Goal: Task Accomplishment & Management: Use online tool/utility

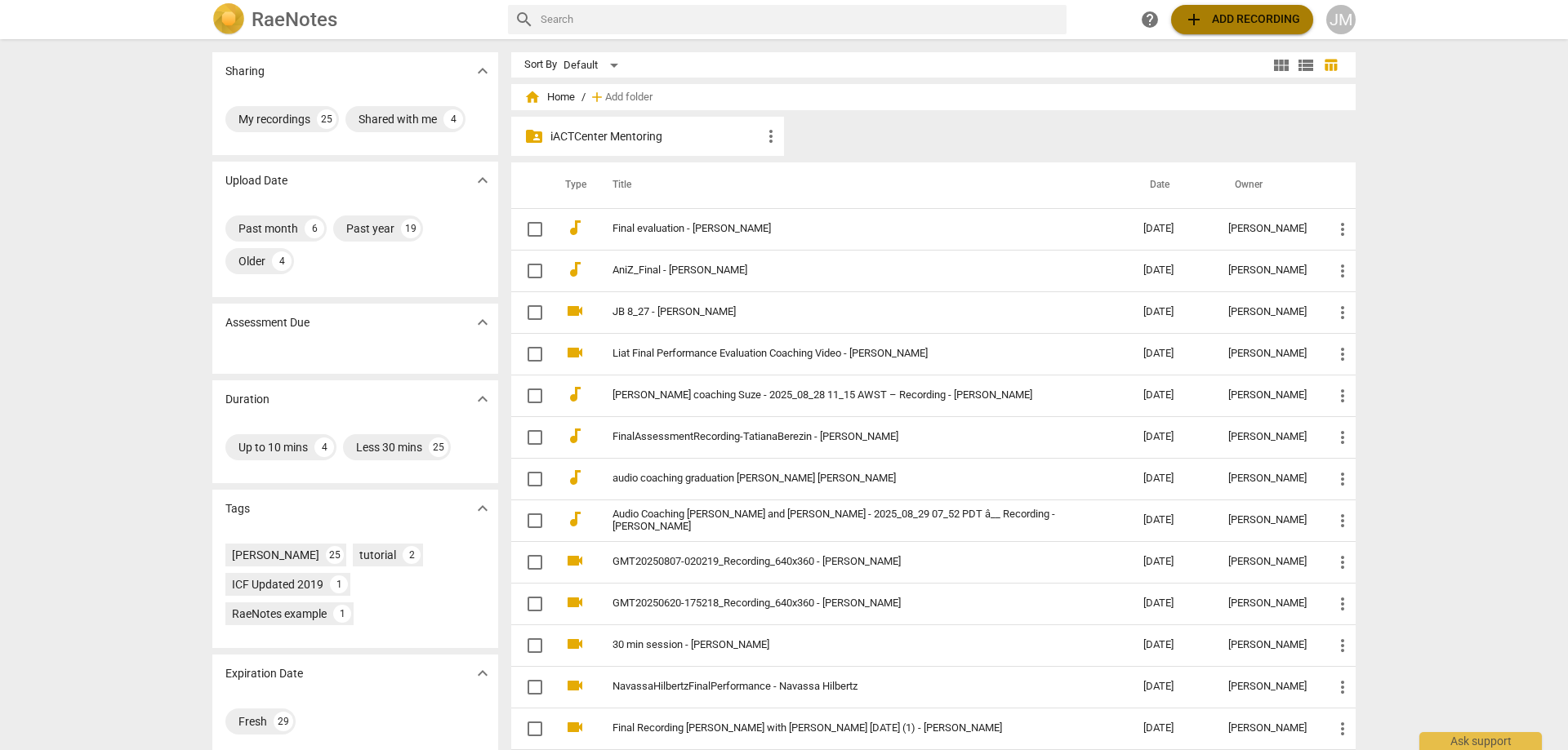
click at [881, 18] on span "add Add recording" at bounding box center [1242, 19] width 116 height 19
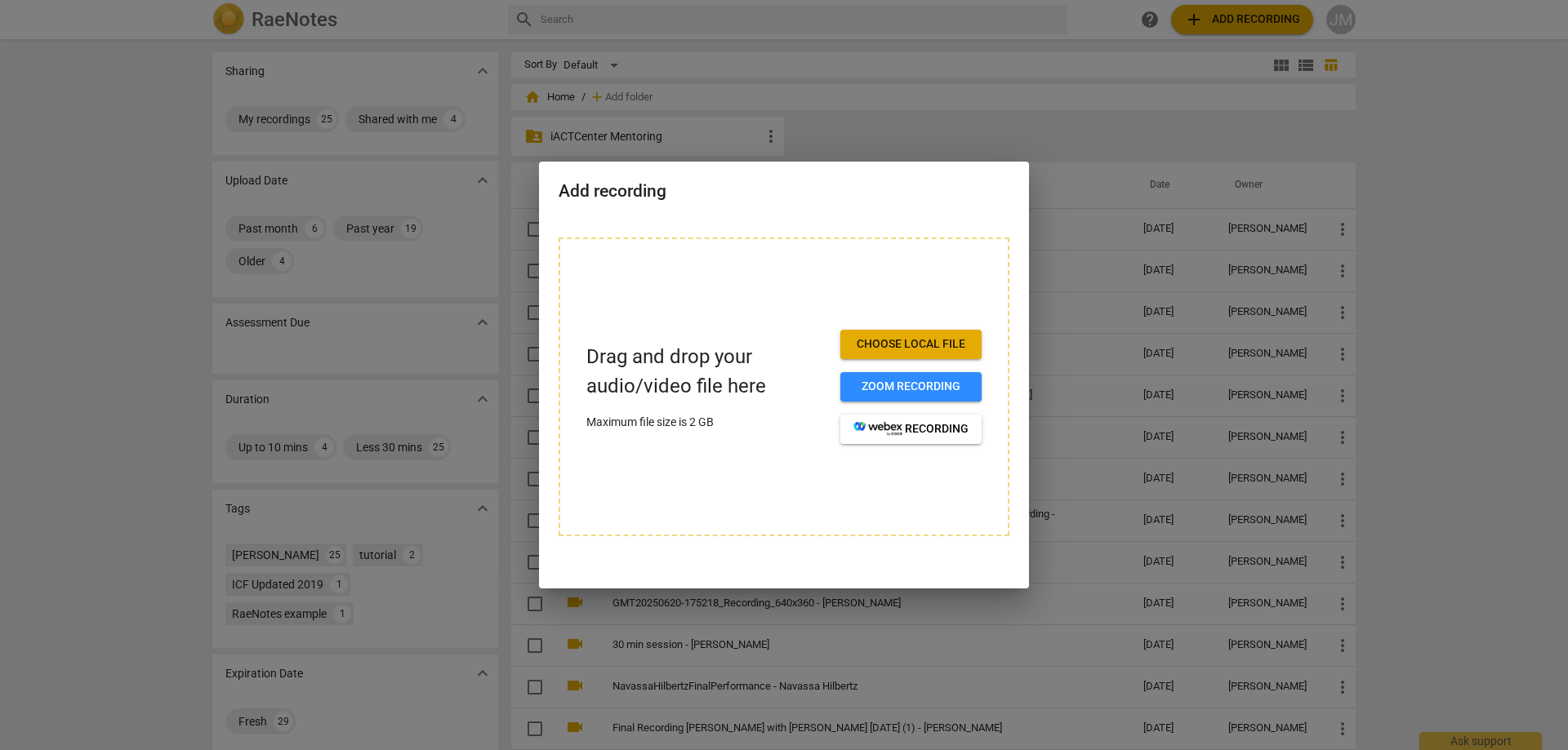
click at [881, 344] on span "Choose local file" at bounding box center [911, 344] width 115 height 17
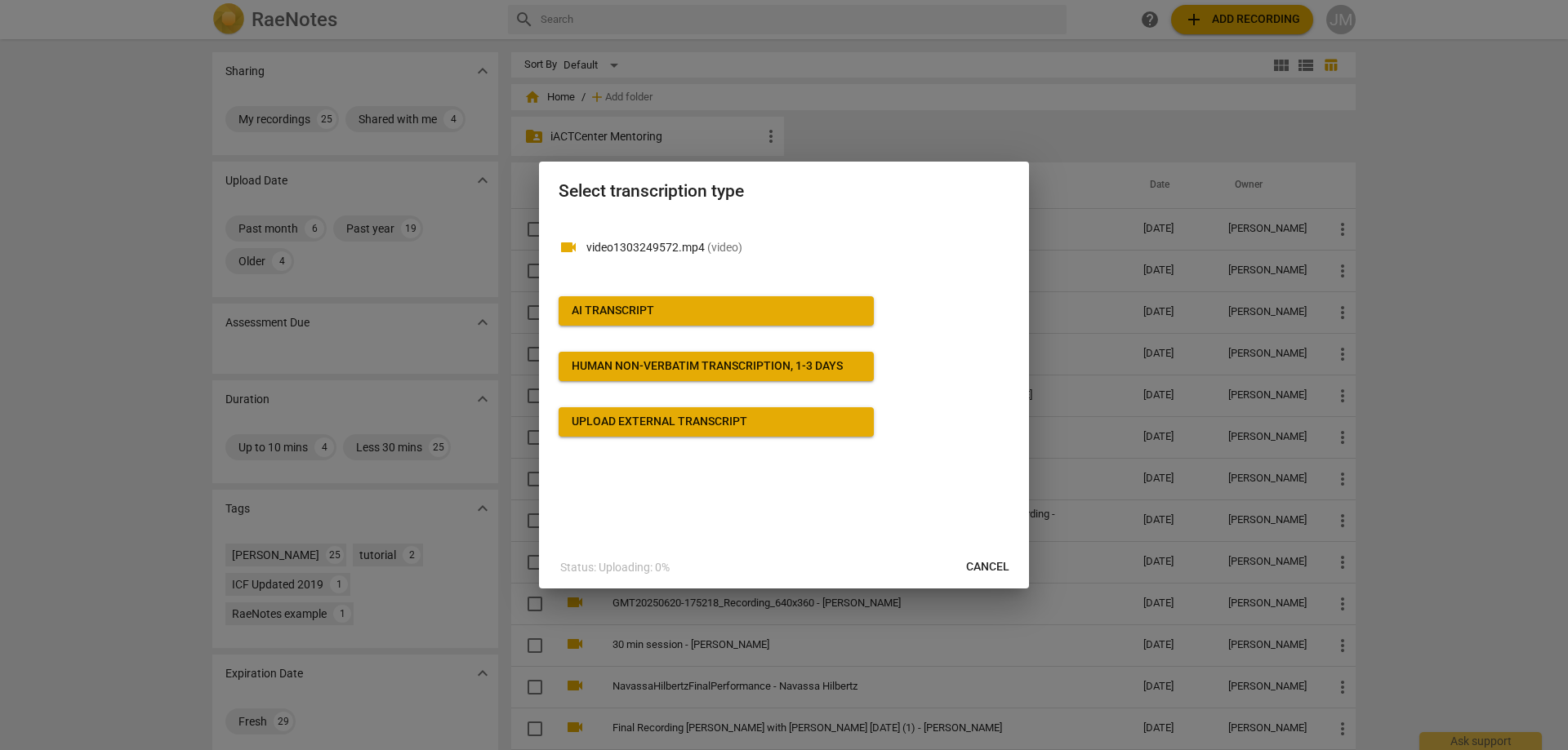
click at [771, 306] on span "AI Transcript" at bounding box center [716, 311] width 289 height 17
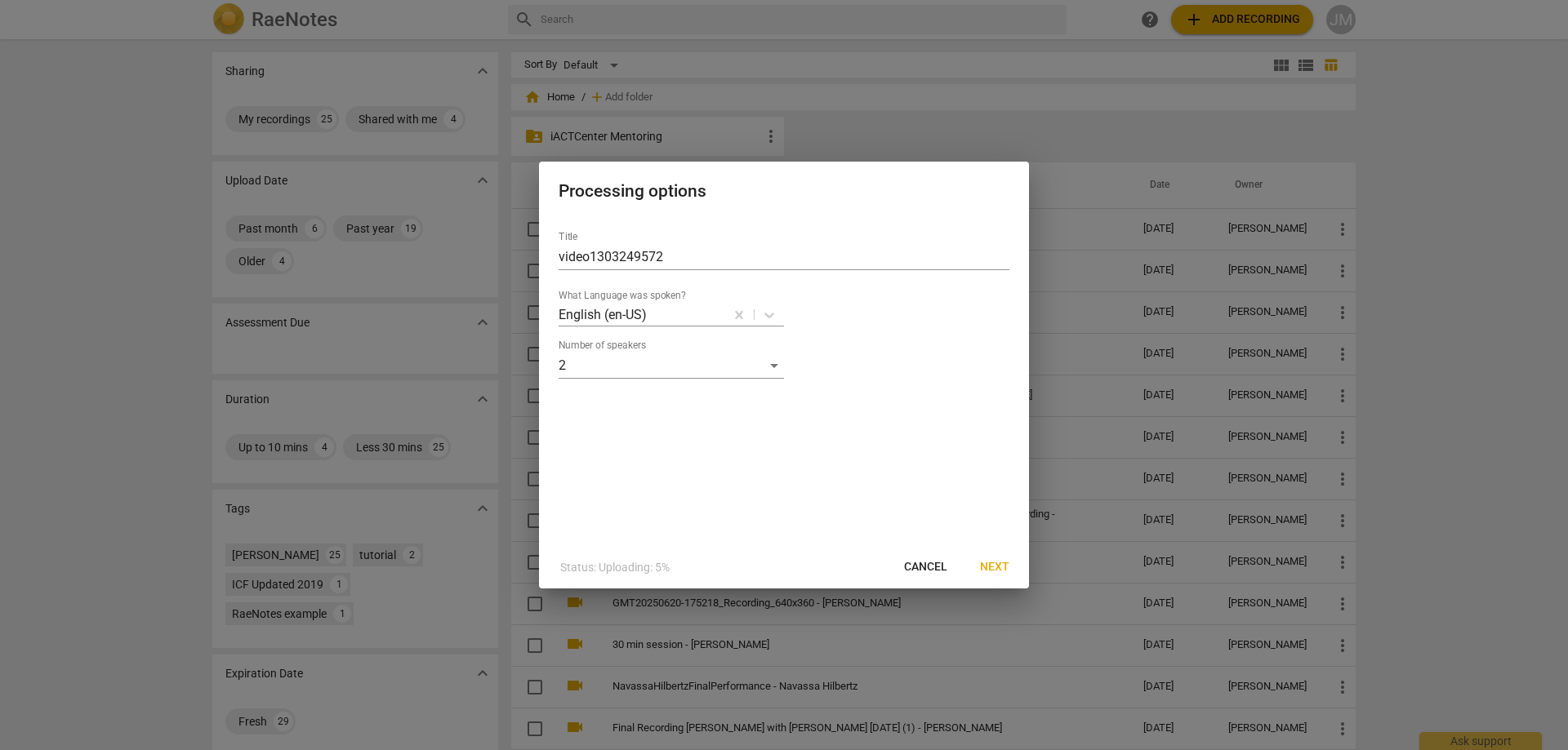
click at [881, 566] on span "Next" at bounding box center [994, 568] width 29 height 17
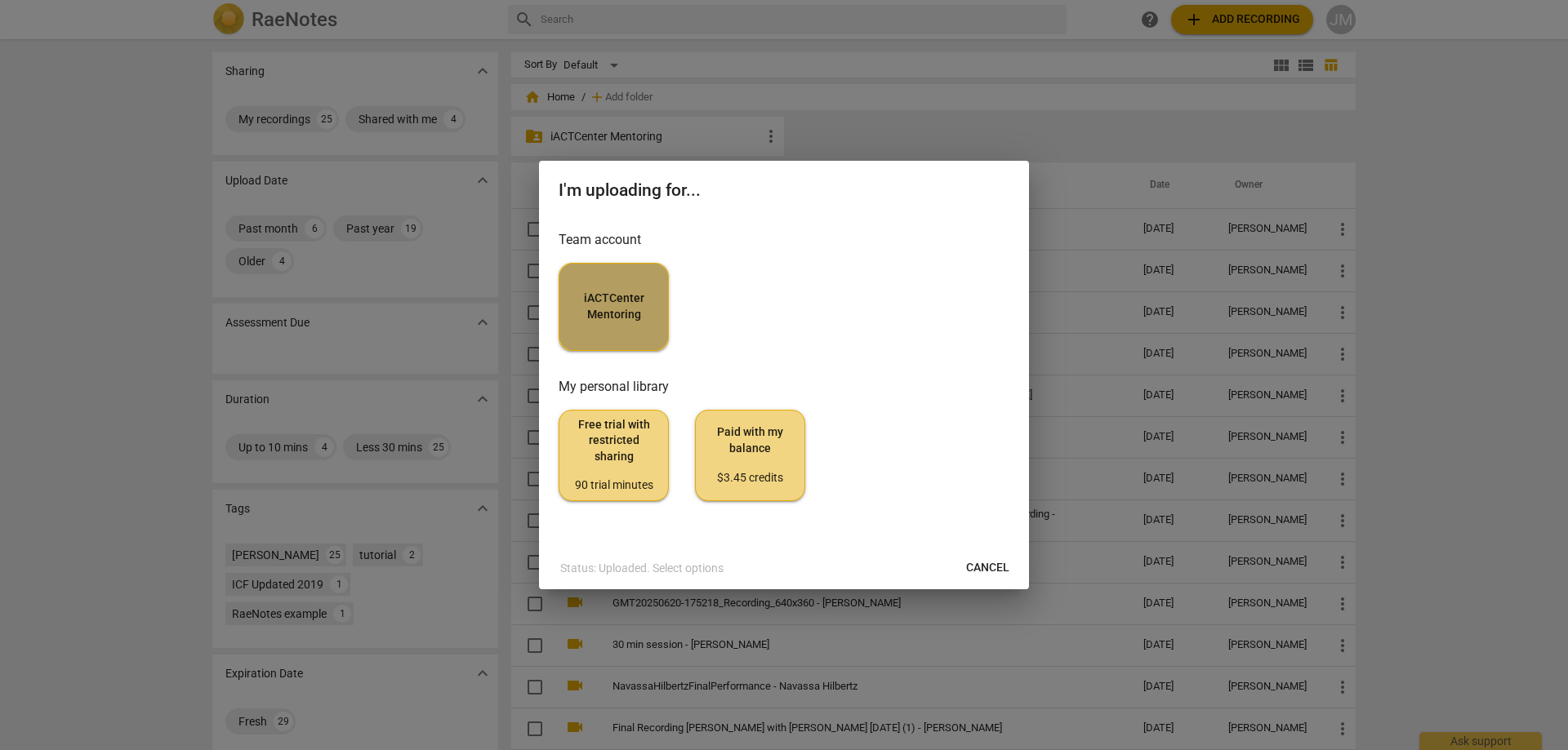
click at [649, 305] on span "iACTCenter Mentoring" at bounding box center [613, 307] width 83 height 32
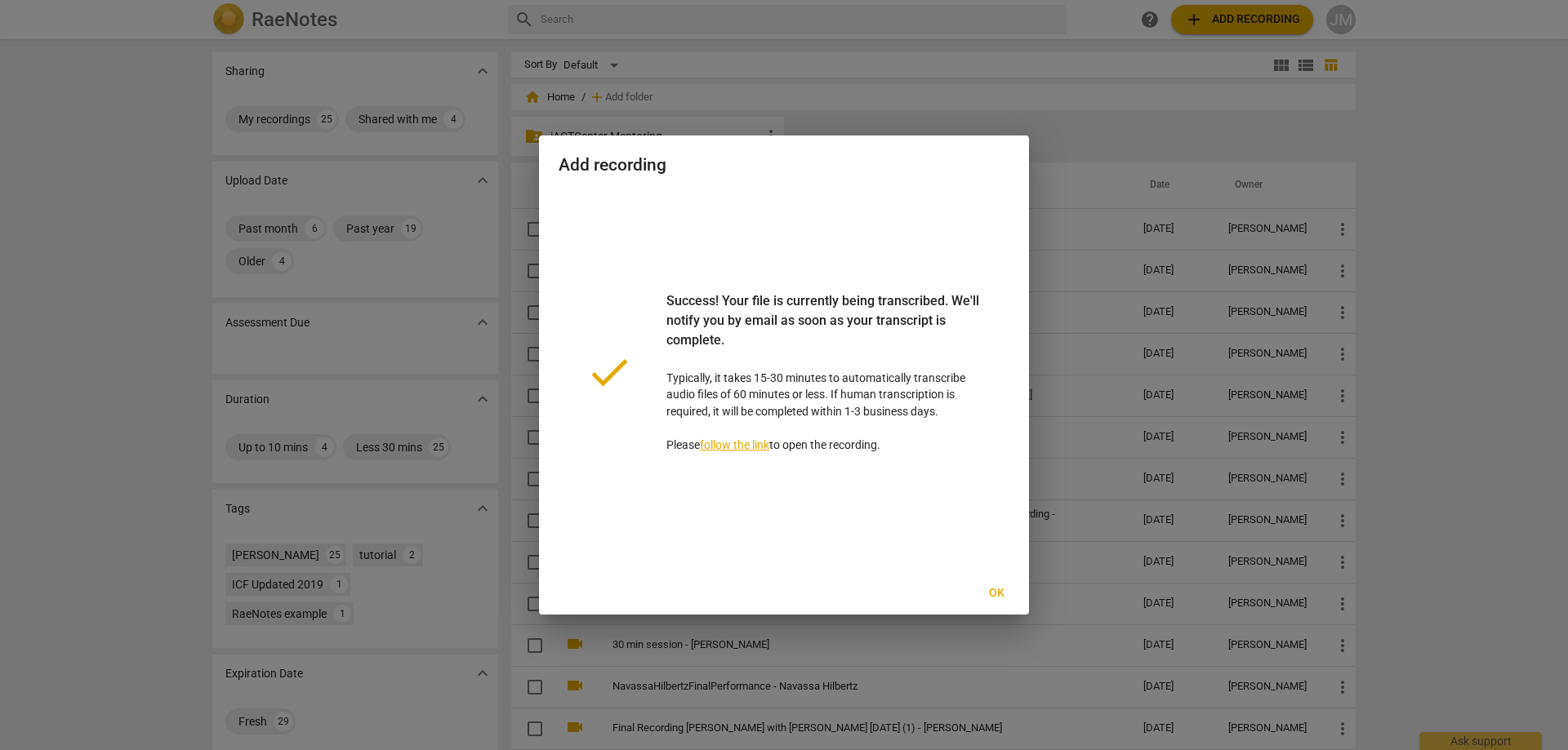
click at [881, 589] on span "Ok" at bounding box center [996, 594] width 26 height 17
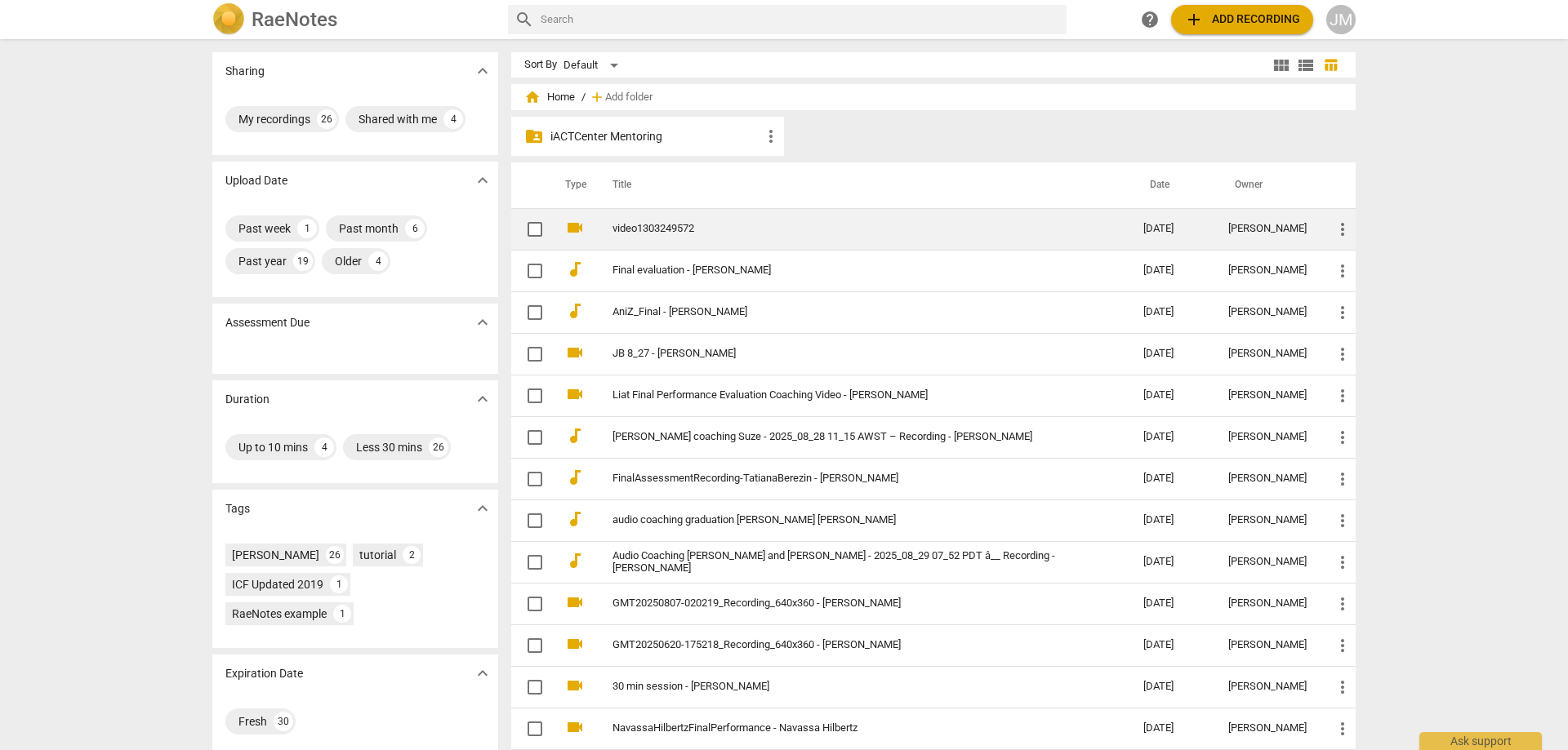
click at [774, 223] on link "video1303249572" at bounding box center [848, 229] width 472 height 13
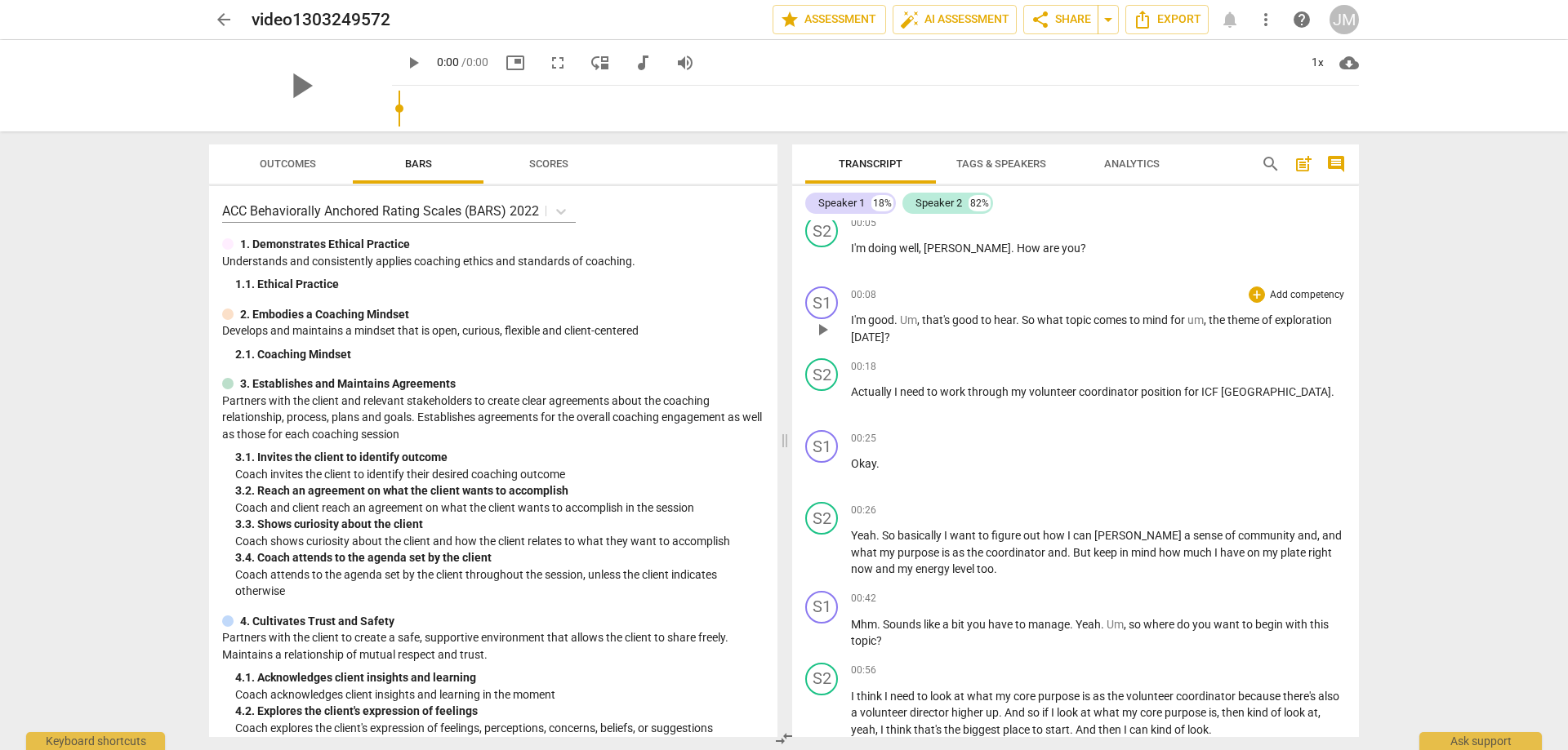
scroll to position [327, 0]
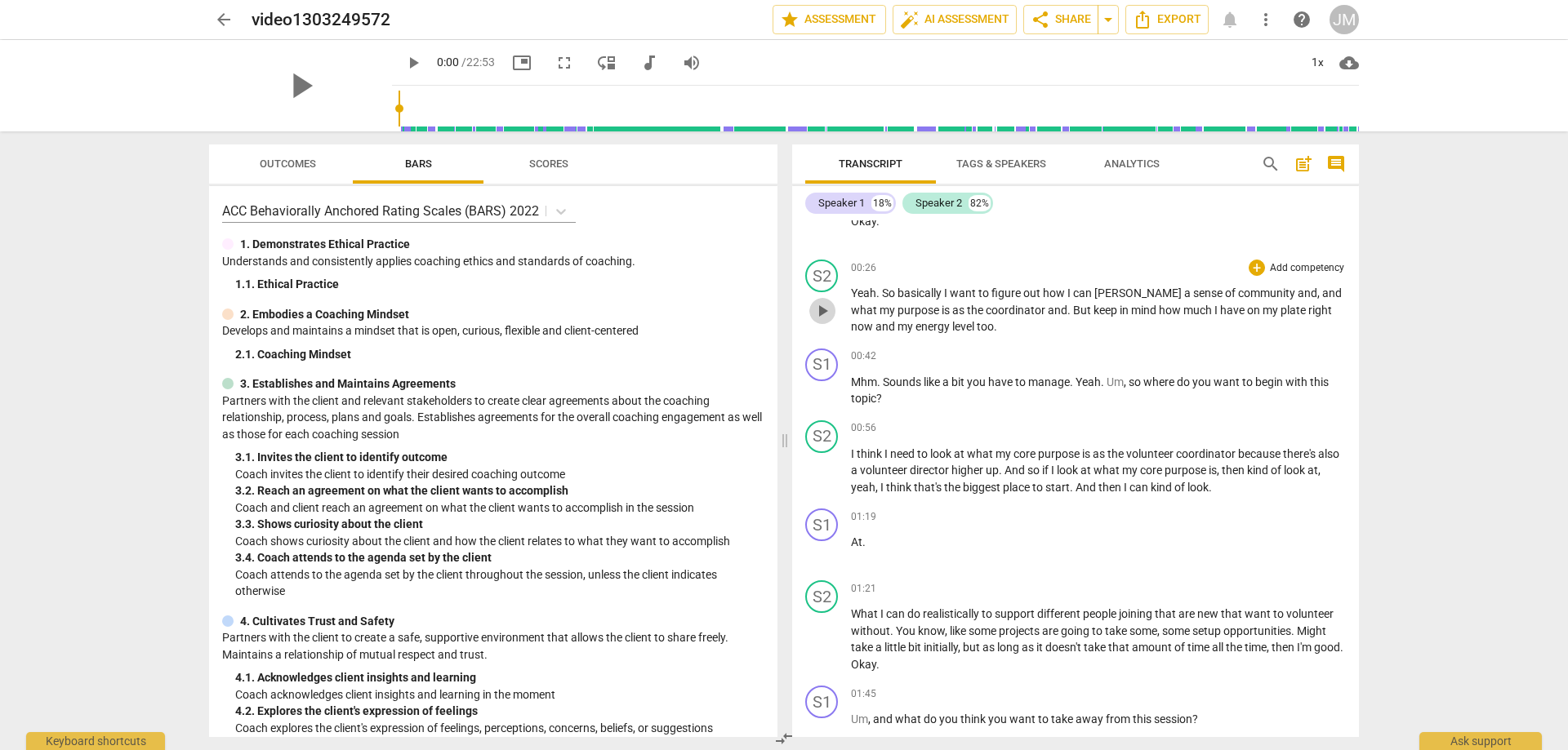
click at [828, 314] on span "play_arrow" at bounding box center [822, 310] width 19 height 19
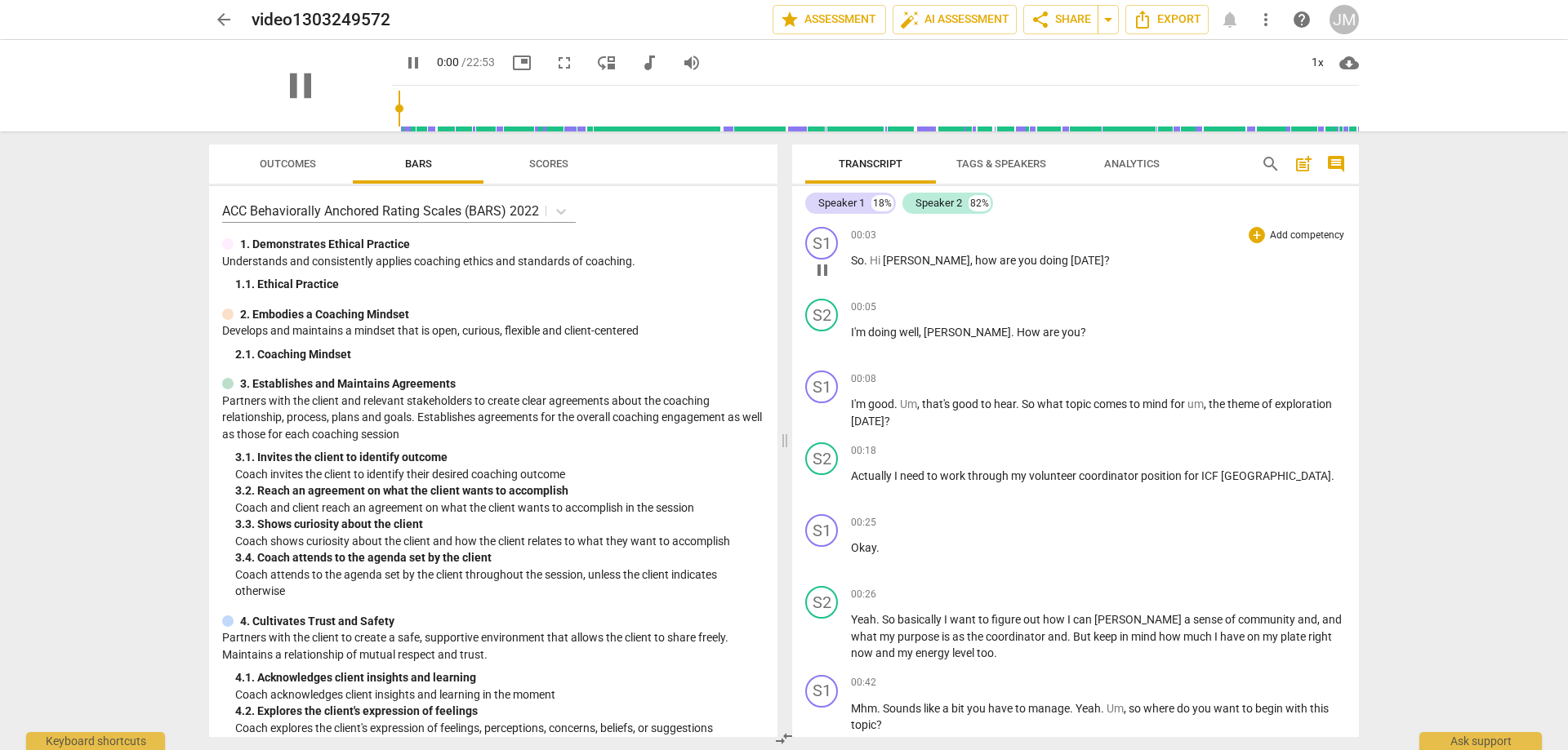
click at [890, 266] on span "[PERSON_NAME]" at bounding box center [927, 261] width 87 height 13
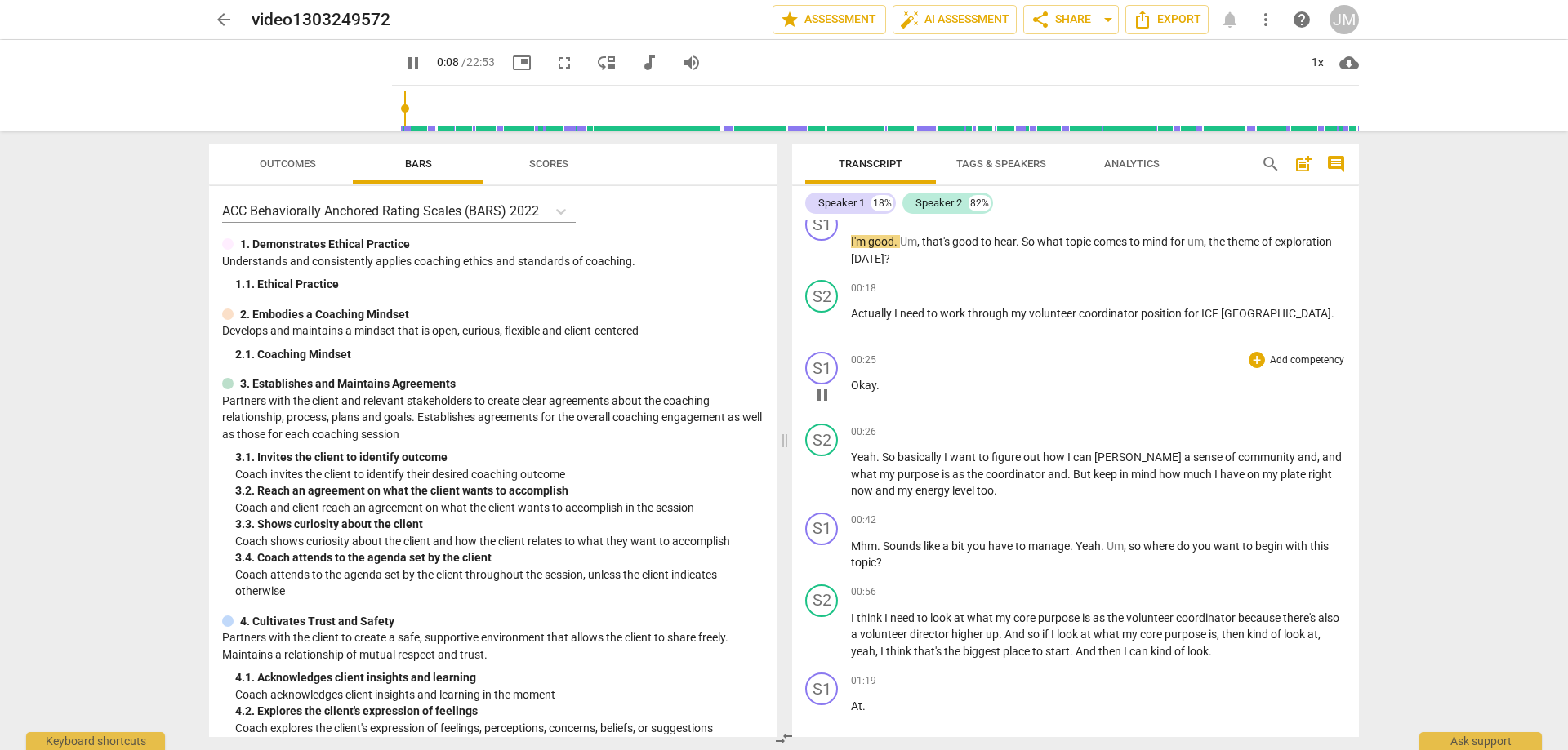
scroll to position [163, 0]
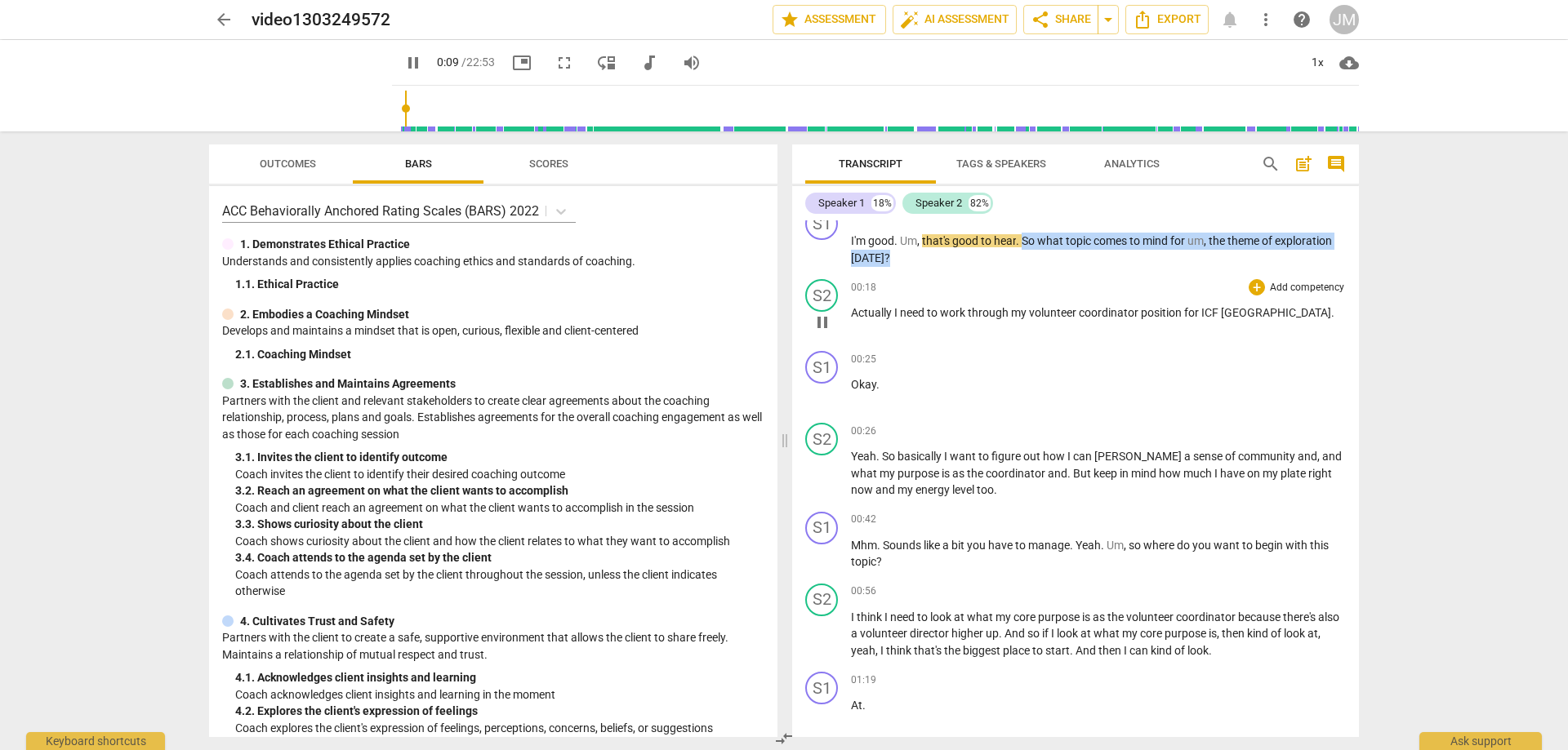
drag, startPoint x: 1022, startPoint y: 238, endPoint x: 1095, endPoint y: 280, distance: 84.2
click at [1085, 273] on div "S1 play_arrow pause 00:03 + Add competency keyboard_arrow_right So . Hi [PERSON…" at bounding box center [1075, 479] width 567 height 517
click at [1046, 275] on div "S2 play_arrow pause 00:18 + Add competency keyboard_arrow_right Actually I need…" at bounding box center [1075, 309] width 567 height 72
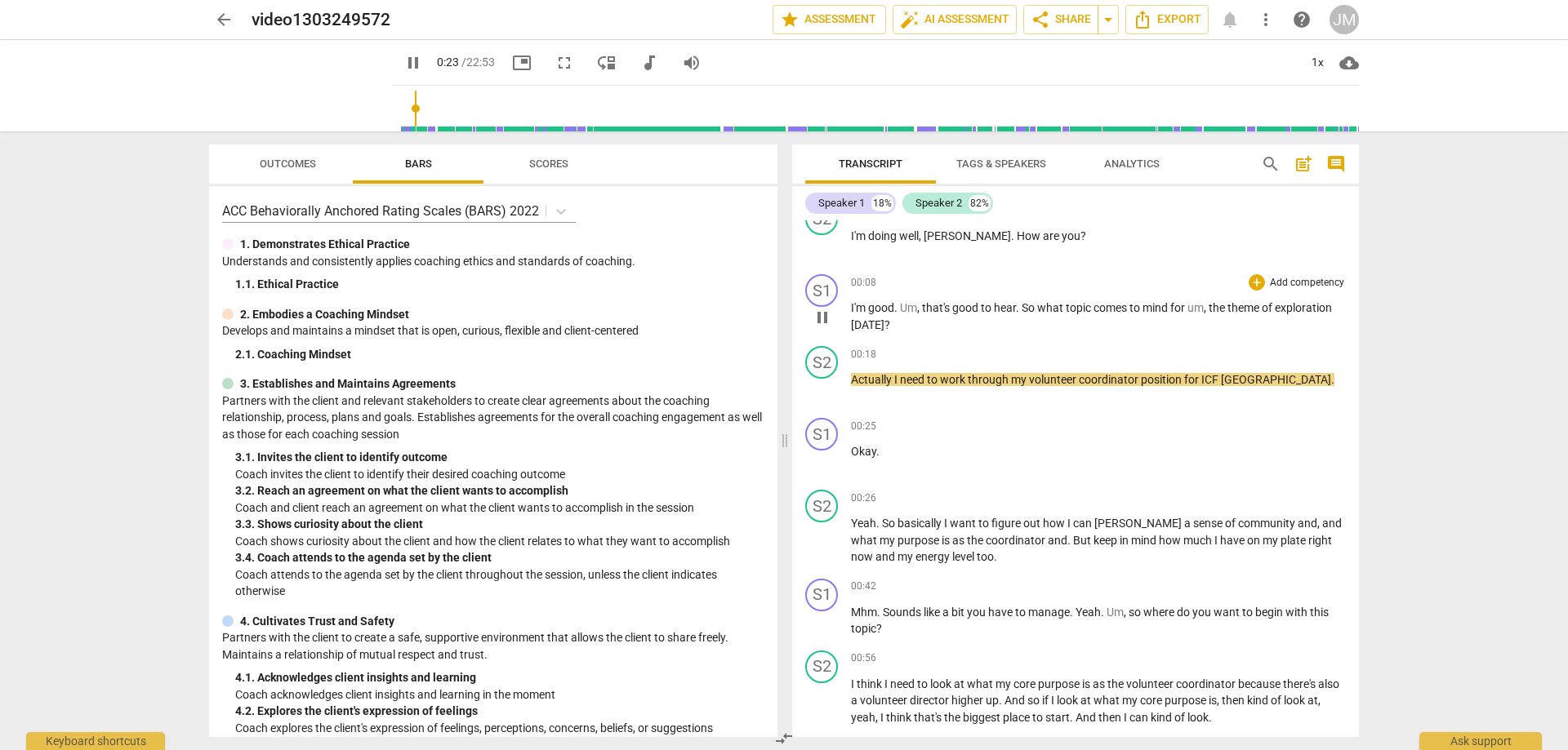
scroll to position [82, 0]
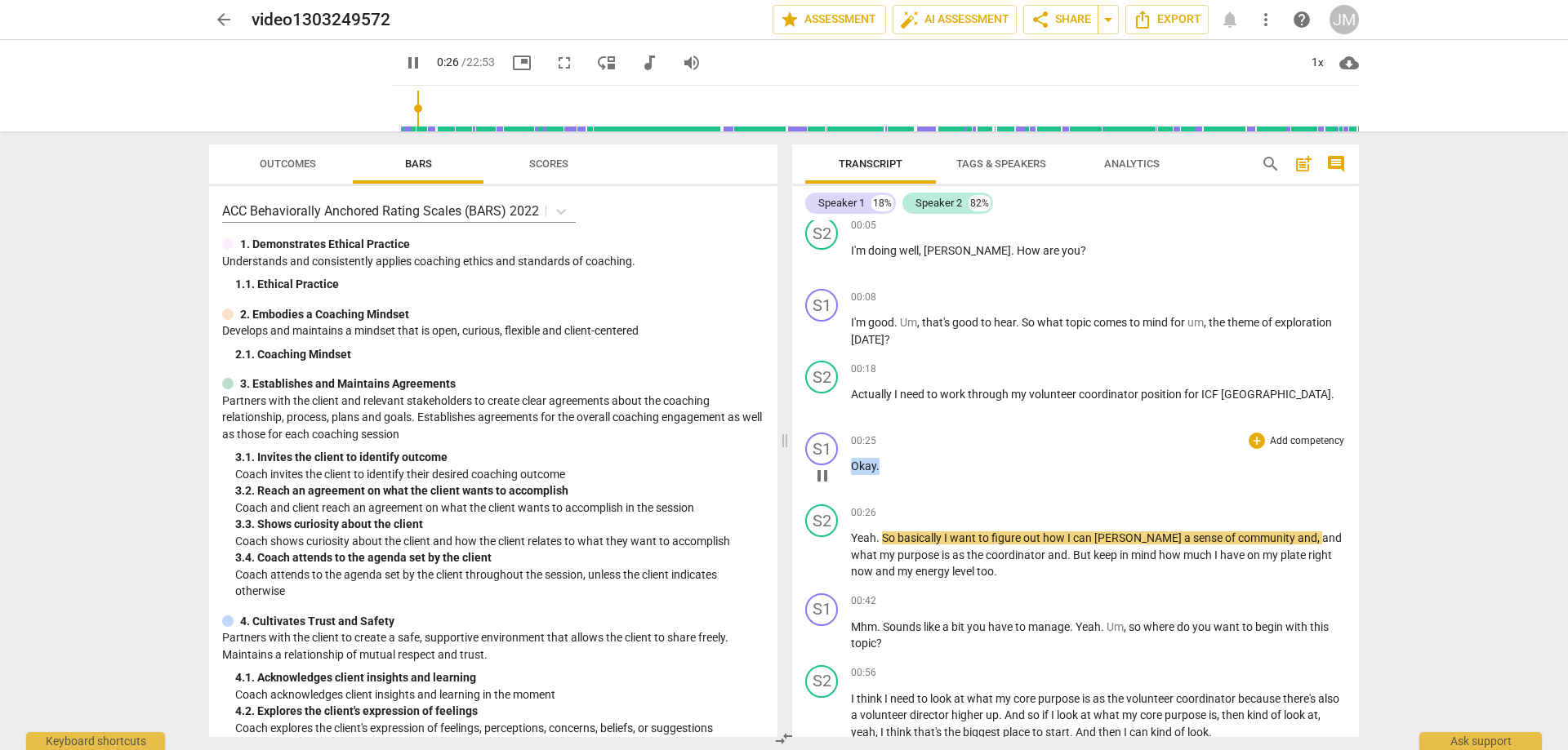
drag, startPoint x: 847, startPoint y: 465, endPoint x: 805, endPoint y: 466, distance: 42.0
click at [805, 466] on div "S1 play_arrow pause 00:25 + Add competency keyboard_arrow_right Okay ." at bounding box center [1075, 462] width 567 height 72
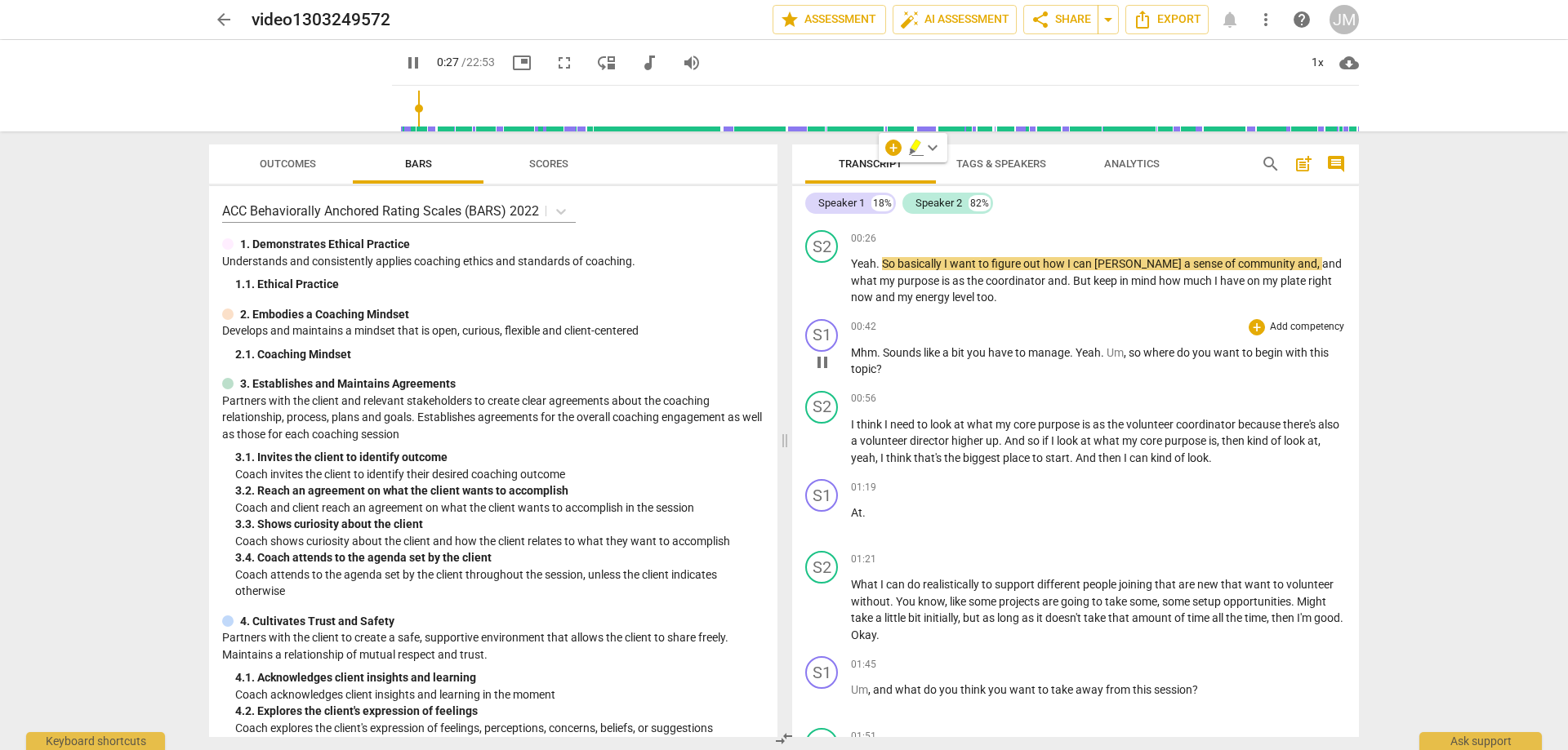
scroll to position [327, 0]
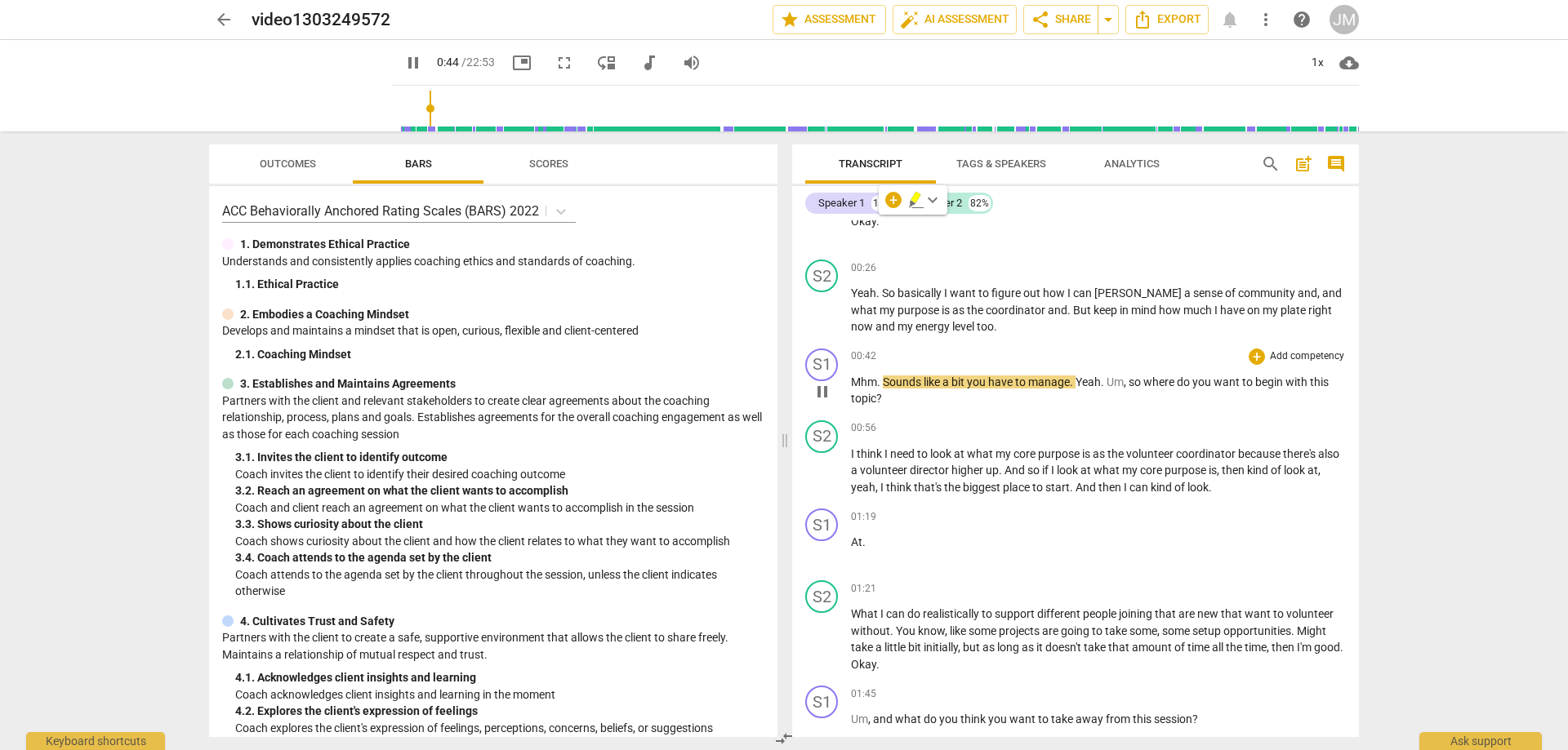
click at [1073, 375] on span "." at bounding box center [1072, 382] width 6 height 13
drag, startPoint x: 1073, startPoint y: 380, endPoint x: 830, endPoint y: 390, distance: 243.2
click at [830, 390] on div "S1 play_arrow pause 00:42 + Add competency keyboard_arrow_right Mhm . Sounds li…" at bounding box center [1075, 378] width 567 height 72
click at [1047, 376] on span "manage" at bounding box center [1049, 382] width 42 height 13
drag, startPoint x: 1070, startPoint y: 380, endPoint x: 883, endPoint y: 382, distance: 187.0
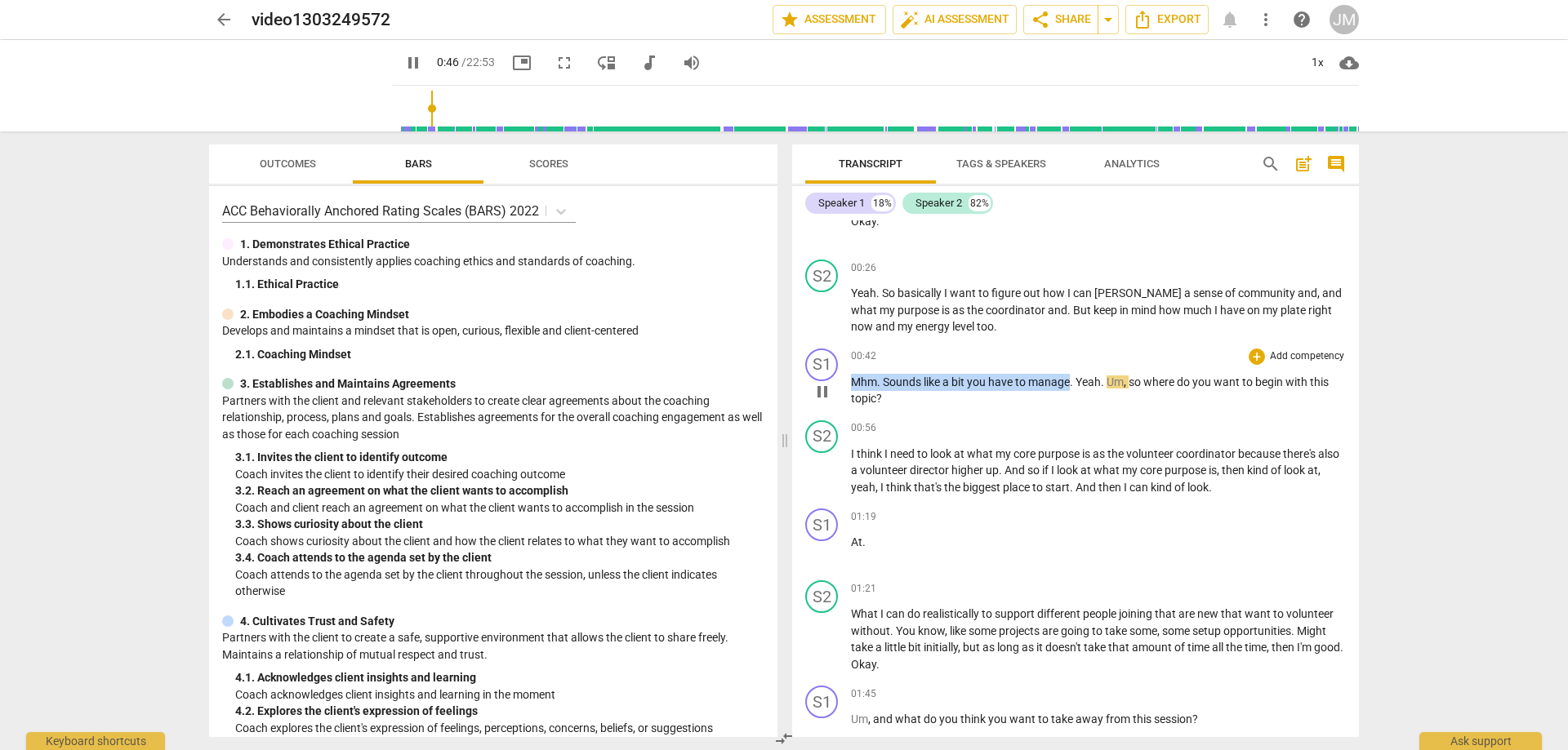
click at [855, 383] on p "Mhm . Sounds like a bit you have to manage . Yeah . Um , so where do you want t…" at bounding box center [1098, 390] width 495 height 33
click at [1249, 360] on div "+" at bounding box center [1257, 357] width 17 height 17
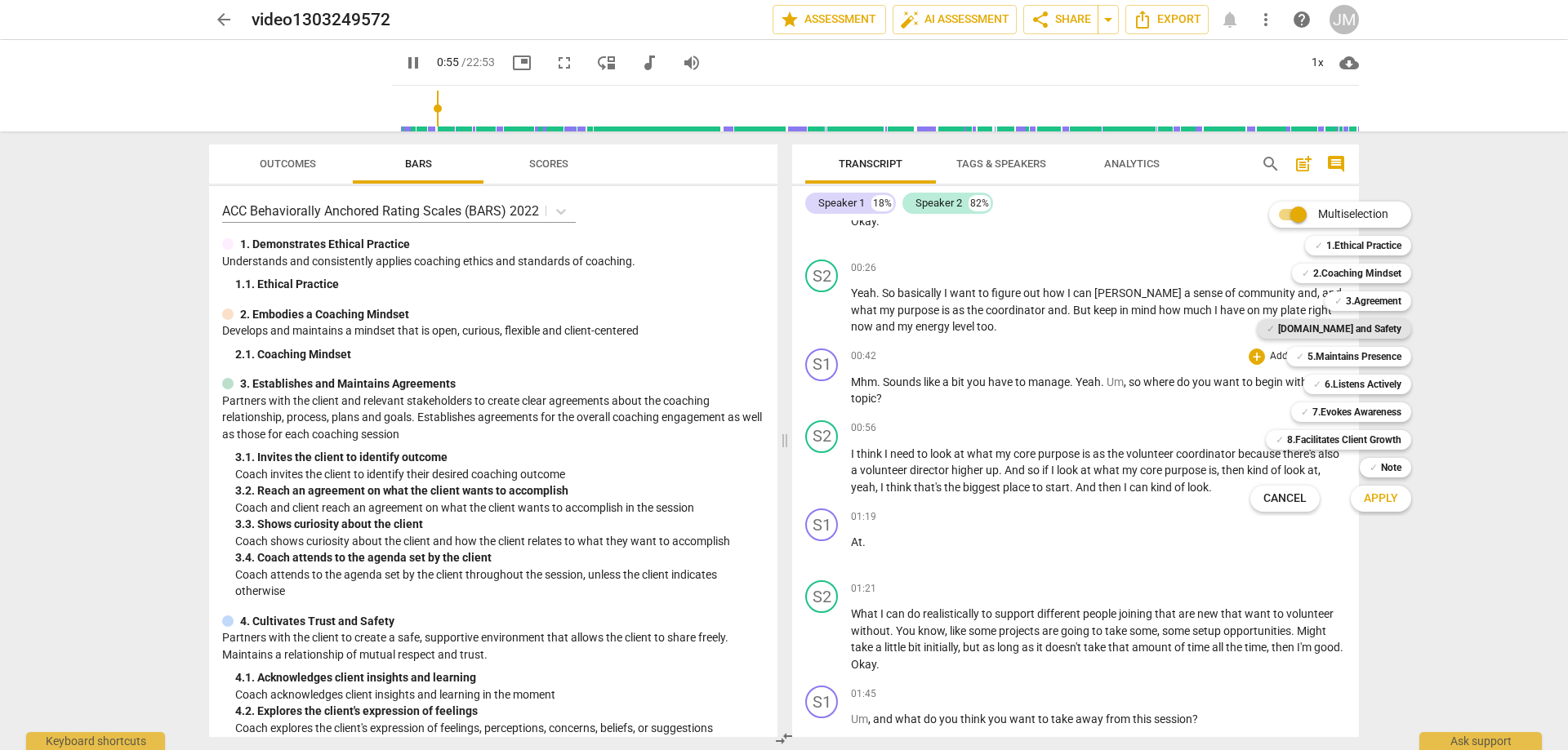
click at [1372, 330] on b "[DOMAIN_NAME] and Safety" at bounding box center [1339, 329] width 123 height 19
click at [1389, 511] on button "Apply" at bounding box center [1381, 498] width 60 height 29
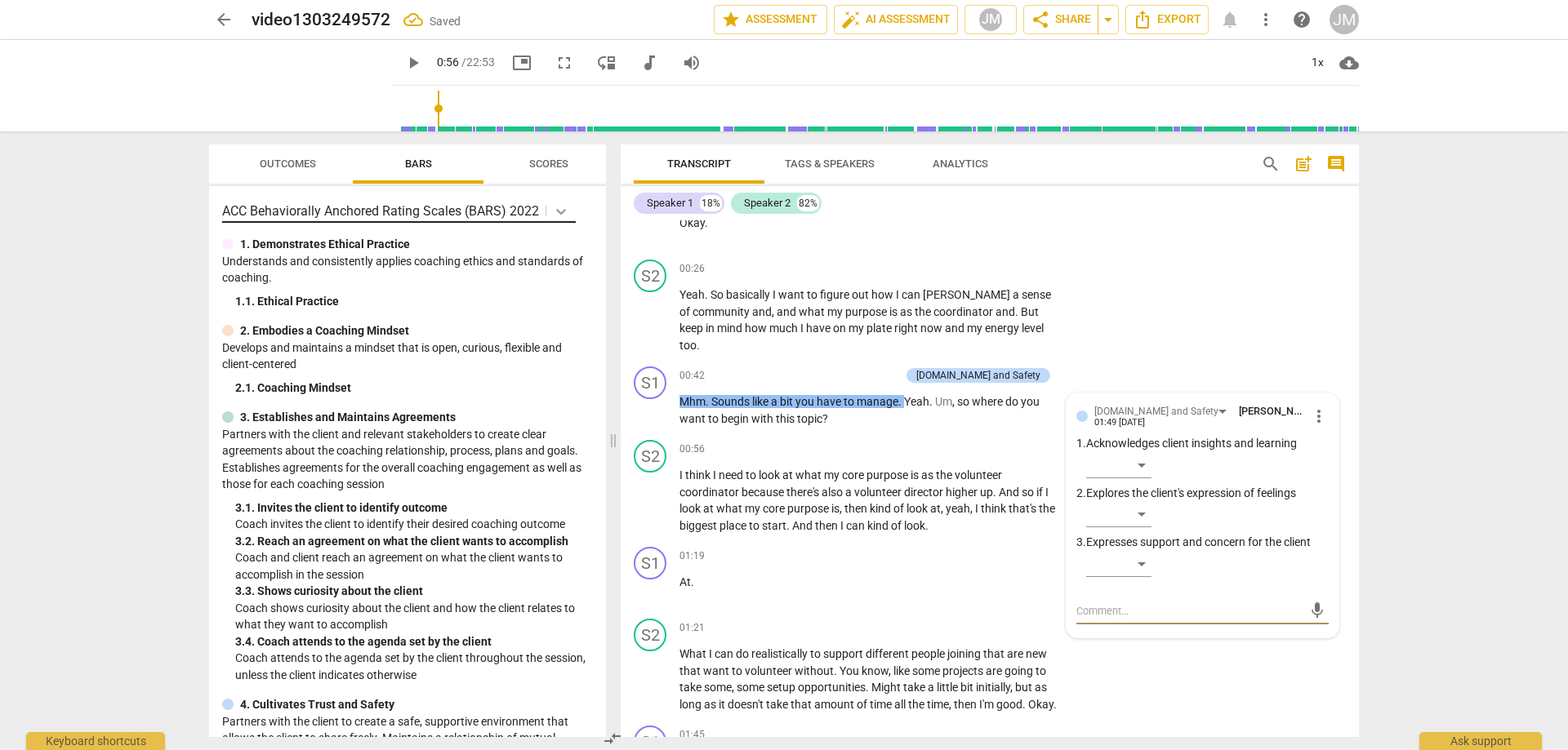
click at [559, 211] on icon at bounding box center [561, 212] width 10 height 6
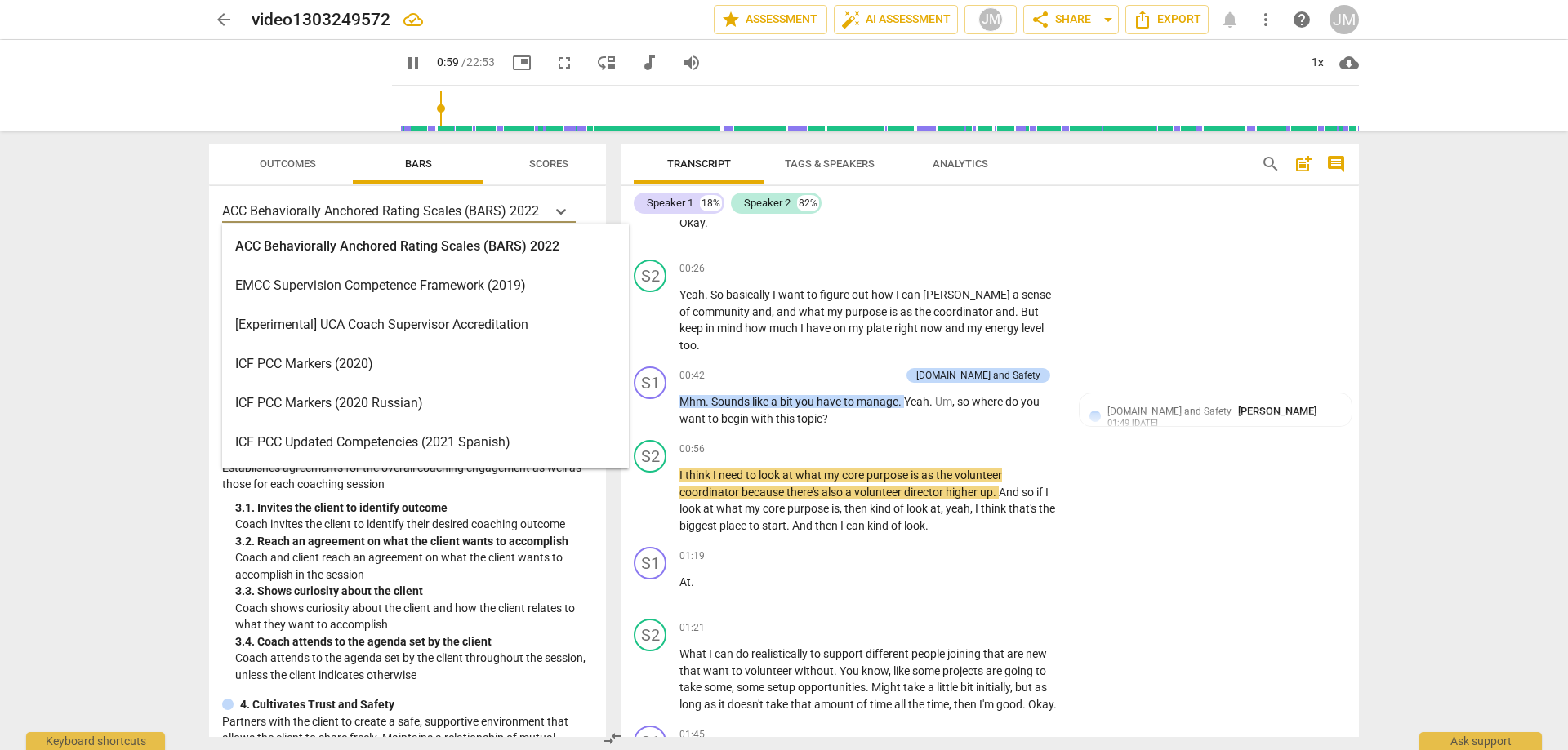
click at [508, 351] on div "ICF PCC Markers (2020)" at bounding box center [426, 364] width 406 height 39
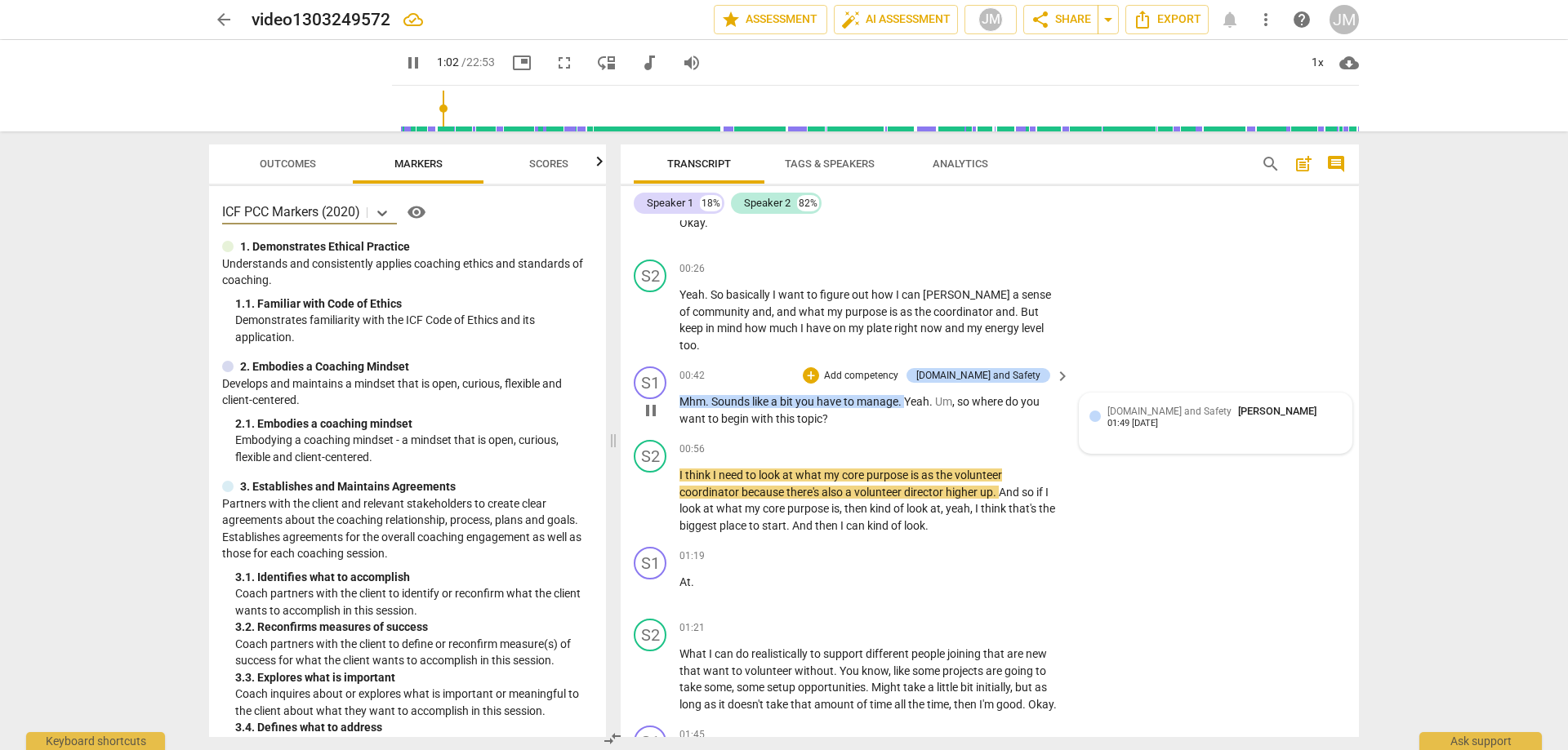
click at [1157, 406] on span "[DOMAIN_NAME] and Safety" at bounding box center [1169, 411] width 124 height 12
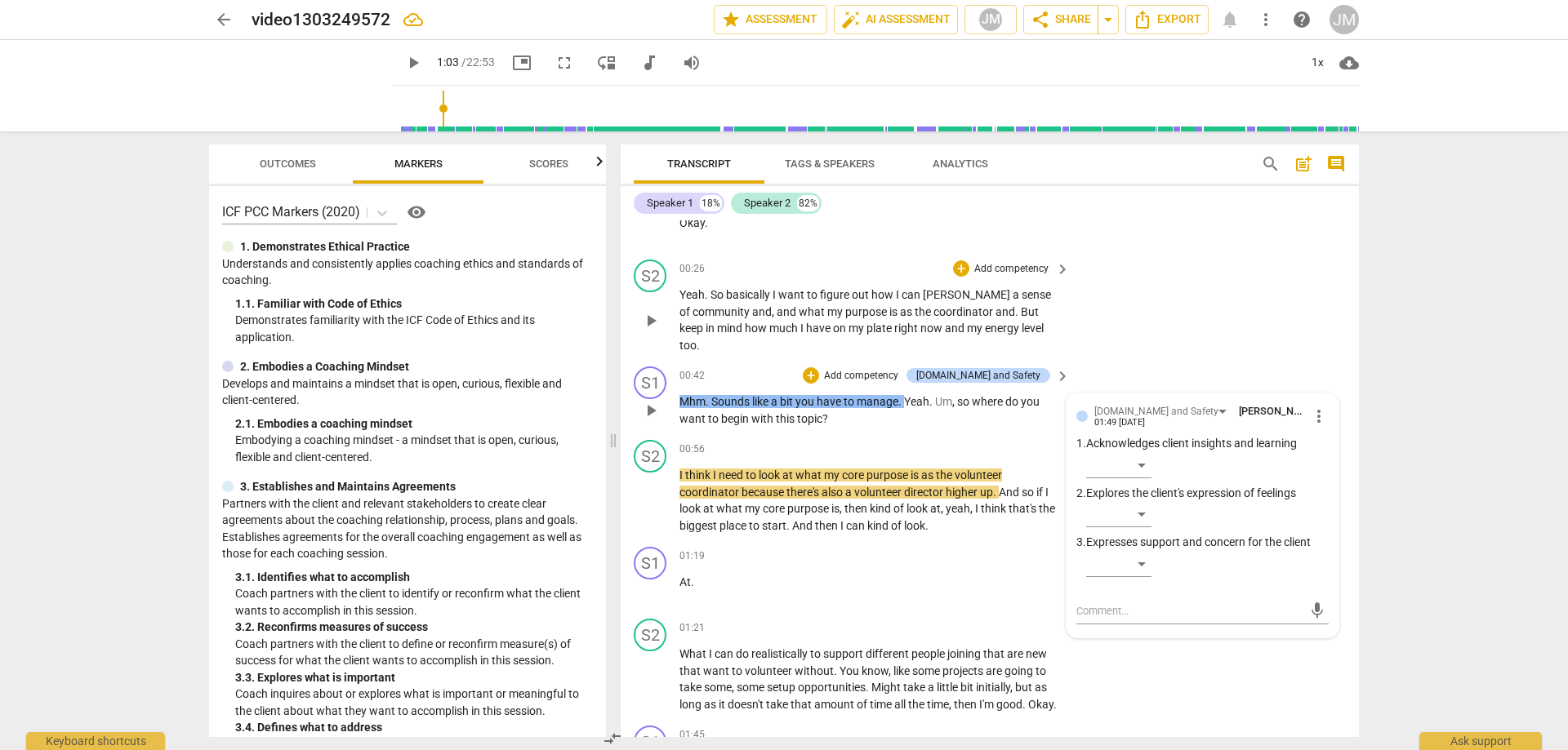
click at [1181, 286] on div "S2 play_arrow pause 00:26 + Add competency keyboard_arrow_right Yeah . So basic…" at bounding box center [989, 307] width 738 height 107
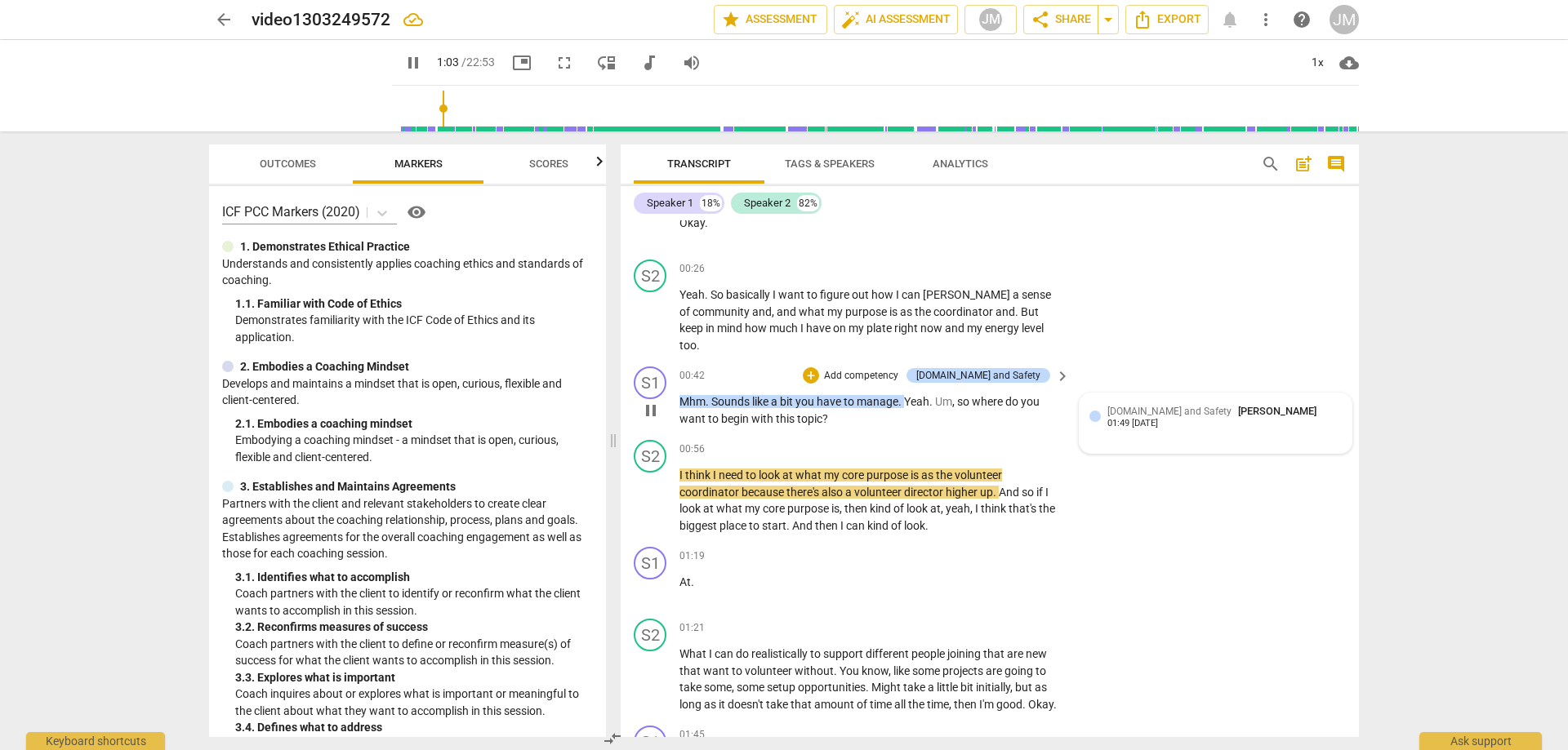
click at [1151, 403] on div "[DOMAIN_NAME] and Safety [PERSON_NAME] 01:49 [DATE]" at bounding box center [1216, 423] width 253 height 40
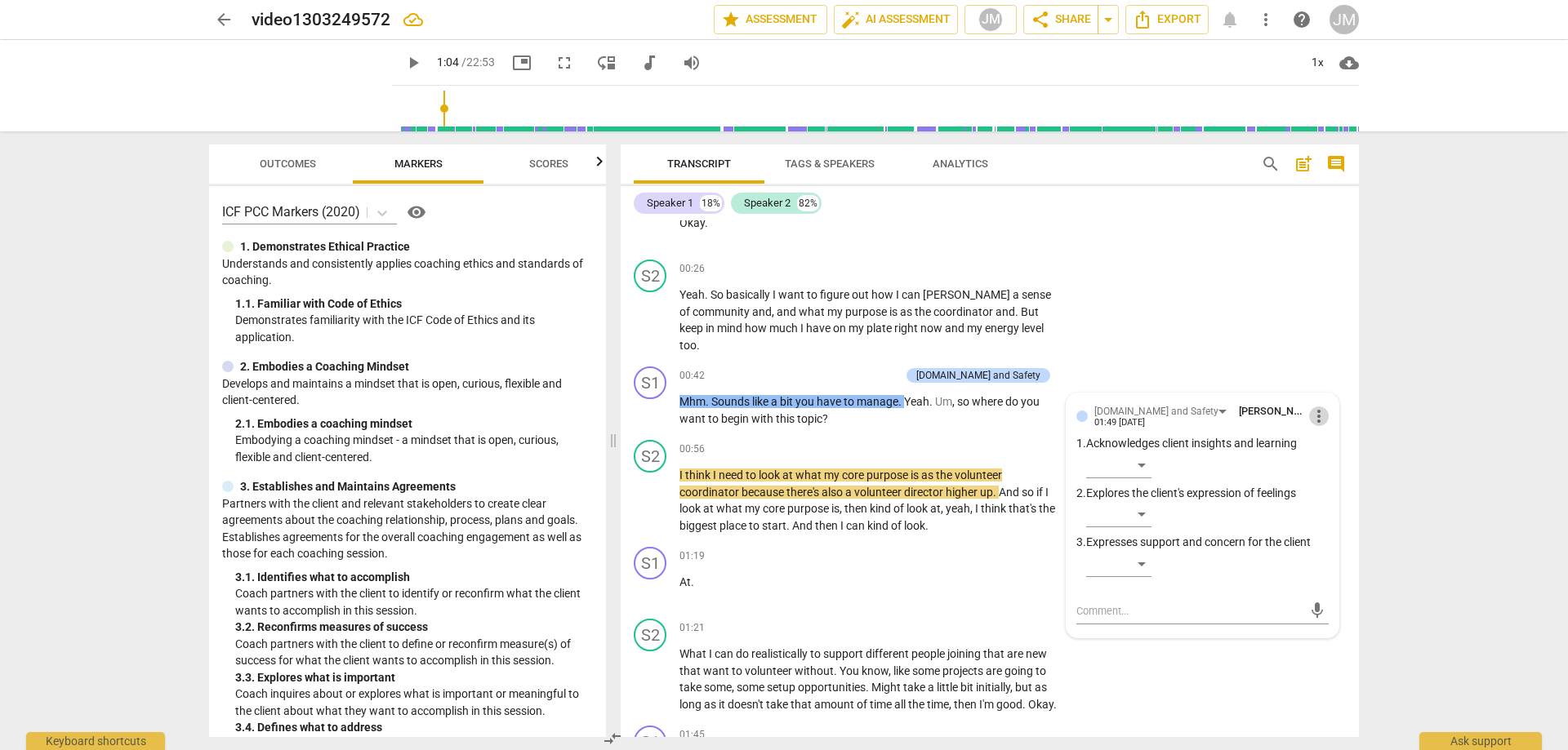
click at [1312, 406] on span "more_vert" at bounding box center [1318, 416] width 19 height 19
click at [1313, 433] on li "Delete" at bounding box center [1331, 430] width 56 height 31
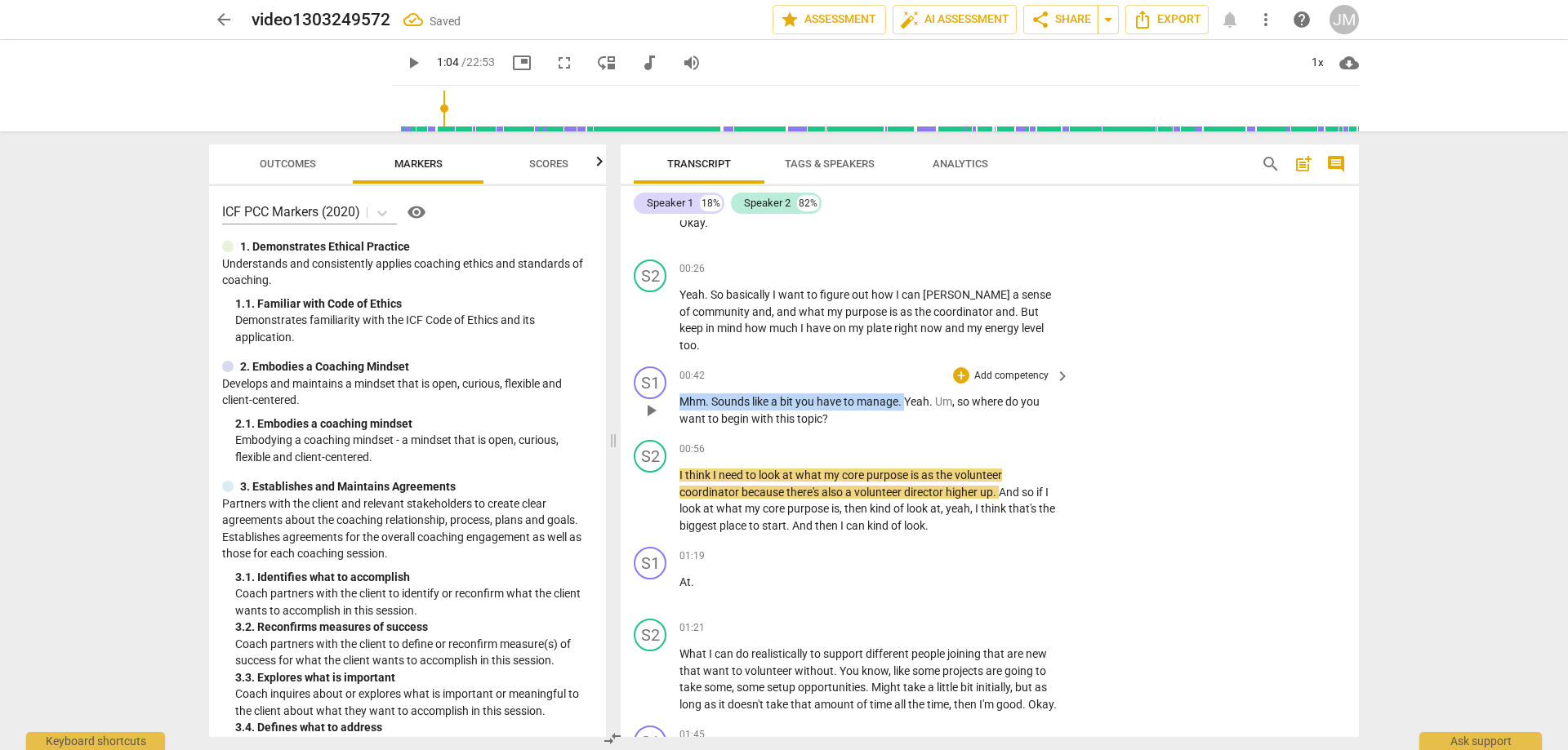
drag, startPoint x: 681, startPoint y: 382, endPoint x: 907, endPoint y: 389, distance: 226.1
click at [907, 394] on p "Mhm . Sounds like a bit you have to manage . Yeah . Um , so where do you want t…" at bounding box center [870, 411] width 382 height 33
click at [921, 359] on div "+" at bounding box center [921, 365] width 17 height 17
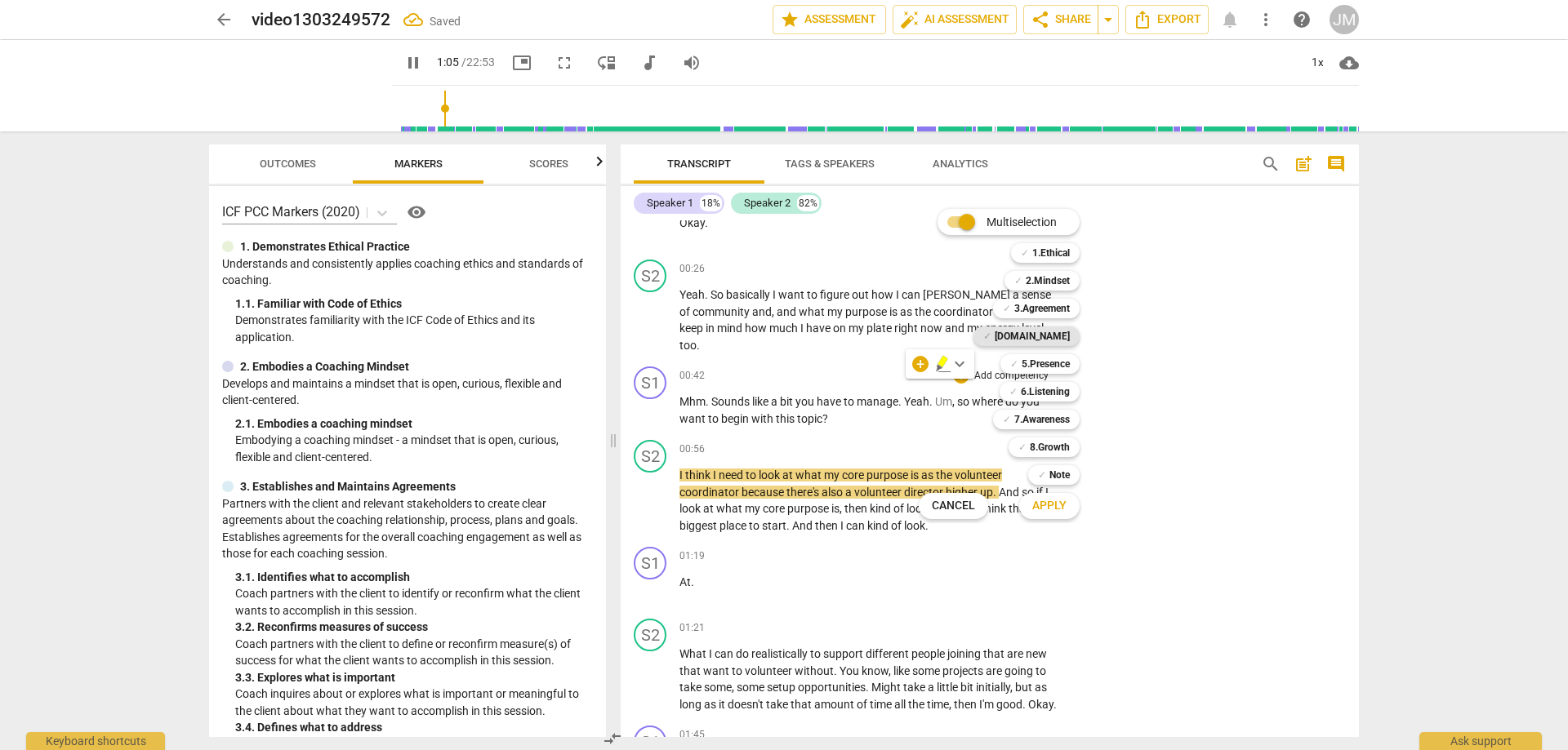
click at [1050, 330] on b "[DOMAIN_NAME]" at bounding box center [1032, 336] width 75 height 19
click at [1053, 506] on span "Apply" at bounding box center [1049, 507] width 34 height 17
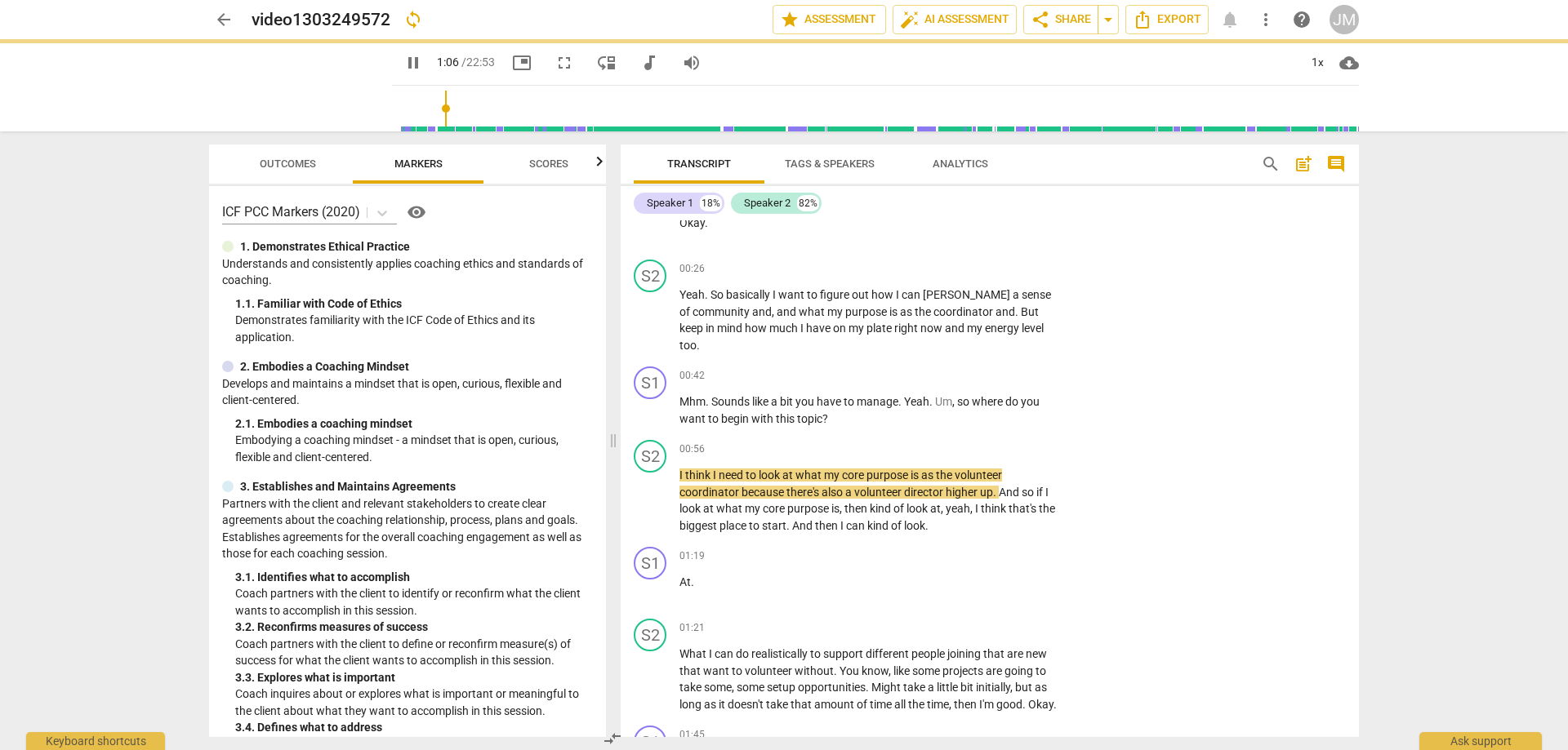
type input "67"
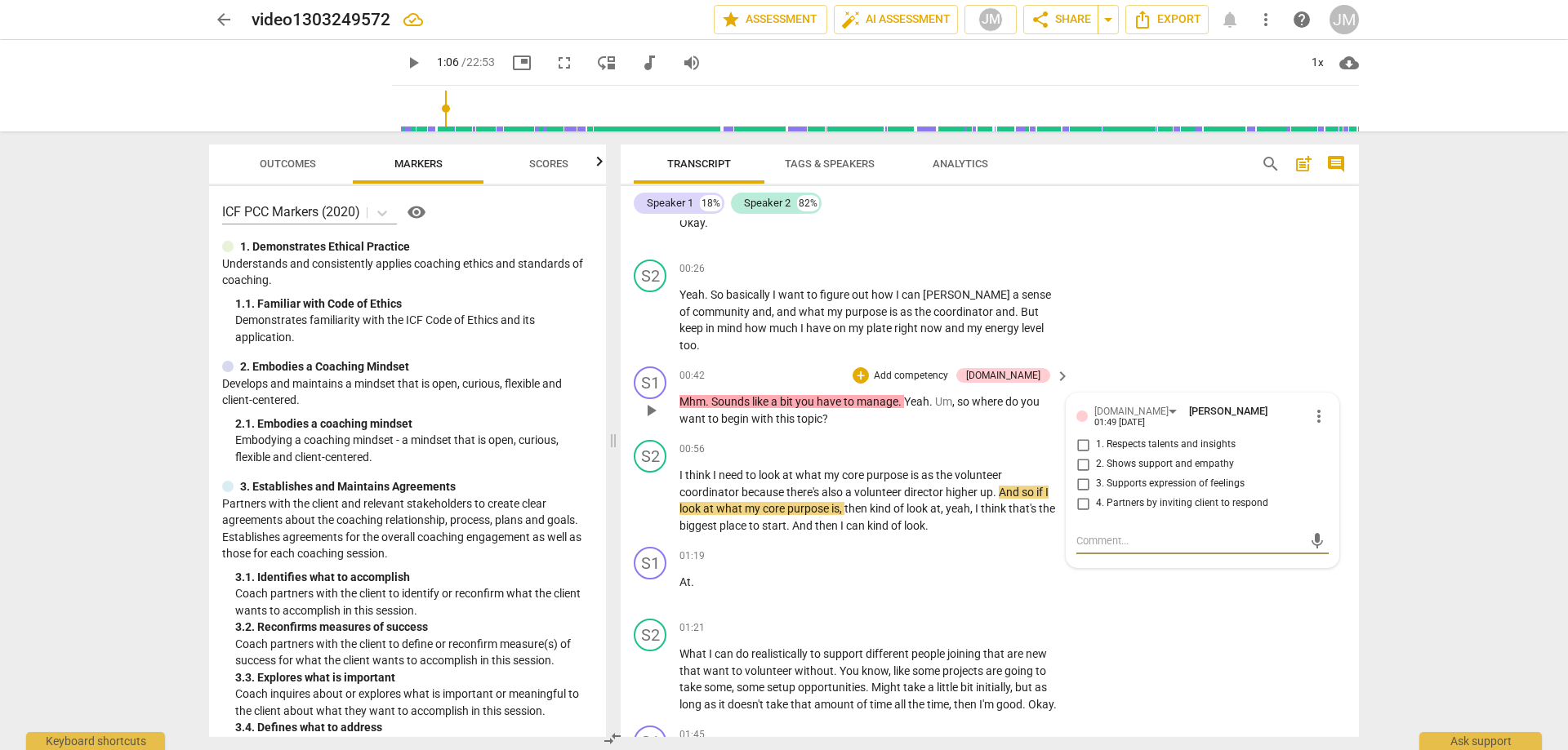
click at [1116, 457] on span "2. Shows support and empathy" at bounding box center [1164, 465] width 138 height 15
click at [1096, 455] on input "2. Shows support and empathy" at bounding box center [1082, 464] width 26 height 19
checkbox input "true"
click at [1190, 296] on div "S2 play_arrow pause 00:26 + Add competency keyboard_arrow_right Yeah . So basic…" at bounding box center [989, 307] width 738 height 107
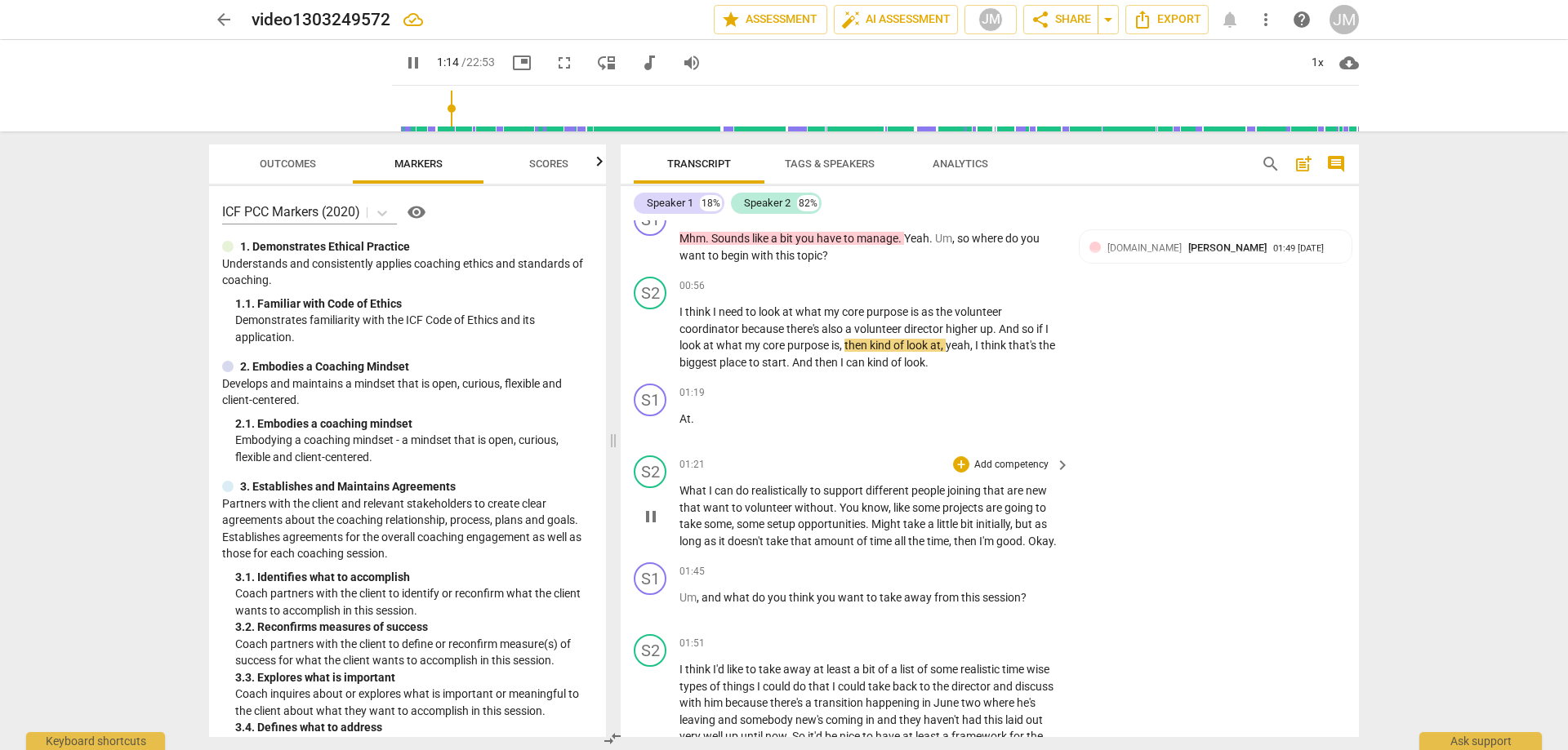
scroll to position [248, 0]
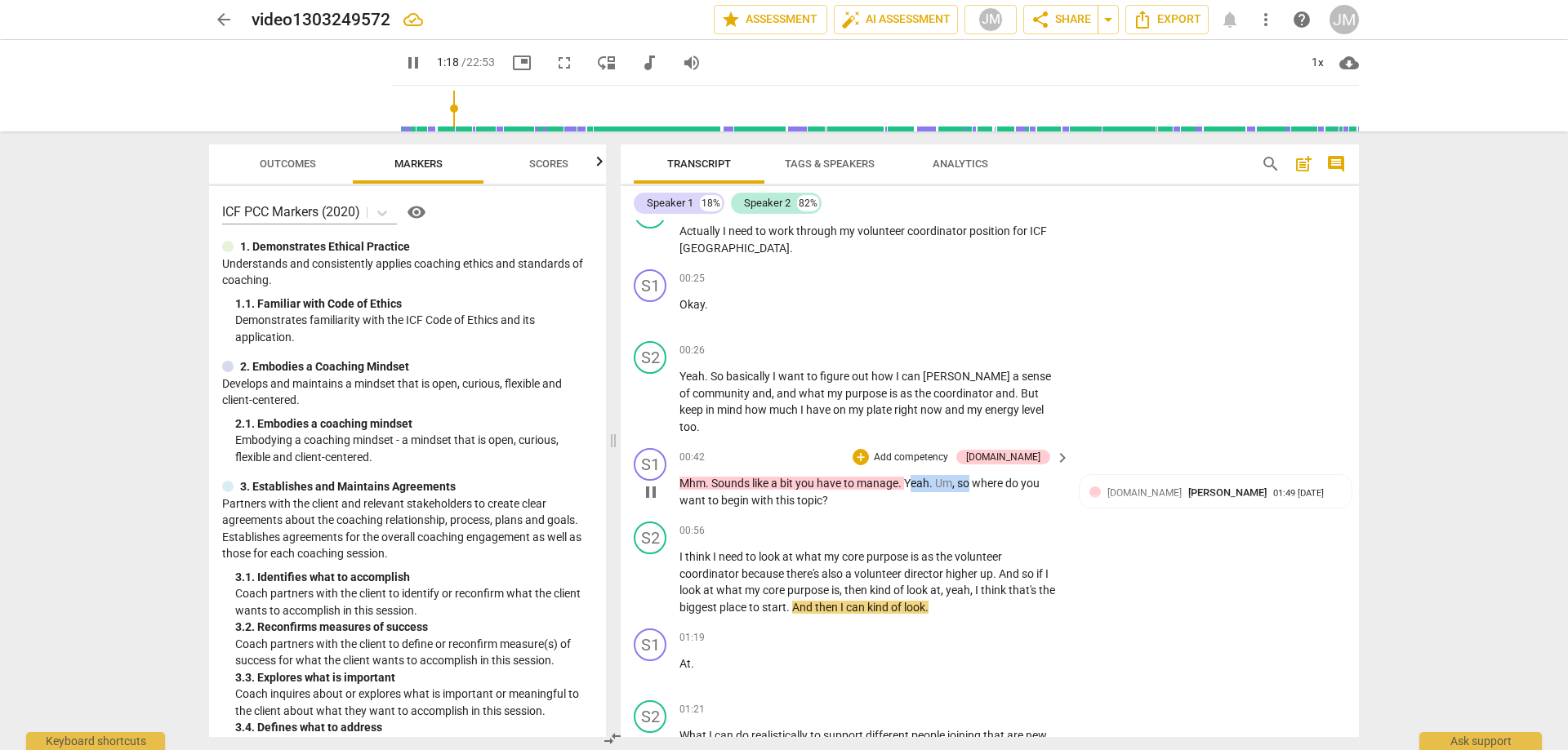
drag, startPoint x: 912, startPoint y: 464, endPoint x: 971, endPoint y: 474, distance: 59.8
click at [973, 475] on p "Mhm . Sounds like a bit you have to manage . Yeah . Um , so where do you want t…" at bounding box center [870, 492] width 382 height 33
click at [923, 475] on p "Mhm . Sounds like a bit you have to manage . Yeah . Um , so where do you want t…" at bounding box center [870, 492] width 382 height 33
drag, startPoint x: 909, startPoint y: 470, endPoint x: 972, endPoint y: 482, distance: 64.1
click at [983, 484] on p "Mhm . Sounds like a bit you have to manage . Yeah . Um , so where do you want t…" at bounding box center [870, 492] width 382 height 33
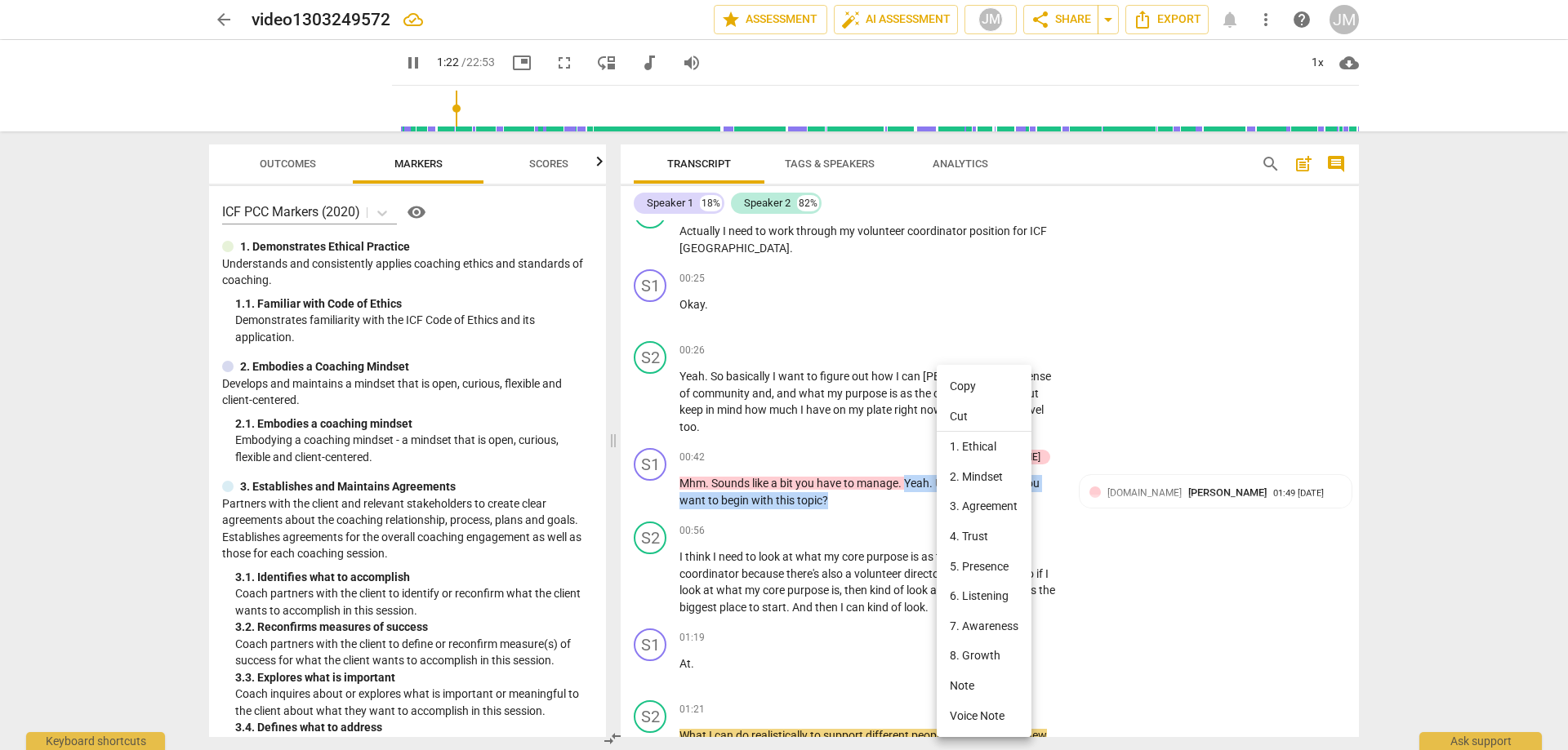
click at [991, 503] on li "3. Agreement" at bounding box center [983, 507] width 94 height 30
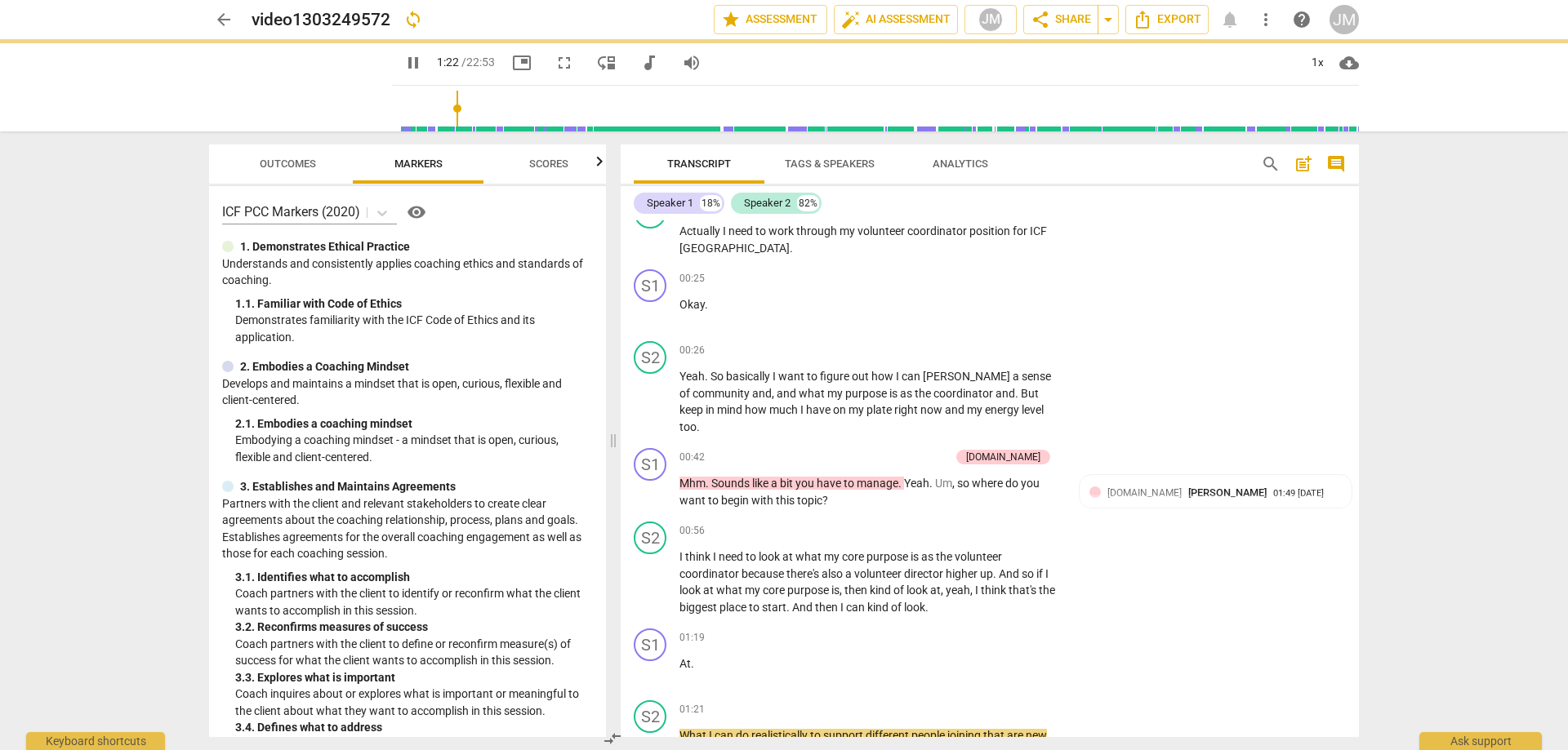
type input "83"
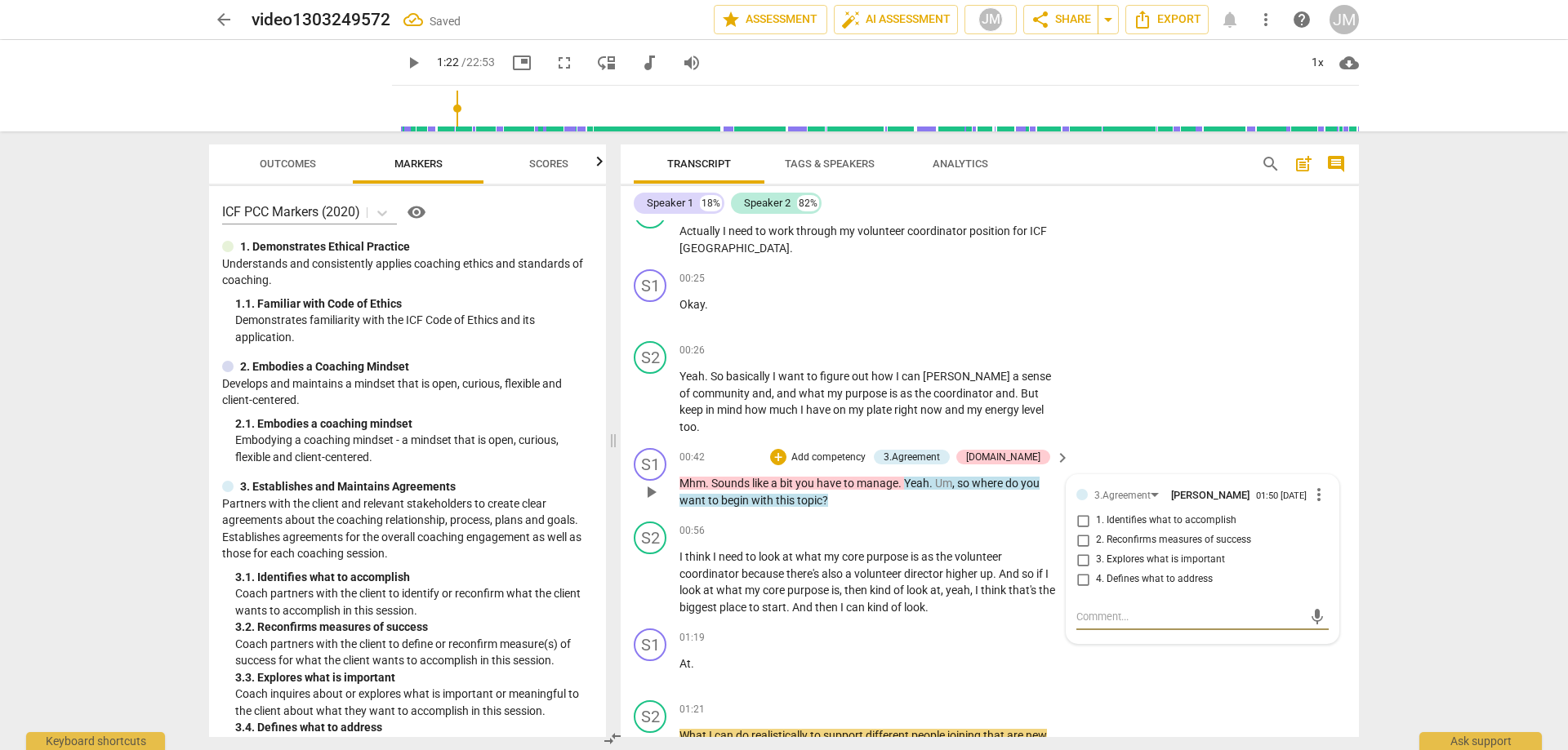
click at [1162, 610] on textarea at bounding box center [1189, 616] width 226 height 16
type textarea "C"
type textarea "CX"
type textarea "C"
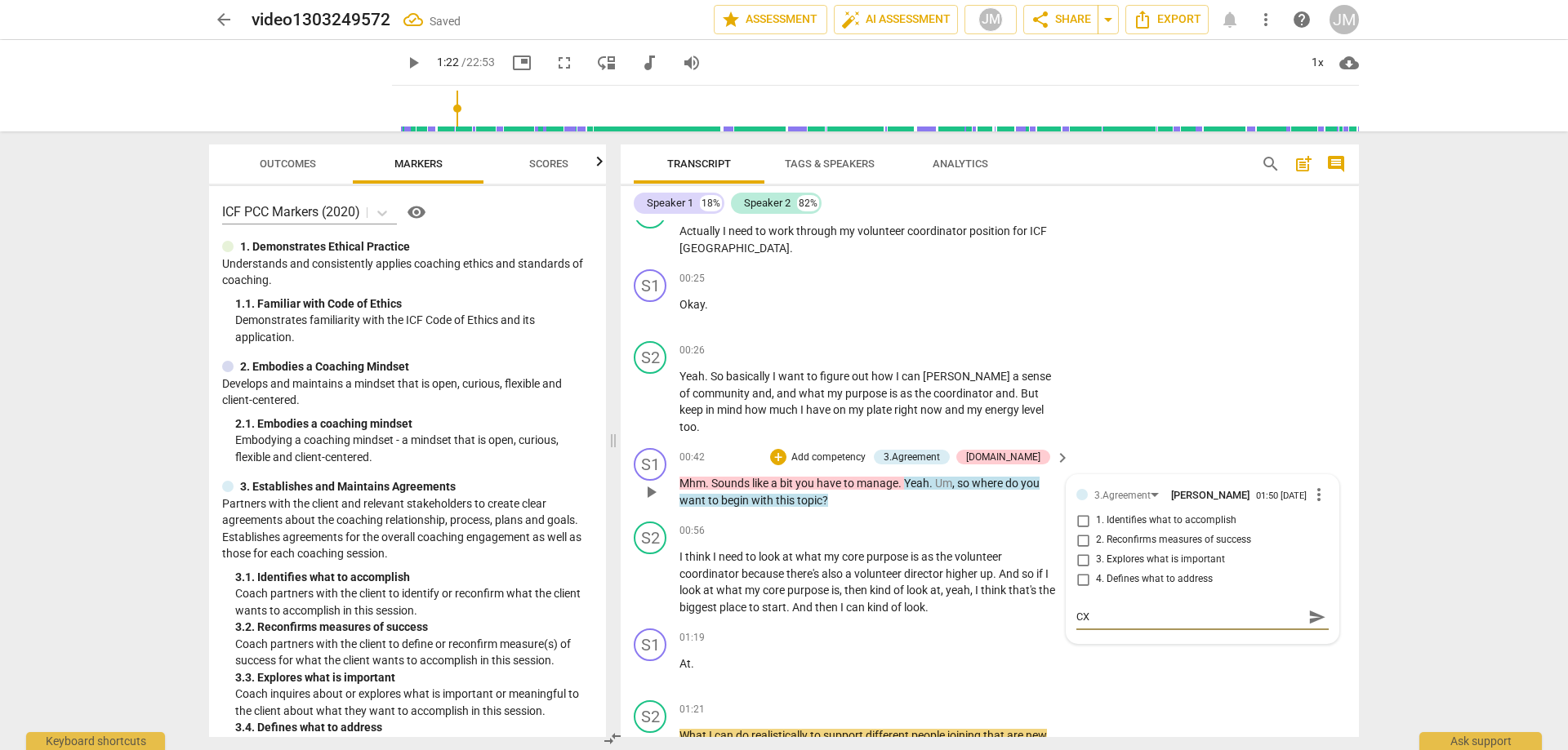
type textarea "C"
type textarea "Cu"
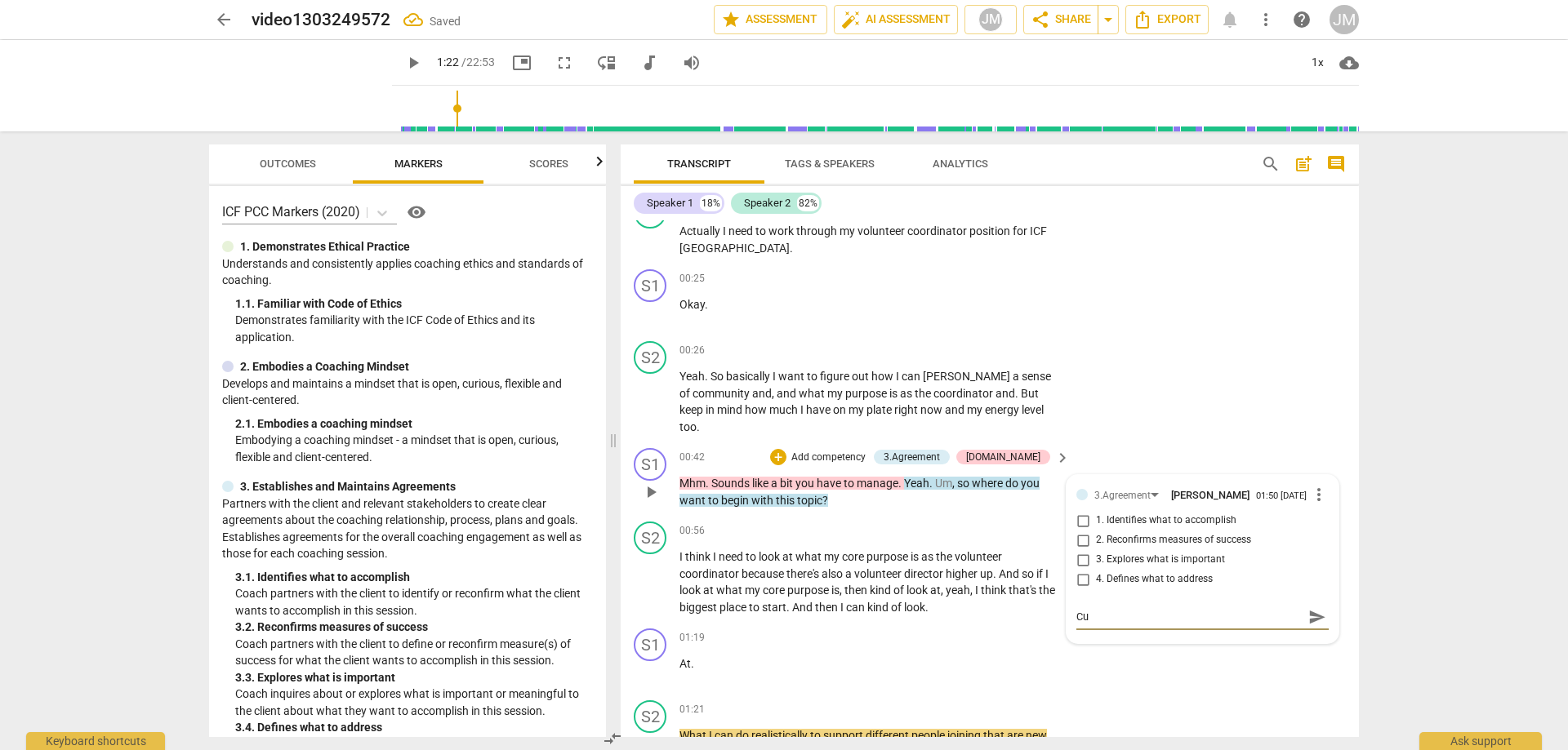
type textarea "Cur"
type textarea "Curi"
type textarea "Curio"
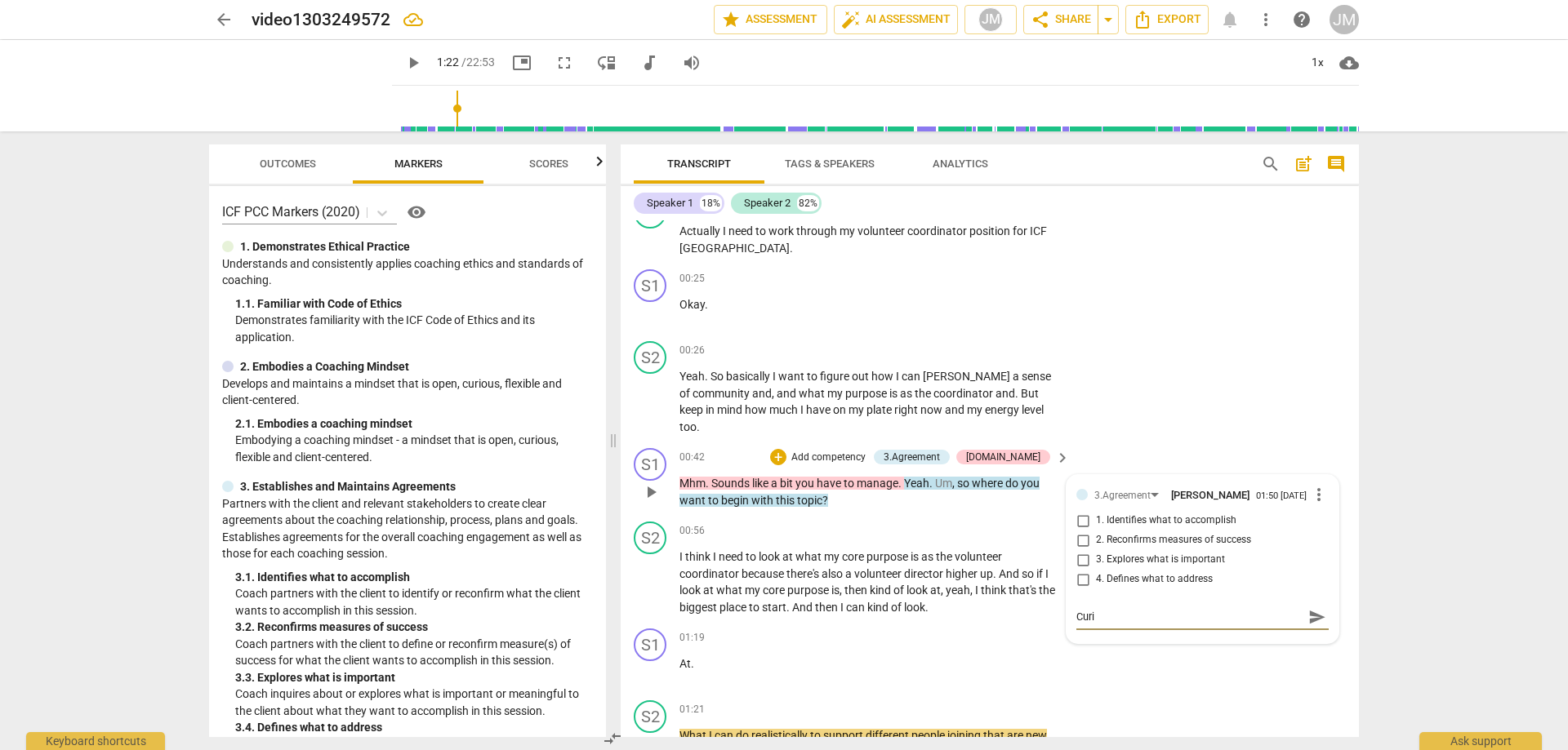
type textarea "Curio"
type textarea "Curiou"
type textarea "Curious"
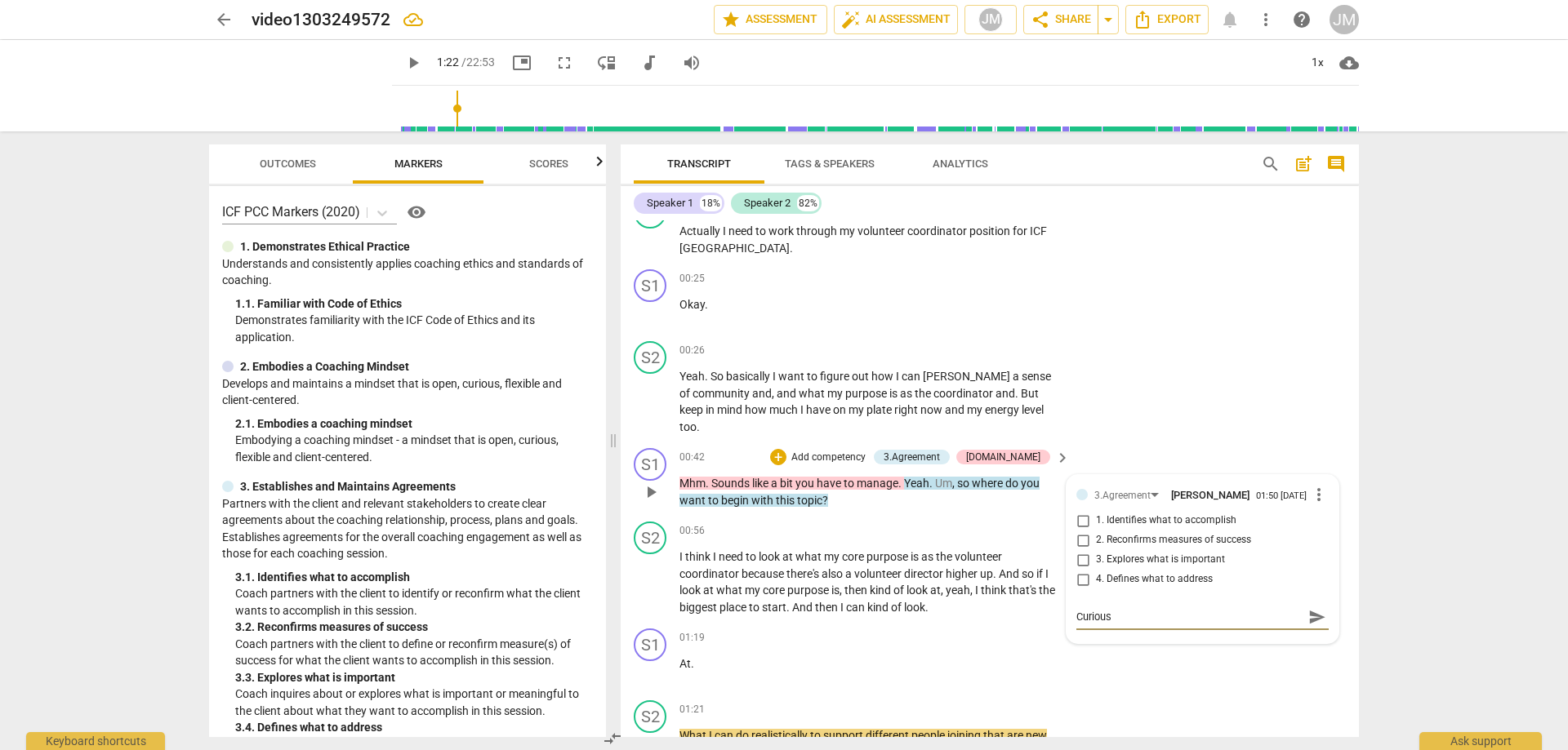
type textarea "Curious"
type textarea "Curious t"
type textarea "Curious to"
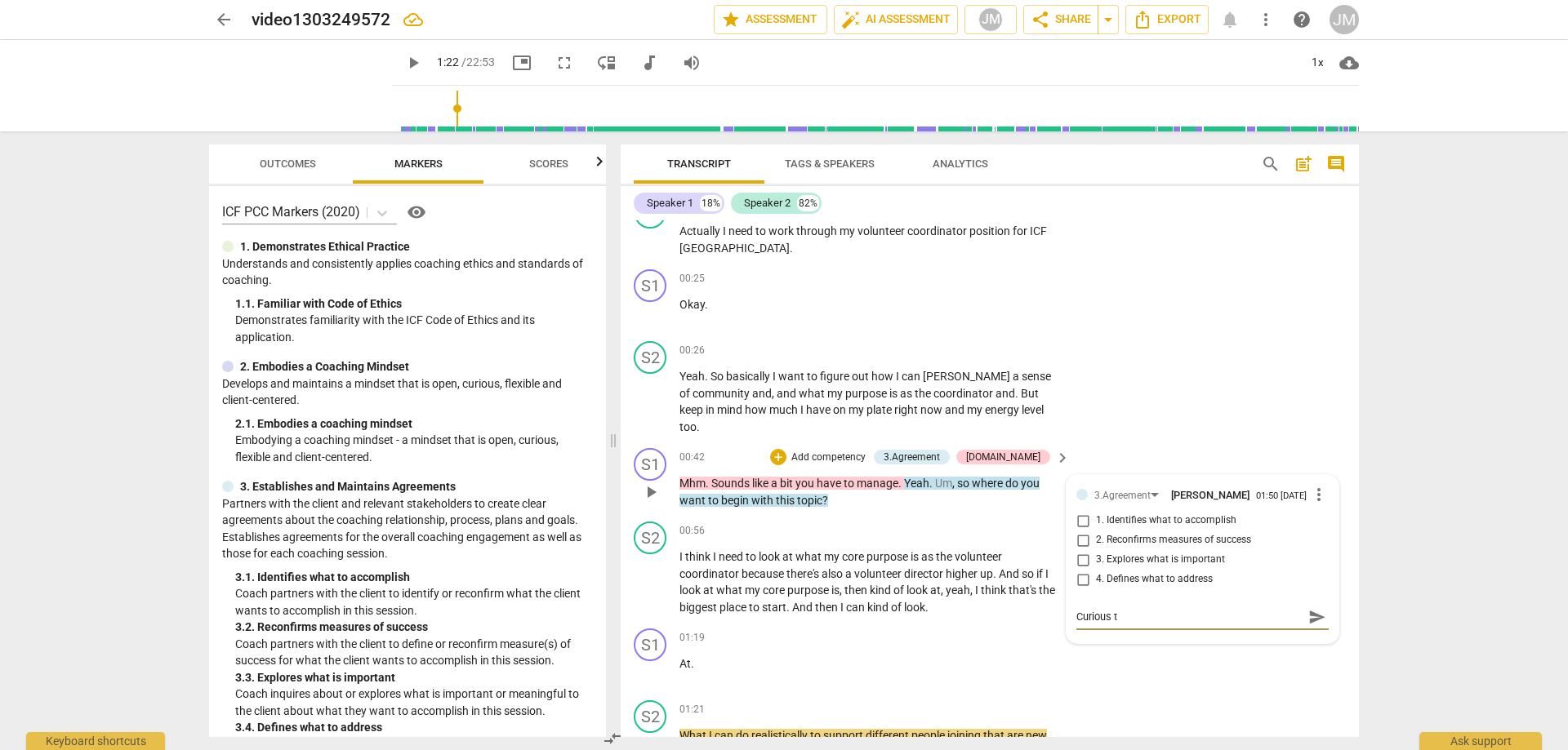
type textarea "Curious to"
type textarea "Curious to k"
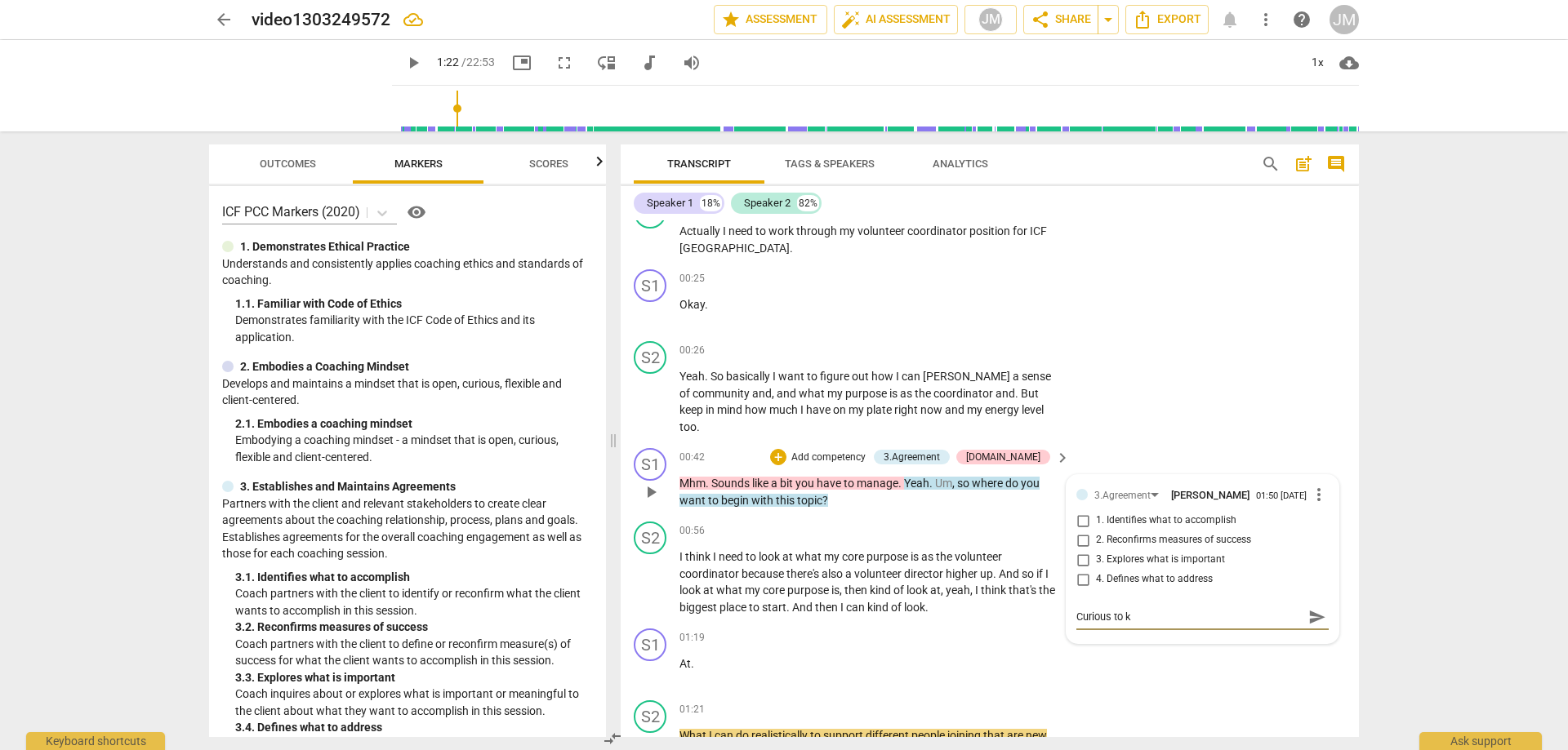
type textarea "Curious to kn"
type textarea "Curious to kno"
type textarea "Curious to know"
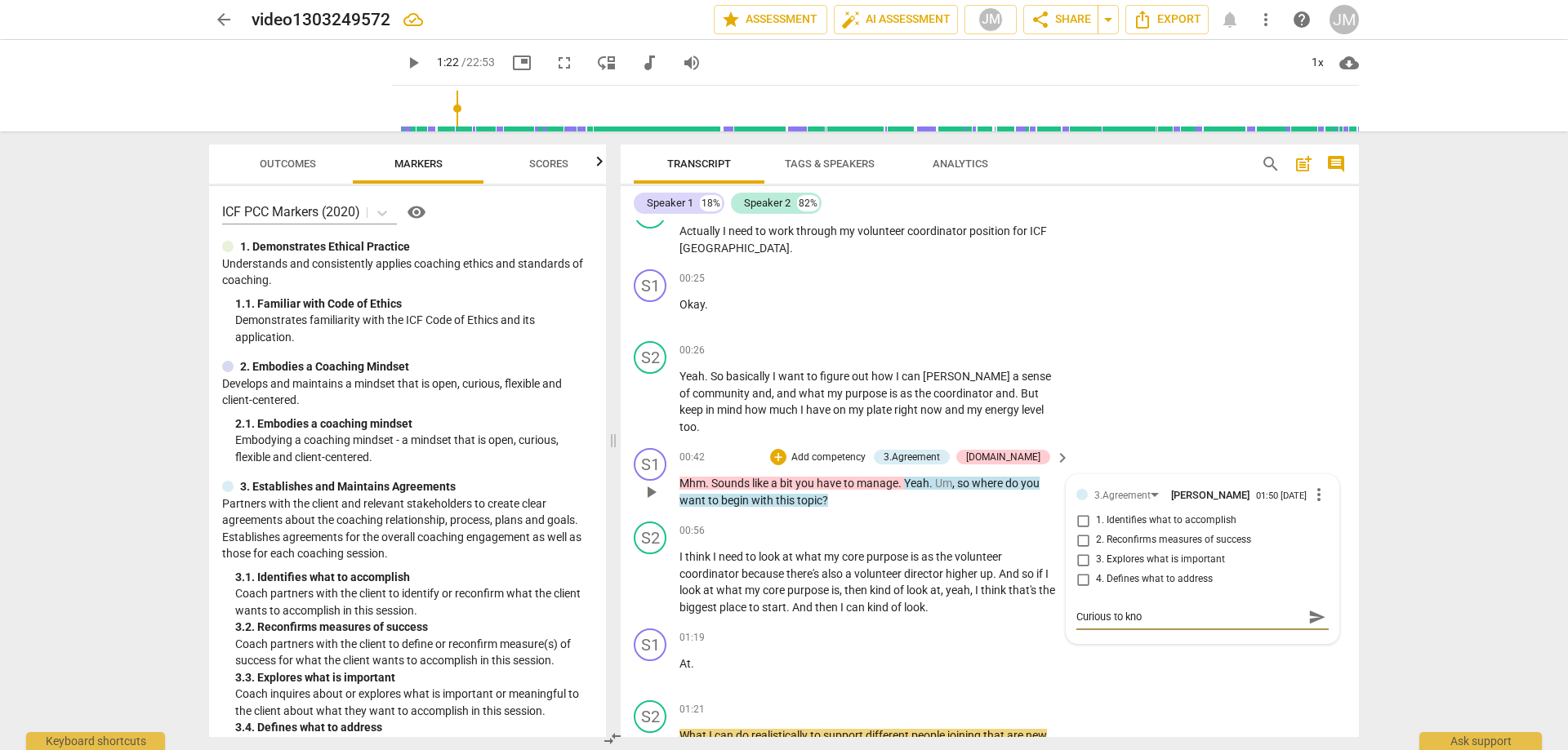
type textarea "Curious to know"
type textarea "Curious to know w"
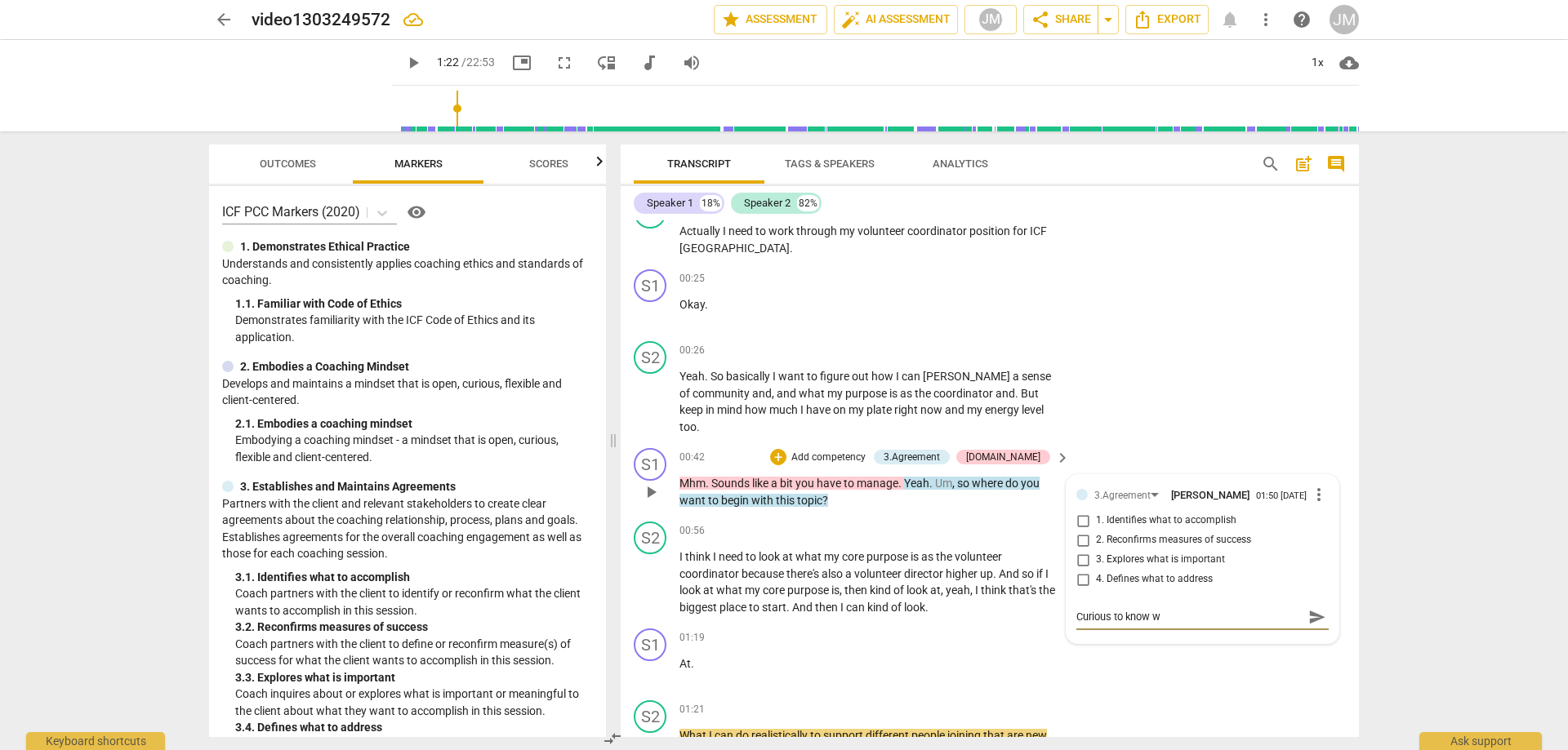
type textarea "Curious to know wh"
type textarea "Curious to know why"
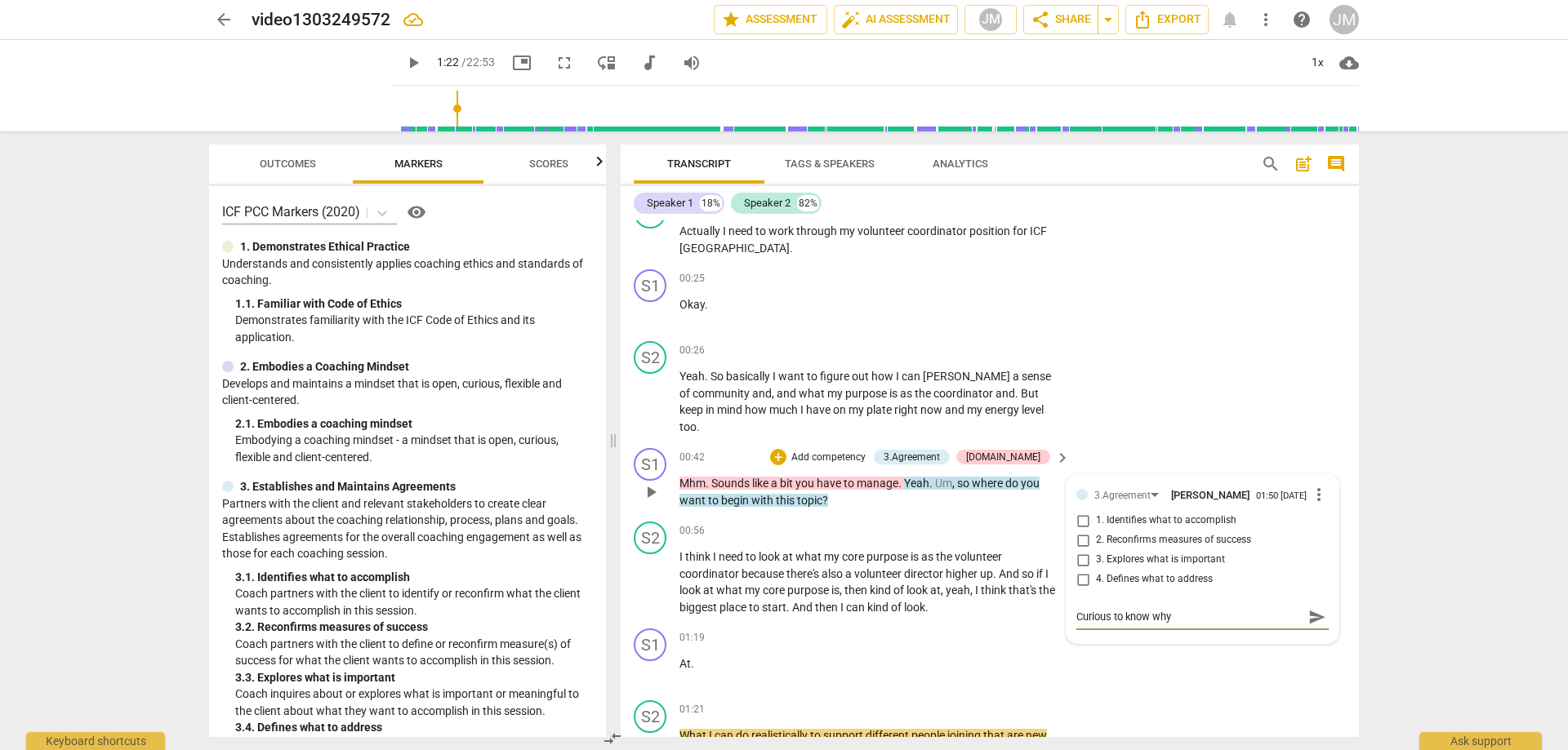
type textarea "Curious to know why"
type textarea "Curious to know why t"
type textarea "Curious to know why th"
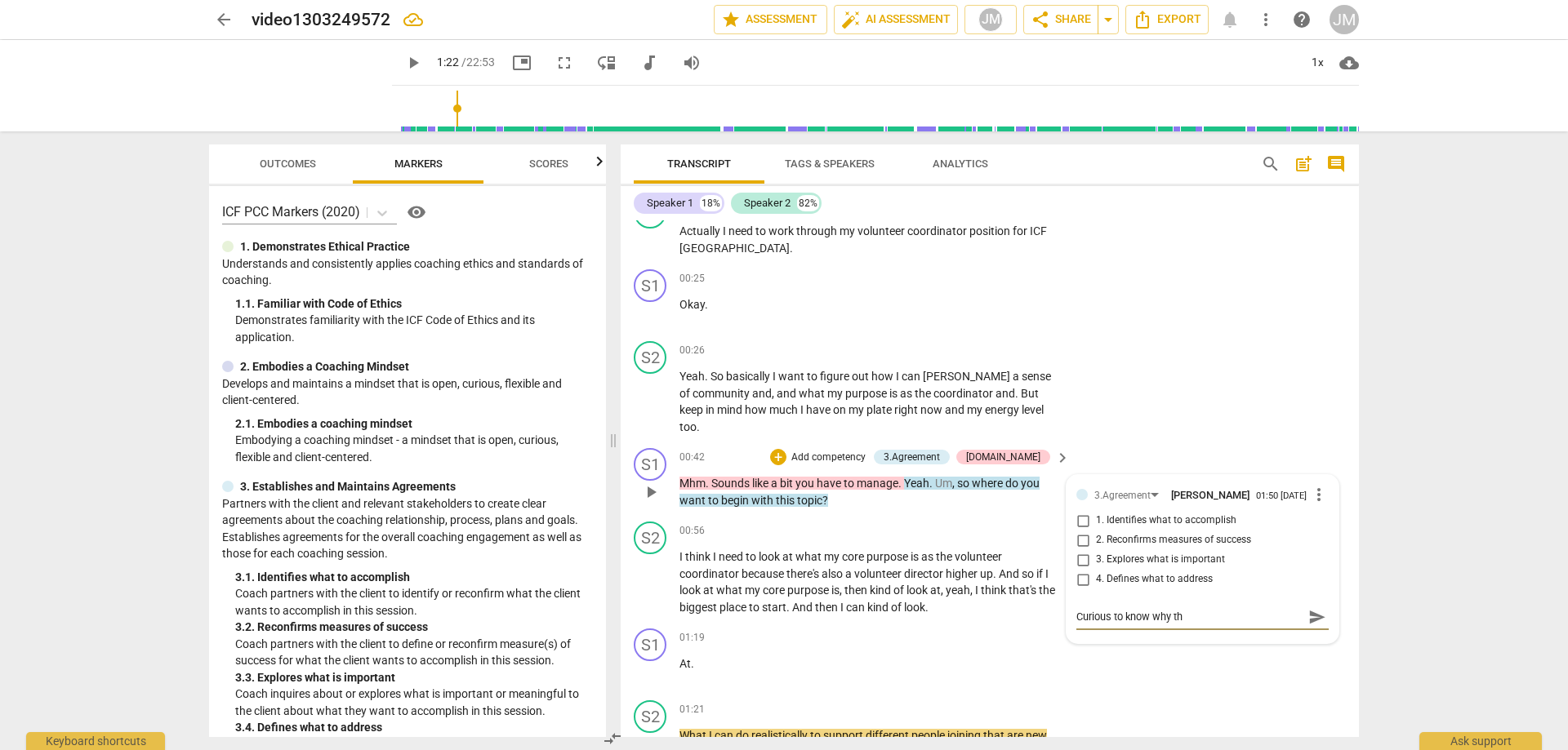
type textarea "Curious to know why thi"
type textarea "Curious to know why this"
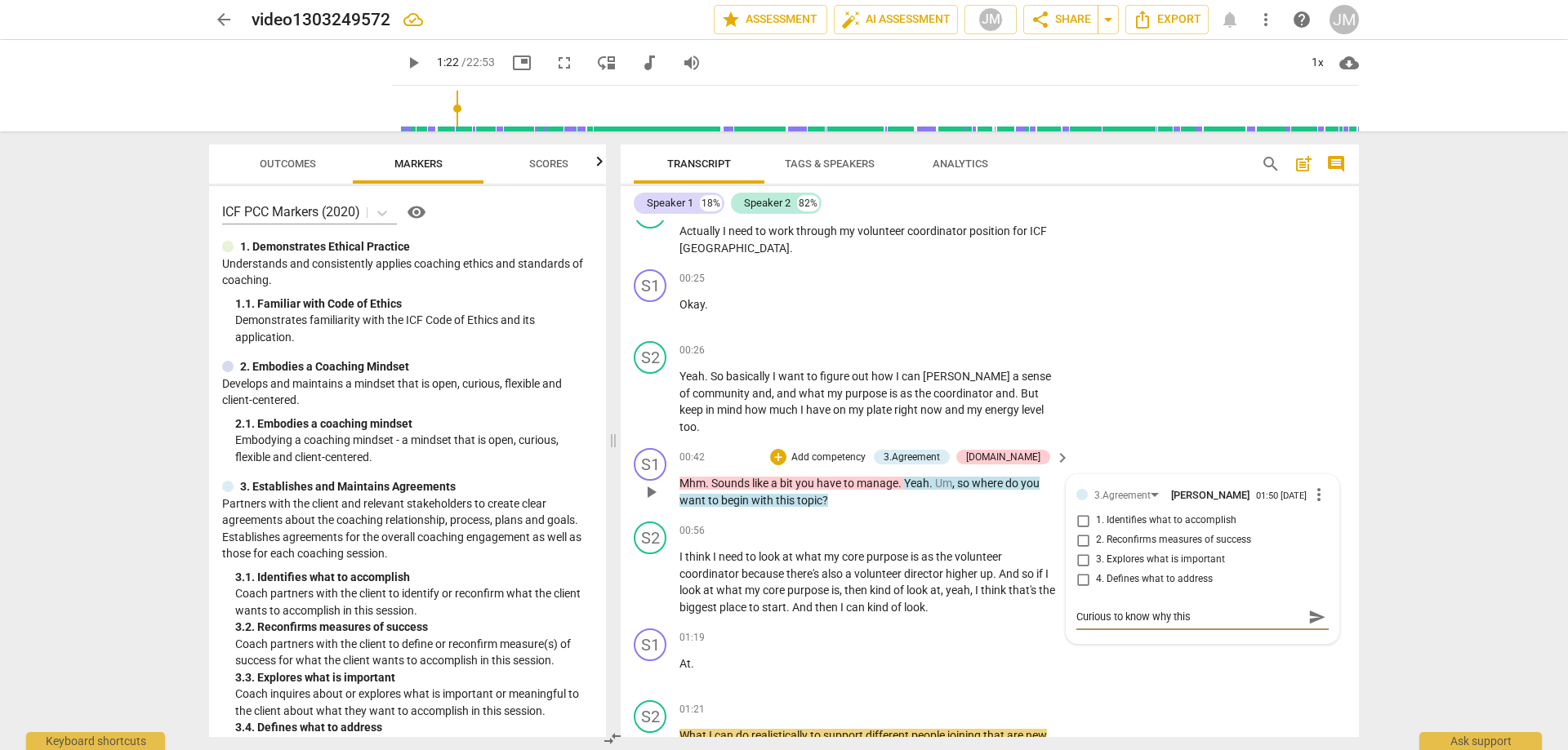
type textarea "Curious to know why this"
type textarea "Curious to know why this q"
type textarea "Curious to know why this qu"
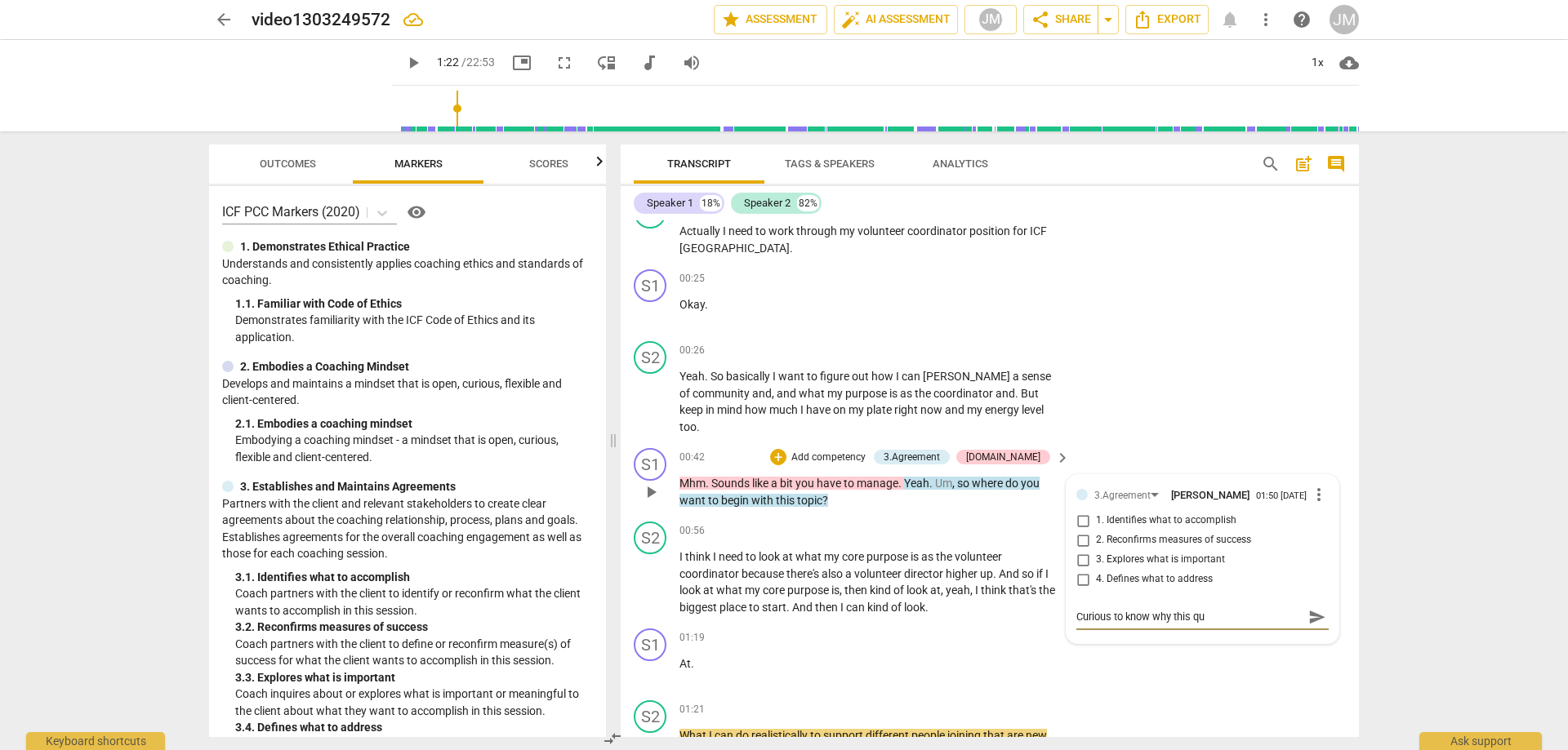
type textarea "Curious to know why this que"
type textarea "Curious to know why this ques"
type textarea "Curious to know why this quest"
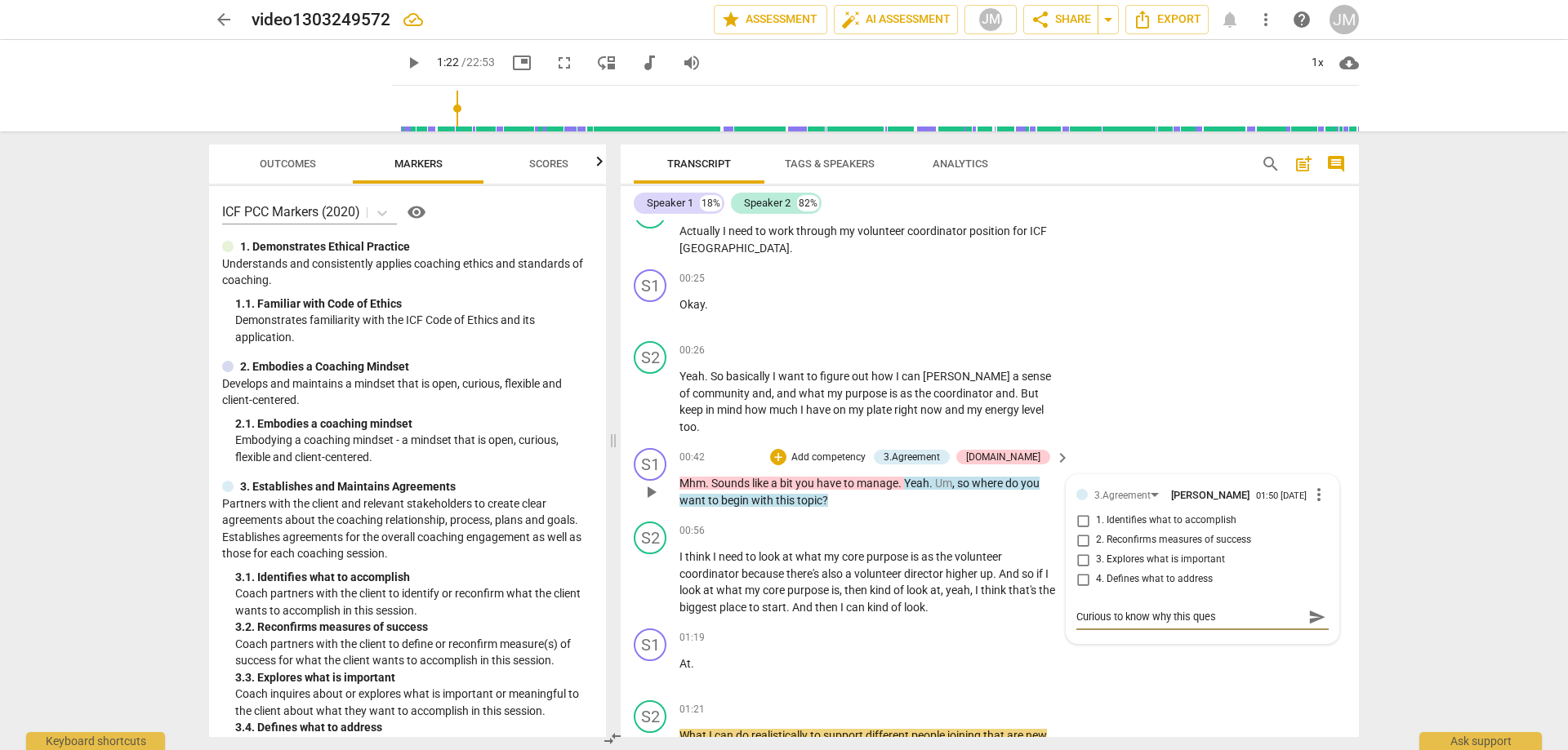
type textarea "Curious to know why this quest"
type textarea "Curious to know why this questi"
type textarea "Curious to know why this questio"
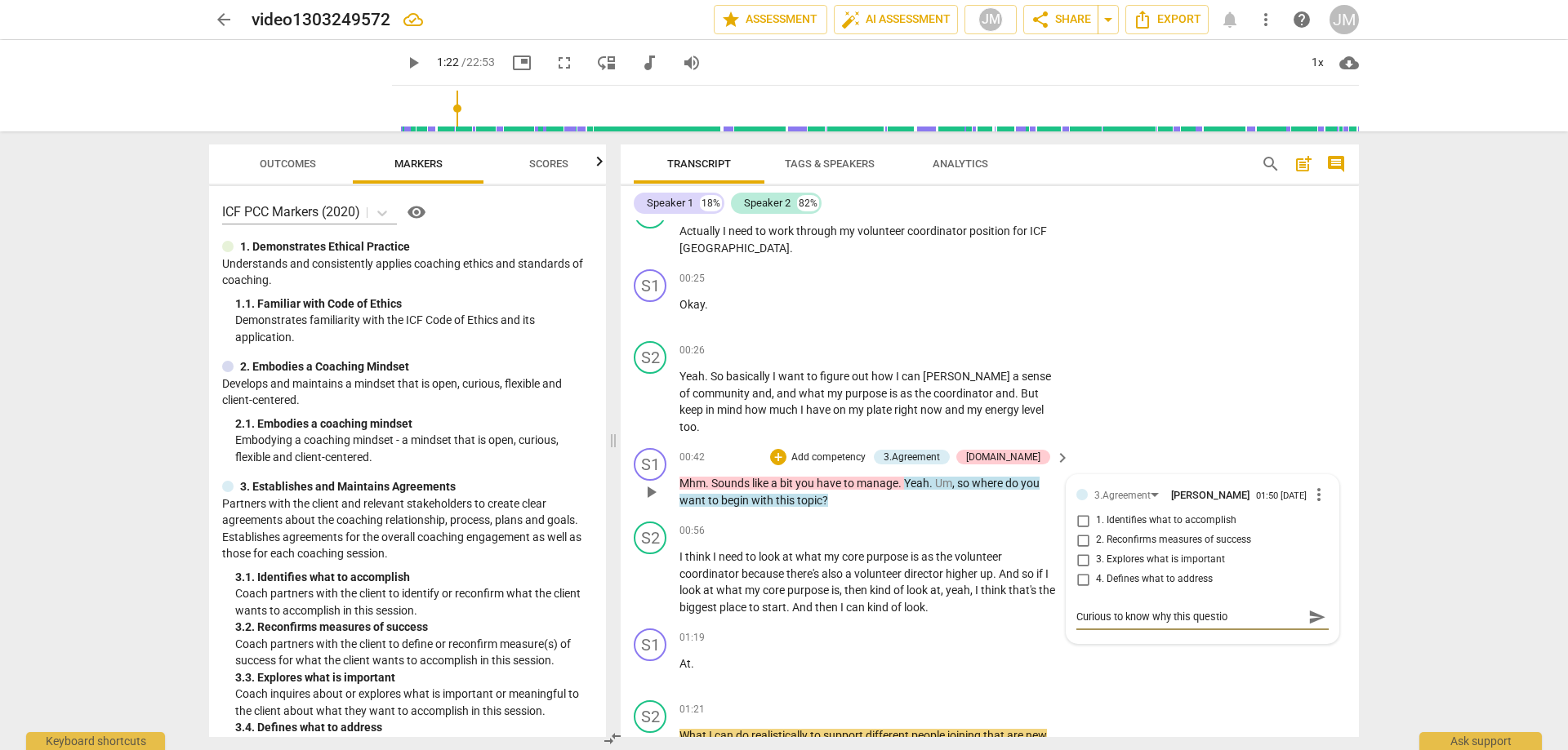
type textarea "Curious to know why this question"
type textarea "Curious to know why this question f"
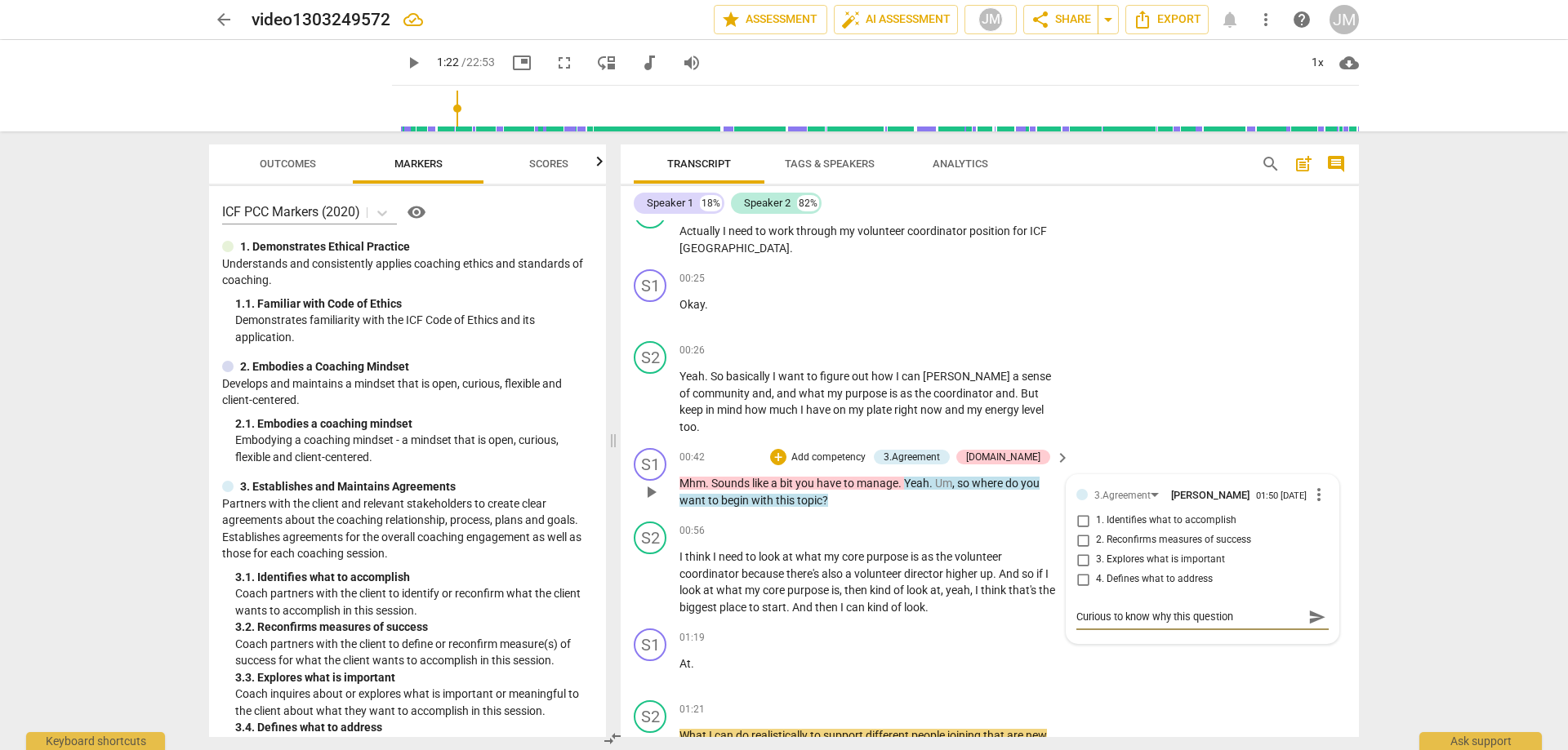
type textarea "Curious to know why this question f"
type textarea "Curious to know why this question fi"
type textarea "Curious to know why this question fir"
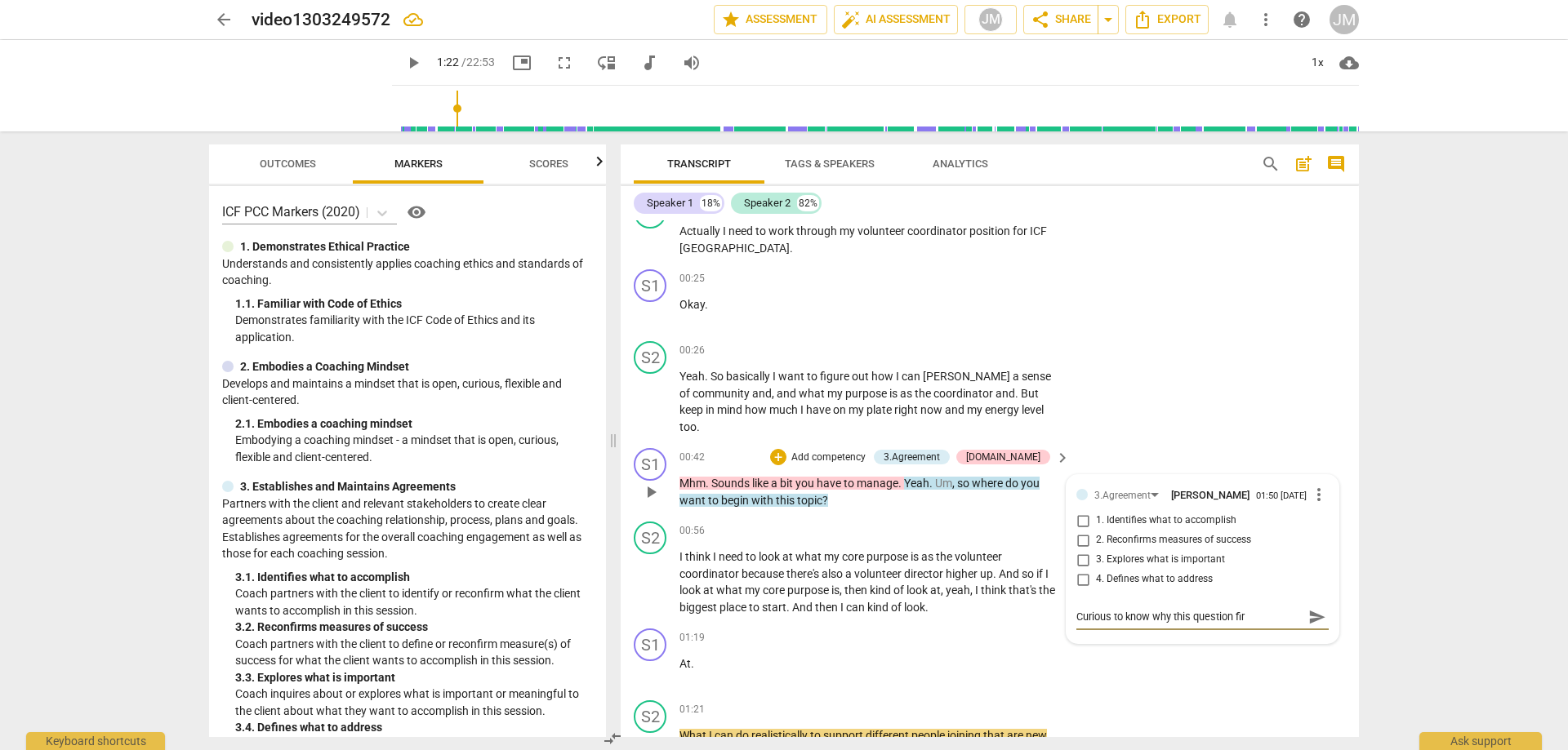
type textarea "Curious to know why this question firs"
type textarea "Curious to know why this question first"
click at [1316, 608] on span "send" at bounding box center [1316, 616] width 18 height 18
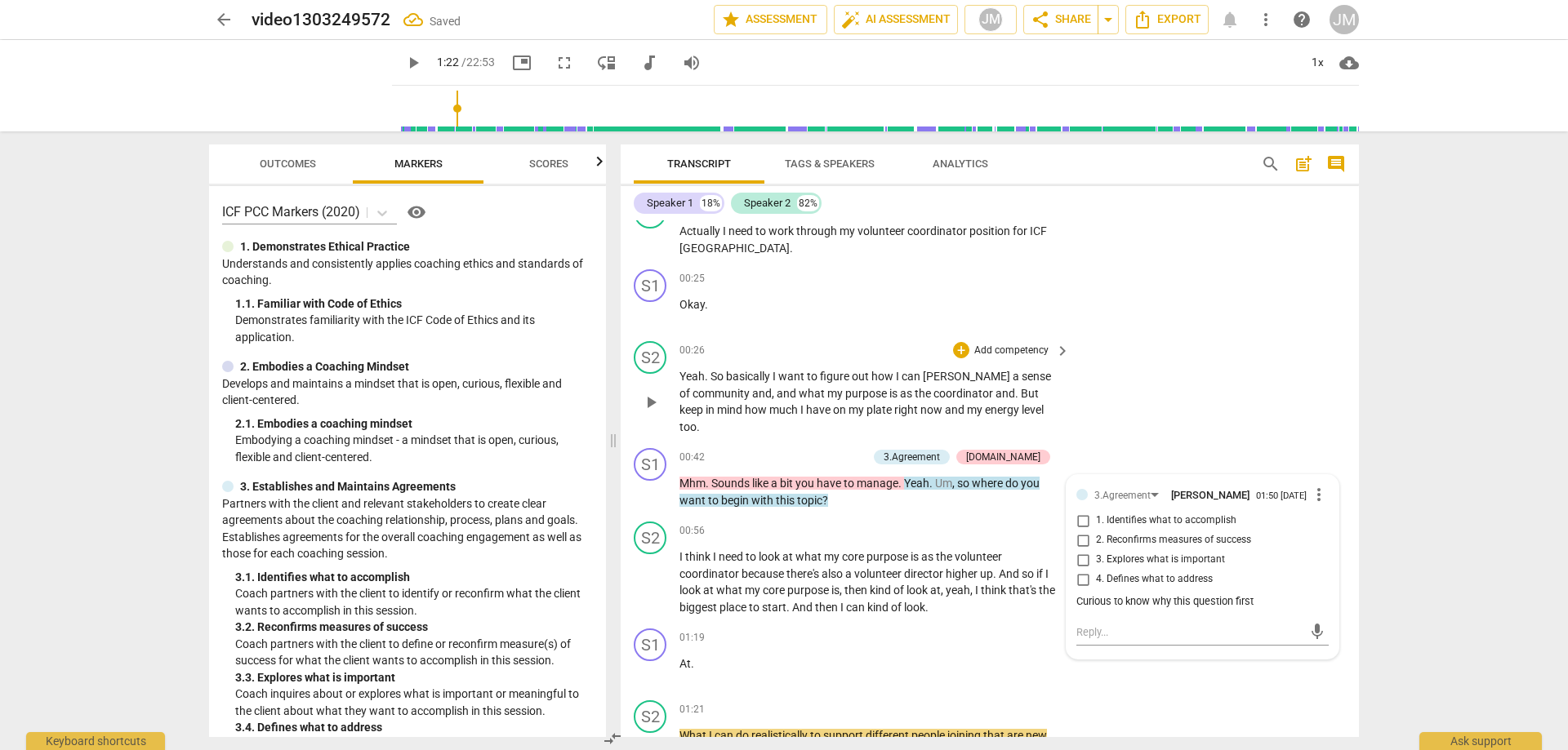
click at [1272, 352] on div "S2 play_arrow pause 00:26 + Add competency keyboard_arrow_right Yeah . So basic…" at bounding box center [989, 388] width 738 height 107
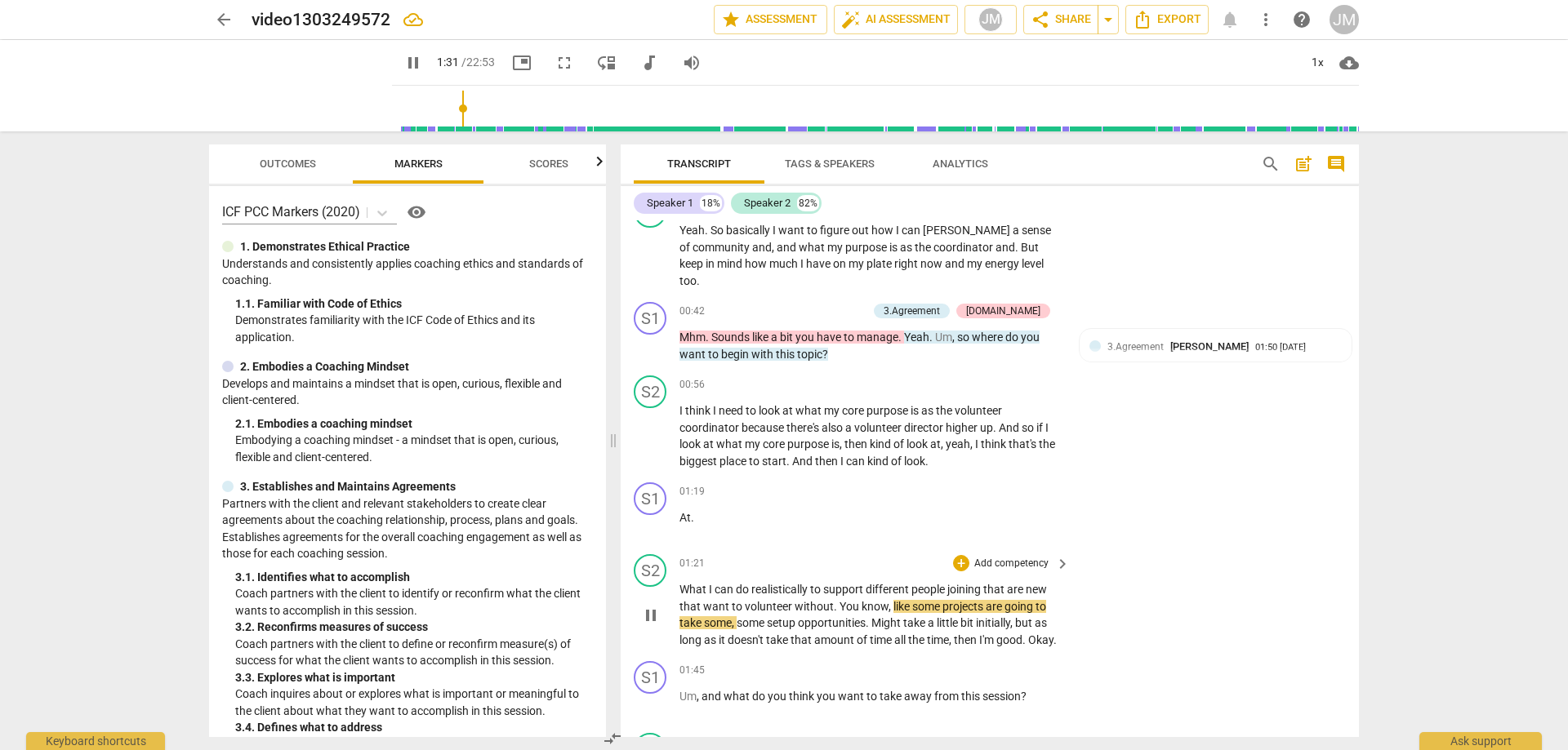
scroll to position [493, 0]
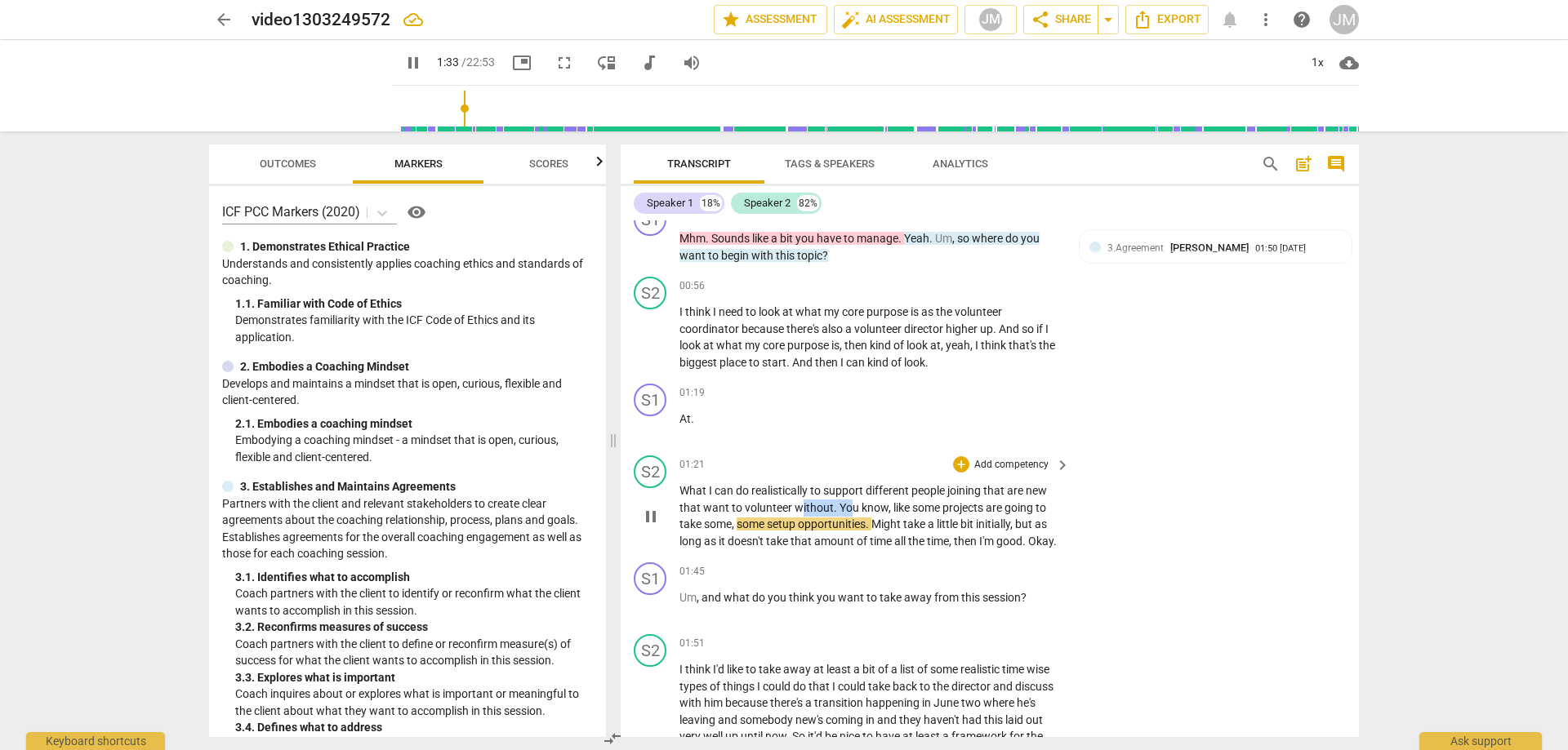
drag, startPoint x: 802, startPoint y: 492, endPoint x: 842, endPoint y: 493, distance: 40.0
click at [849, 494] on p "What I can do realistically to support different people joining that are new th…" at bounding box center [870, 516] width 382 height 67
click at [973, 458] on p "Add competency" at bounding box center [1011, 466] width 78 height 15
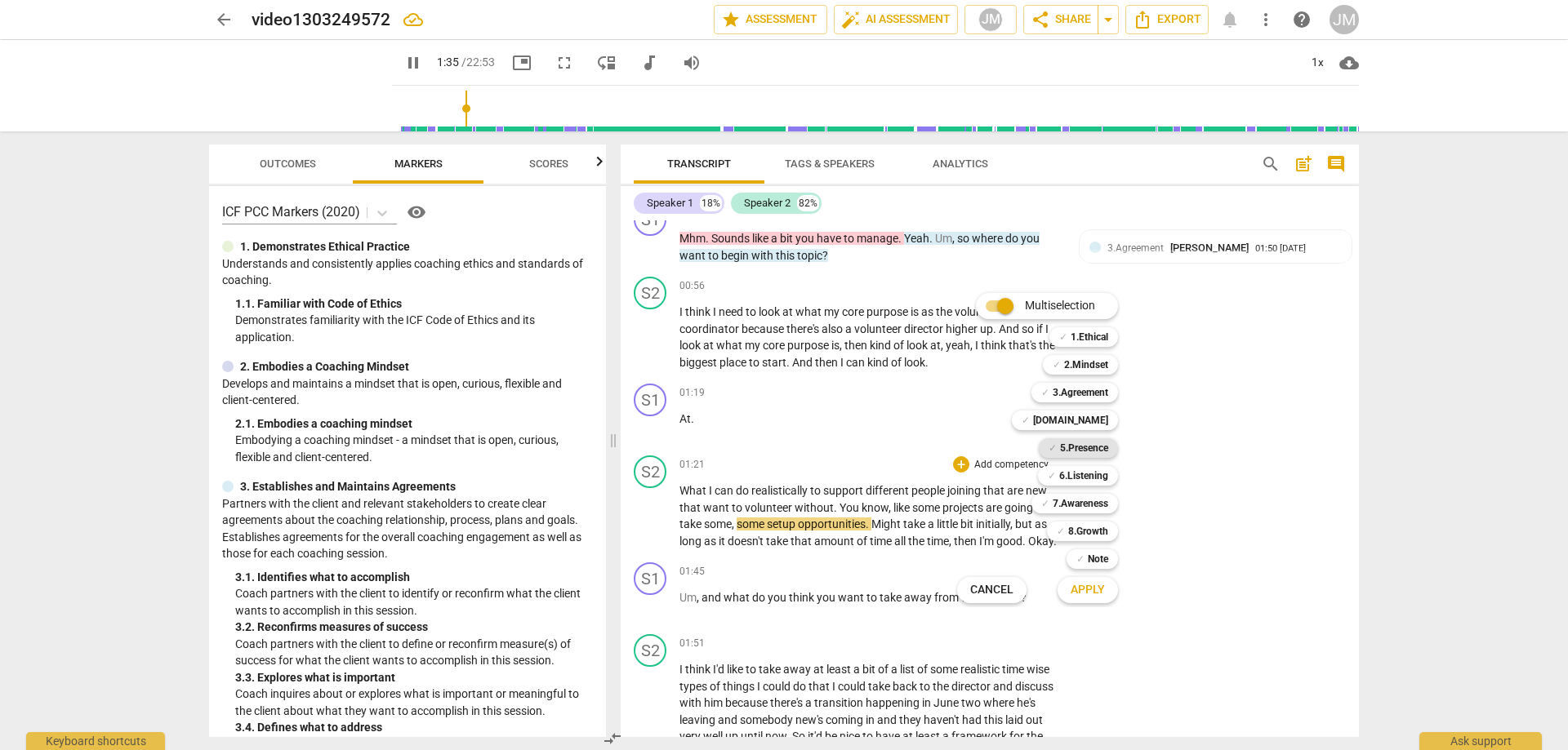
click at [1088, 448] on b "5.Presence" at bounding box center [1084, 447] width 49 height 19
click at [1096, 598] on span "Apply" at bounding box center [1087, 590] width 34 height 17
type input "96"
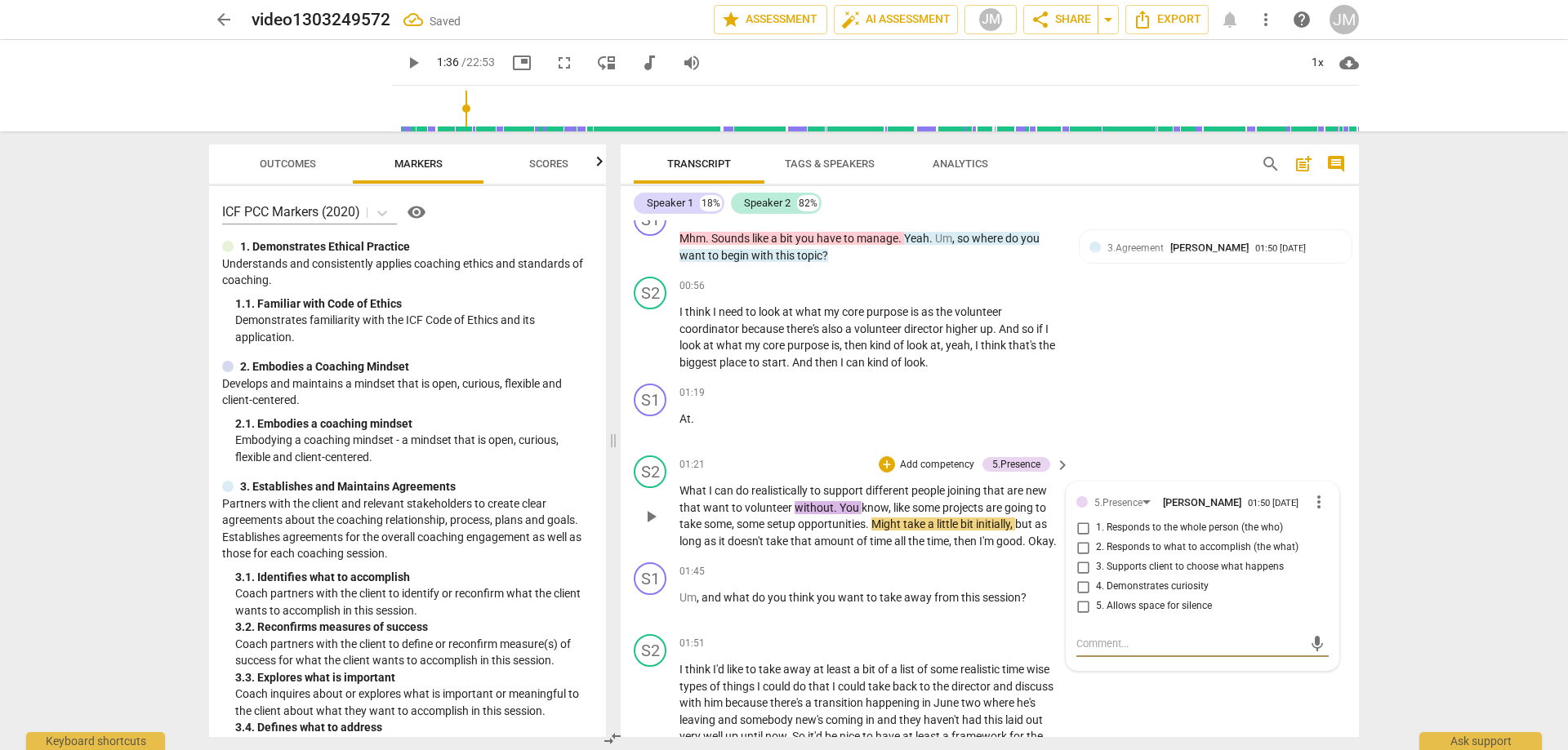
click at [1080, 597] on input "5. Allows space for silence" at bounding box center [1082, 606] width 26 height 19
click at [1082, 597] on input "5. Allows space for silence" at bounding box center [1082, 606] width 26 height 19
checkbox input "true"
click at [1106, 636] on textarea at bounding box center [1189, 644] width 226 height 16
type textarea "m"
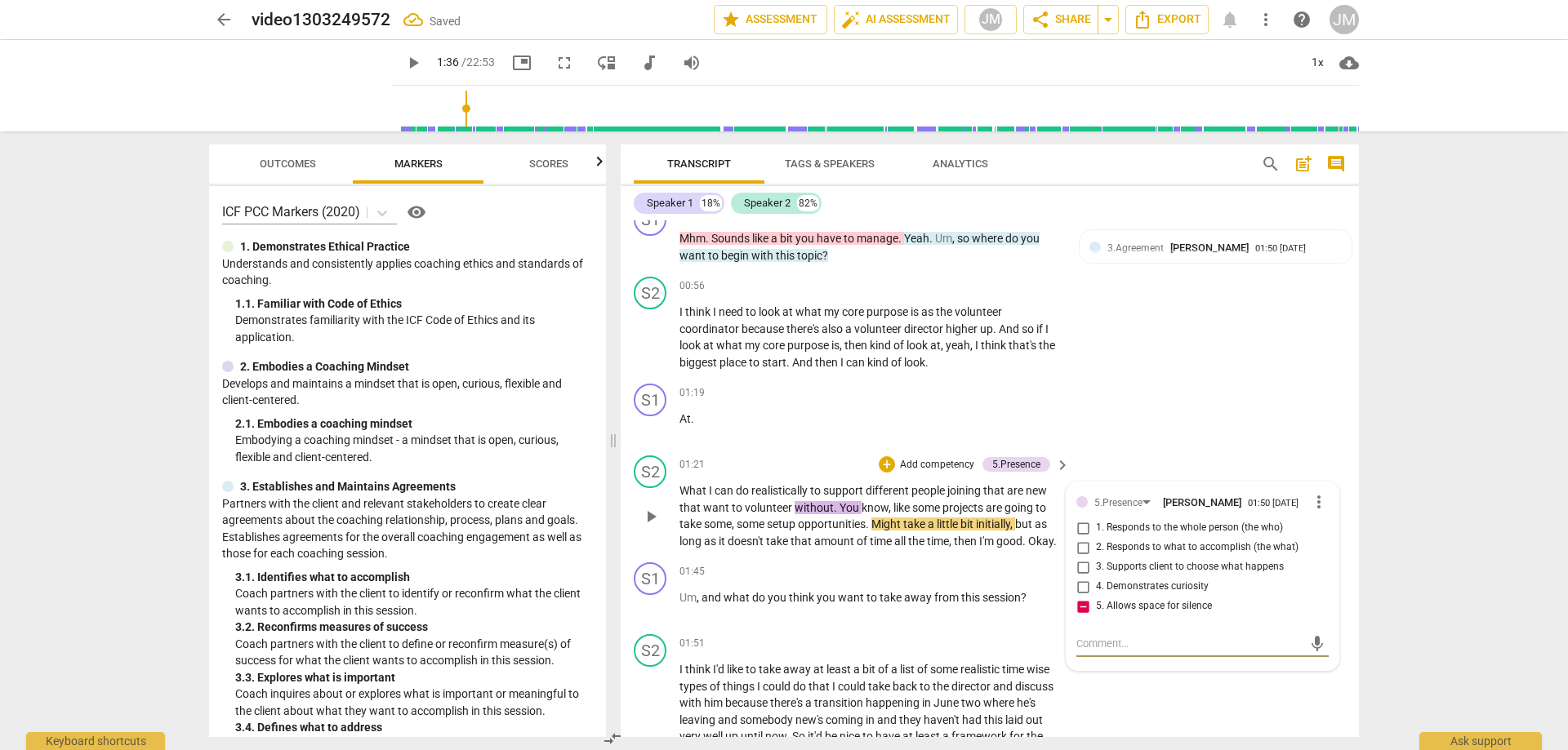
type textarea "m"
type textarea "mh"
type textarea "mhm"
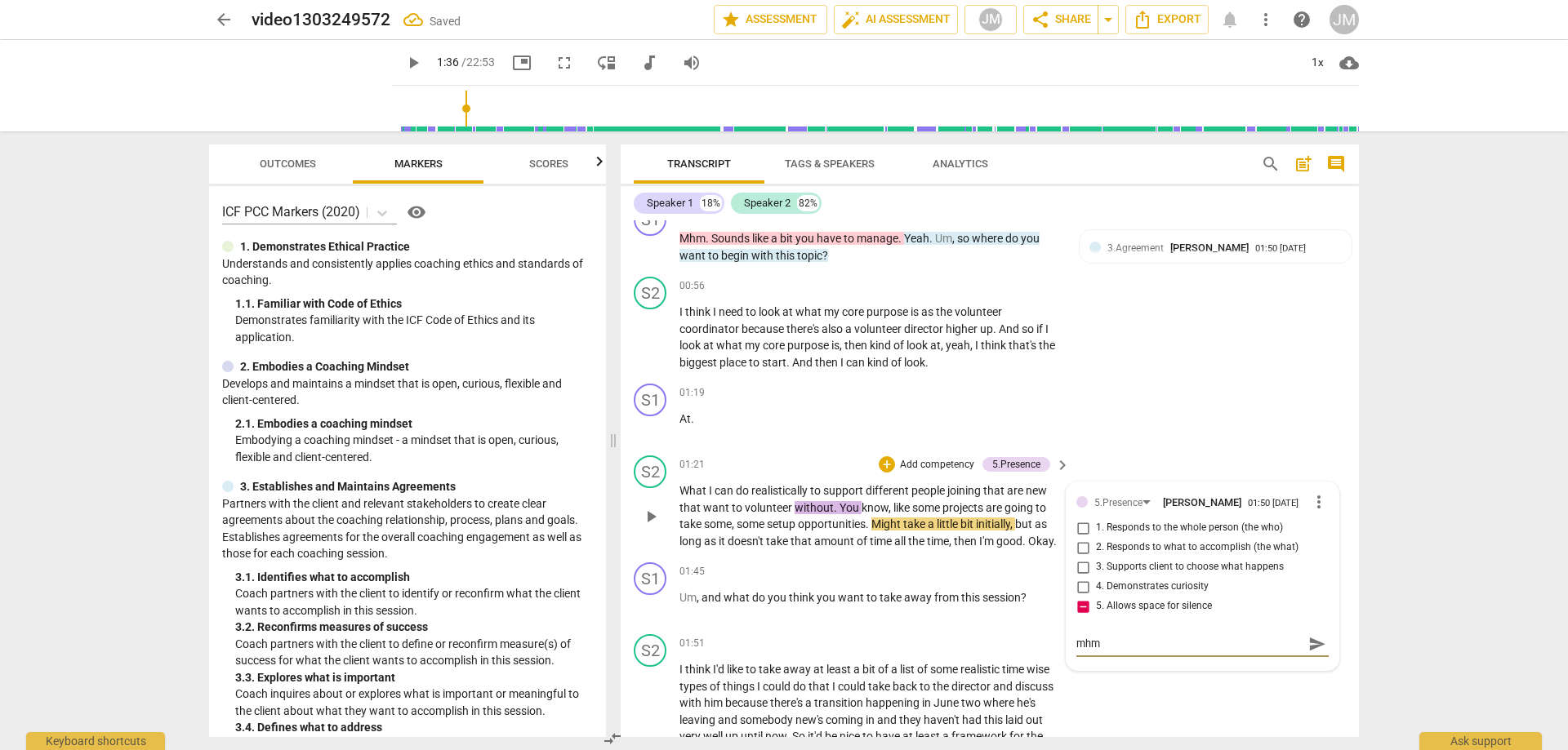
click at [1310, 635] on span "send" at bounding box center [1316, 644] width 18 height 18
click at [1225, 347] on div "S2 play_arrow pause 00:56 + Add competency keyboard_arrow_right I think I need …" at bounding box center [989, 324] width 738 height 107
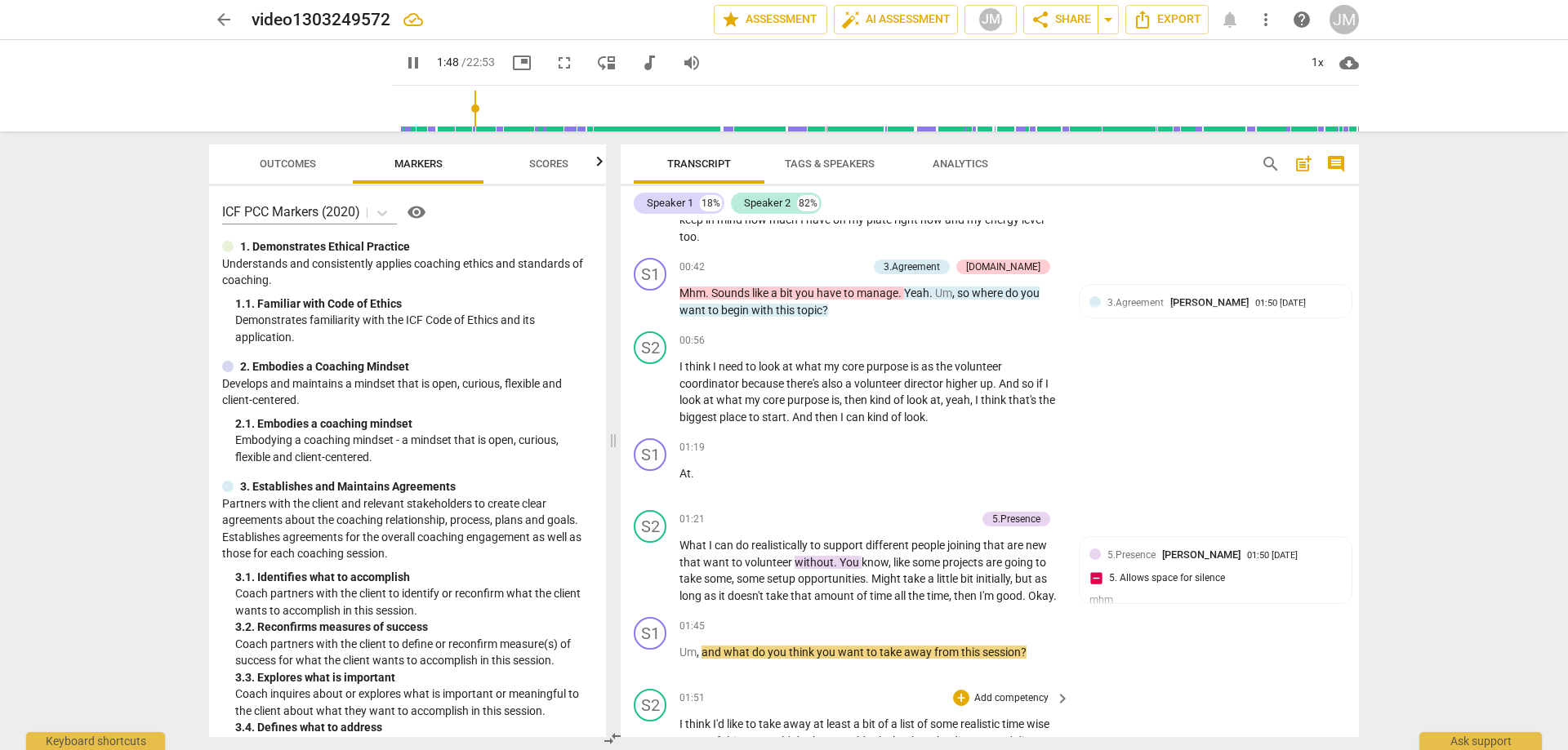
scroll to position [656, 0]
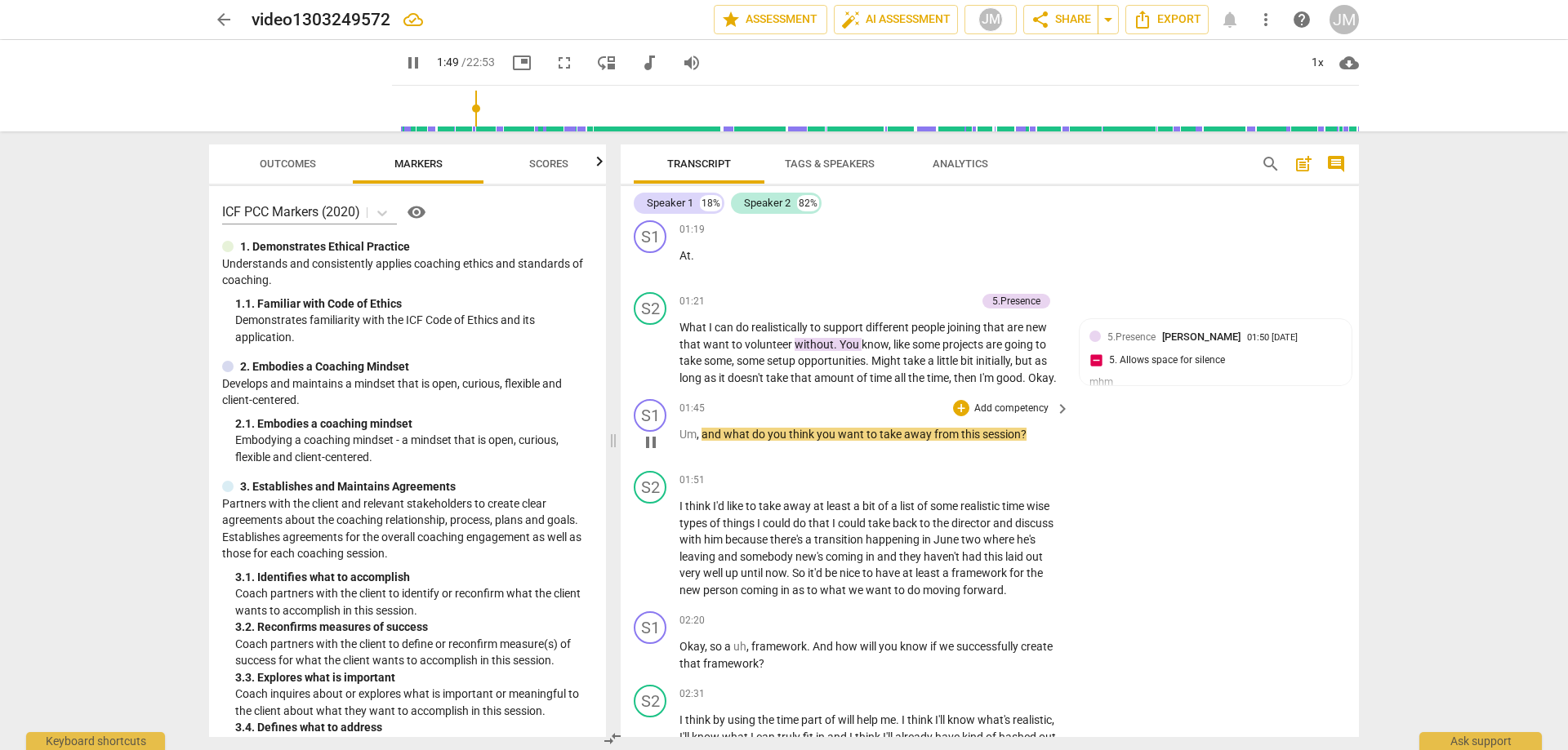
click at [1102, 438] on div "S1 play_arrow pause 01:45 + Add competency keyboard_arrow_right Um , and what d…" at bounding box center [989, 429] width 738 height 72
click at [1029, 433] on p "Um , and what do you think you want to take away from this session ?" at bounding box center [870, 435] width 382 height 18
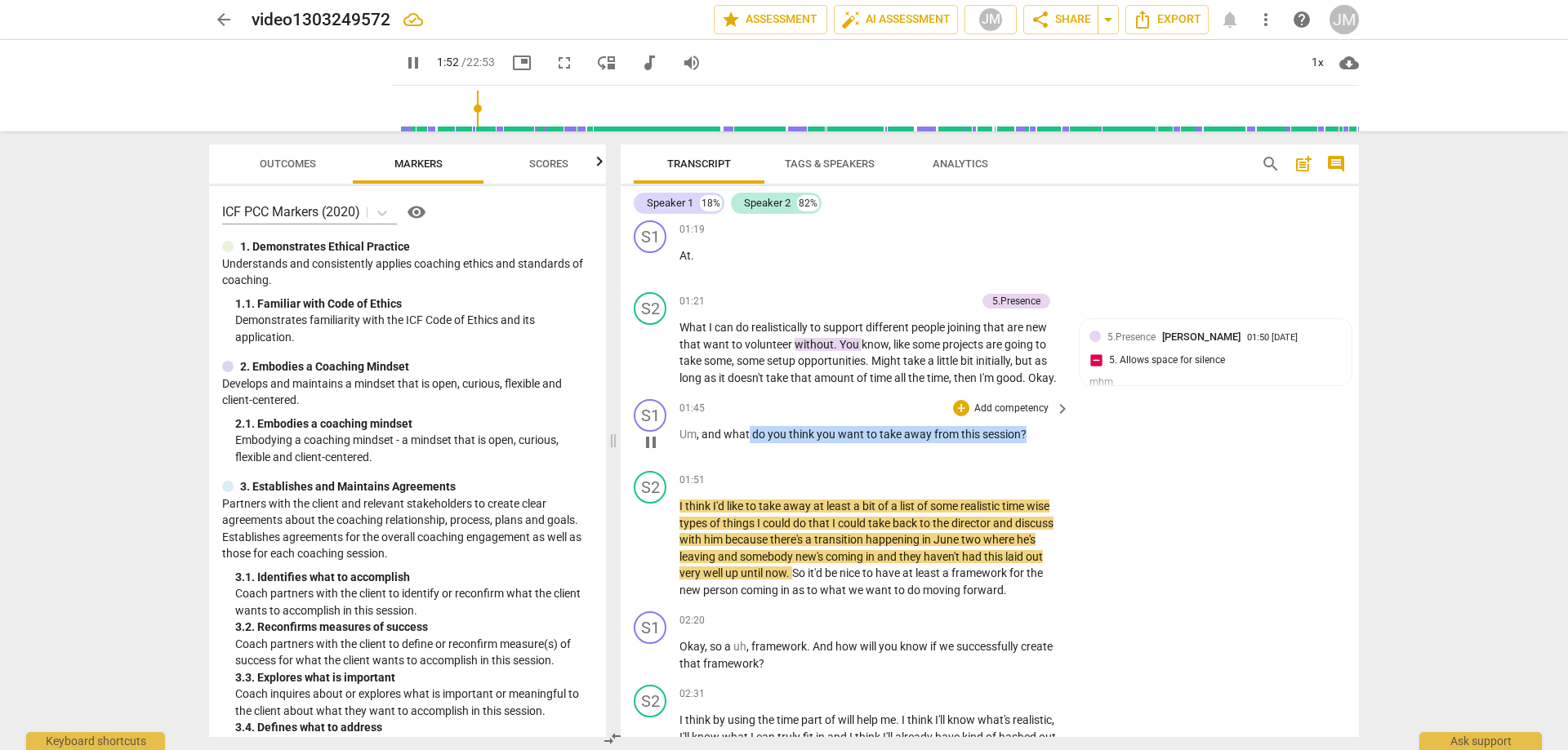
drag, startPoint x: 1042, startPoint y: 436, endPoint x: 881, endPoint y: 442, distance: 161.1
click at [758, 441] on p "Um , and what do you think you want to take away from this session ?" at bounding box center [870, 435] width 382 height 18
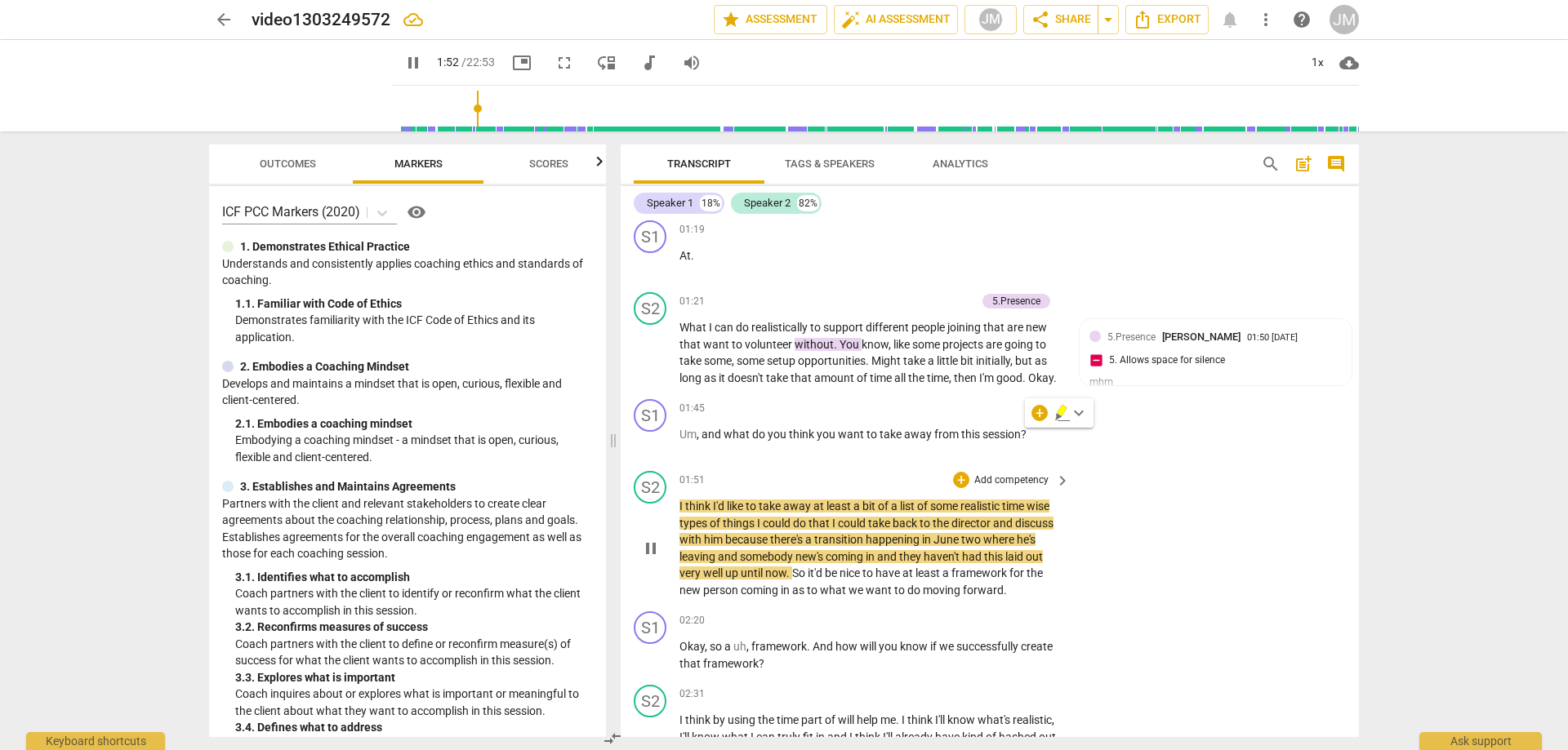
click at [1264, 482] on div "S2 play_arrow pause 01:51 + Add competency keyboard_arrow_right I think I'd lik…" at bounding box center [989, 535] width 738 height 140
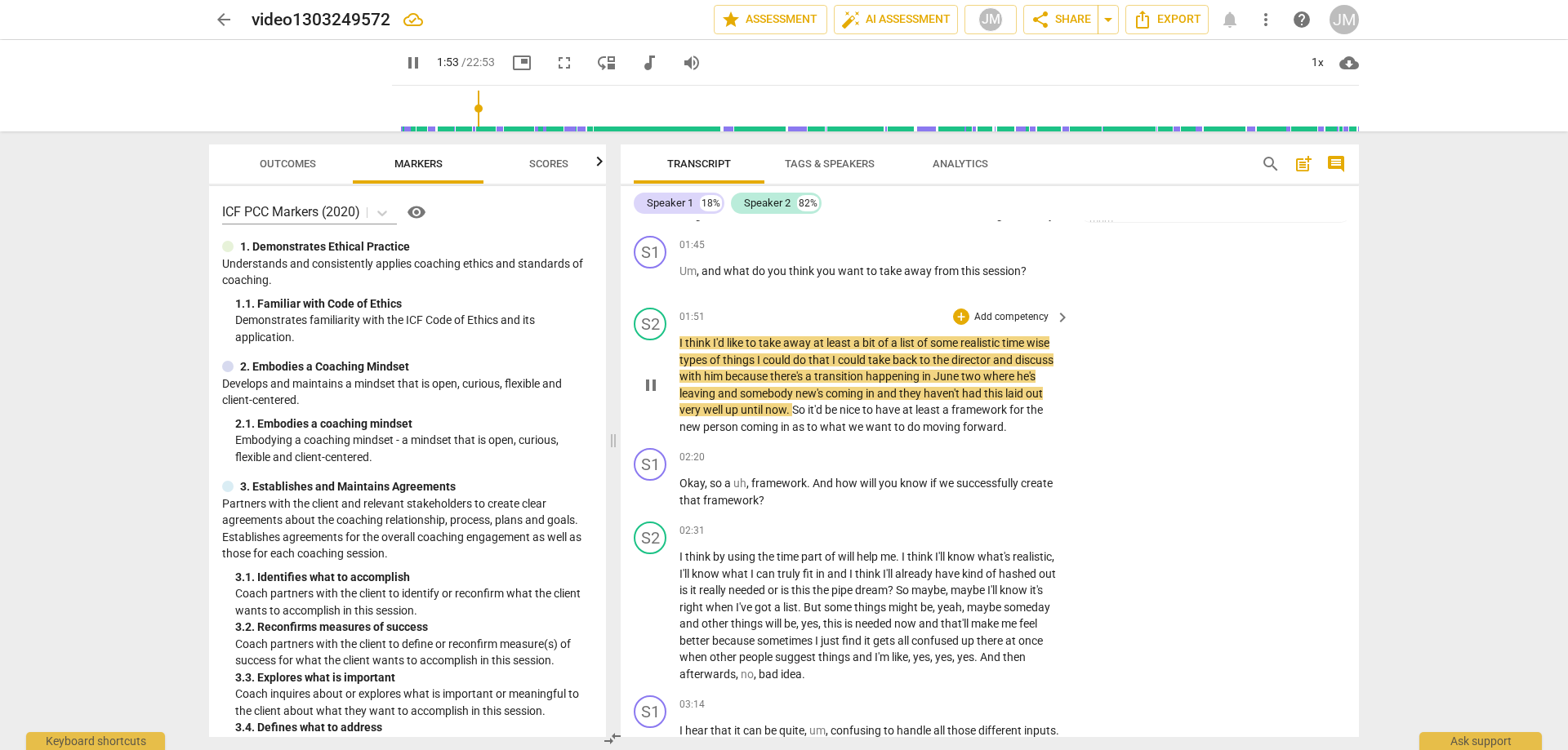
scroll to position [901, 0]
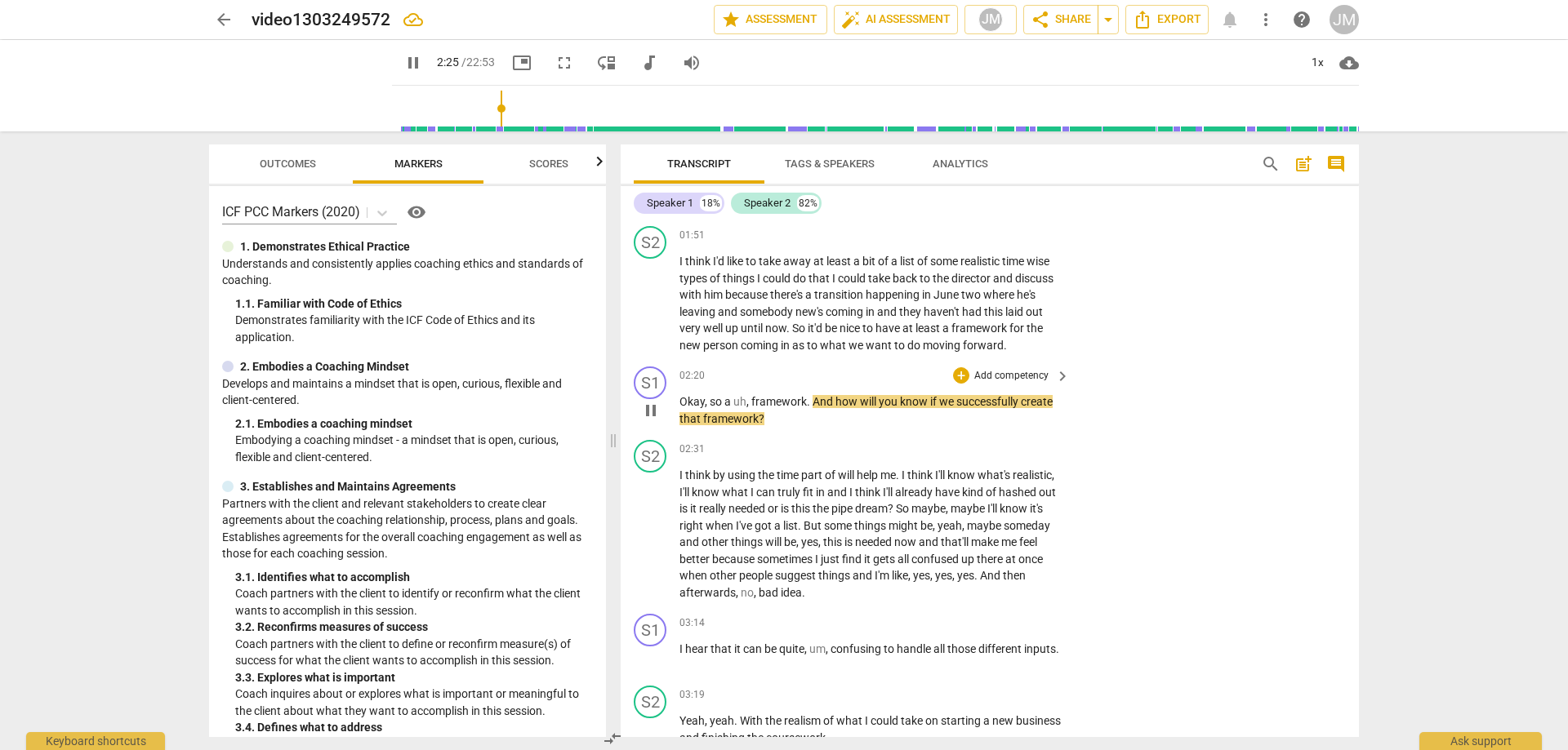
click at [805, 398] on span "framework" at bounding box center [779, 402] width 55 height 13
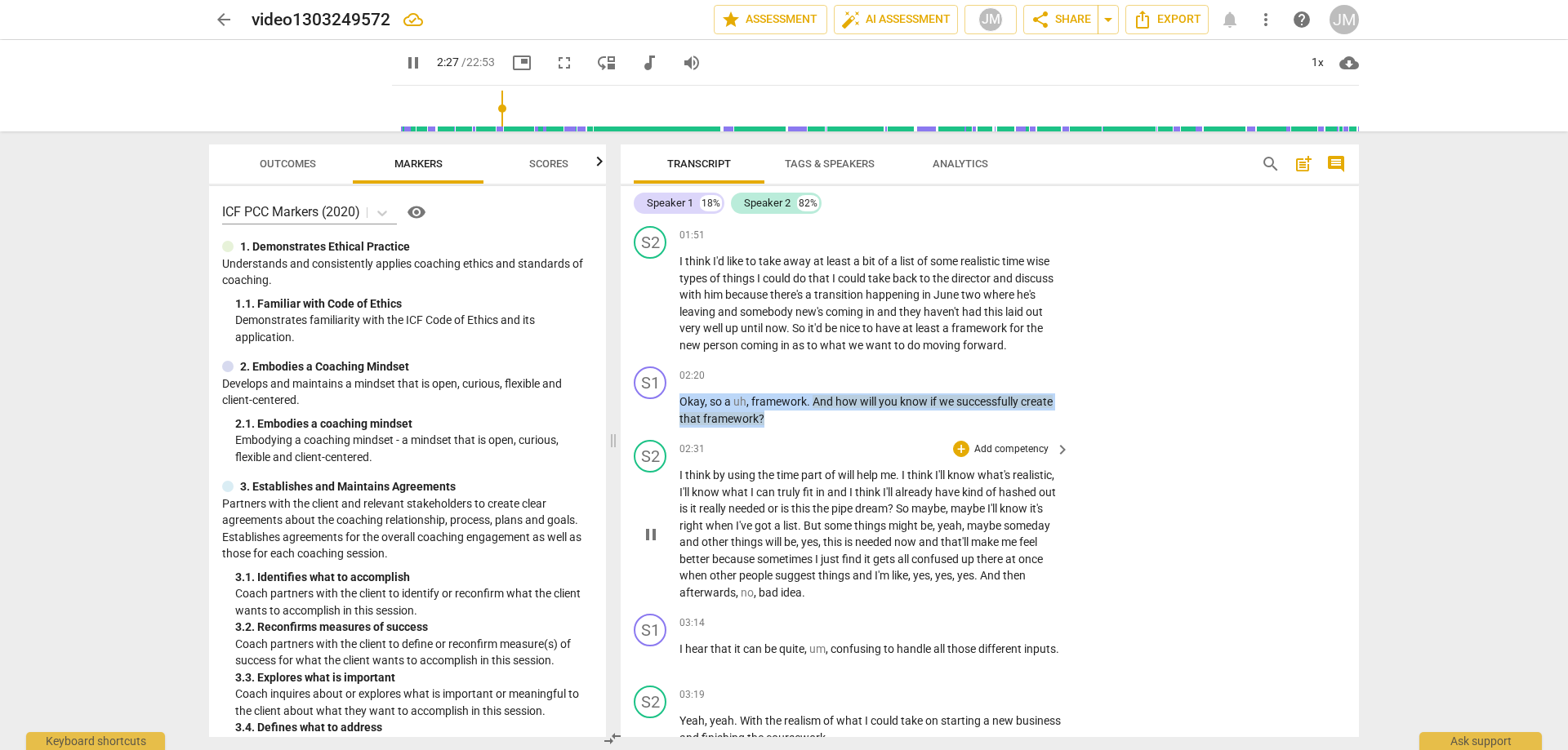
drag, startPoint x: 680, startPoint y: 398, endPoint x: 831, endPoint y: 435, distance: 155.5
click at [828, 434] on div "S1 play_arrow pause 00:03 + Add competency keyboard_arrow_right So . Hi [PERSON…" at bounding box center [989, 479] width 738 height 517
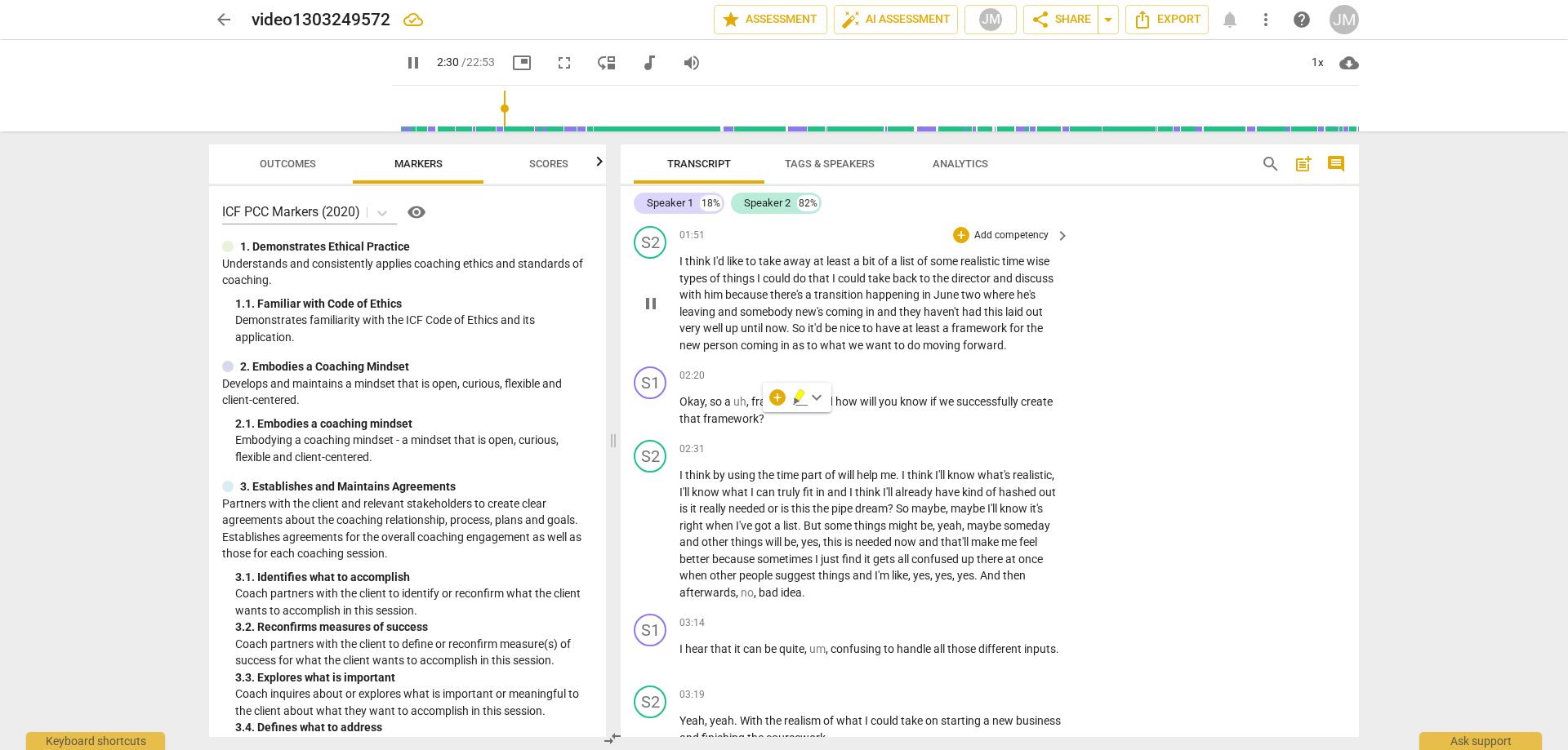
click at [1229, 310] on div "S2 play_arrow pause 01:51 + Add competency keyboard_arrow_right I think I'd lik…" at bounding box center [989, 290] width 738 height 140
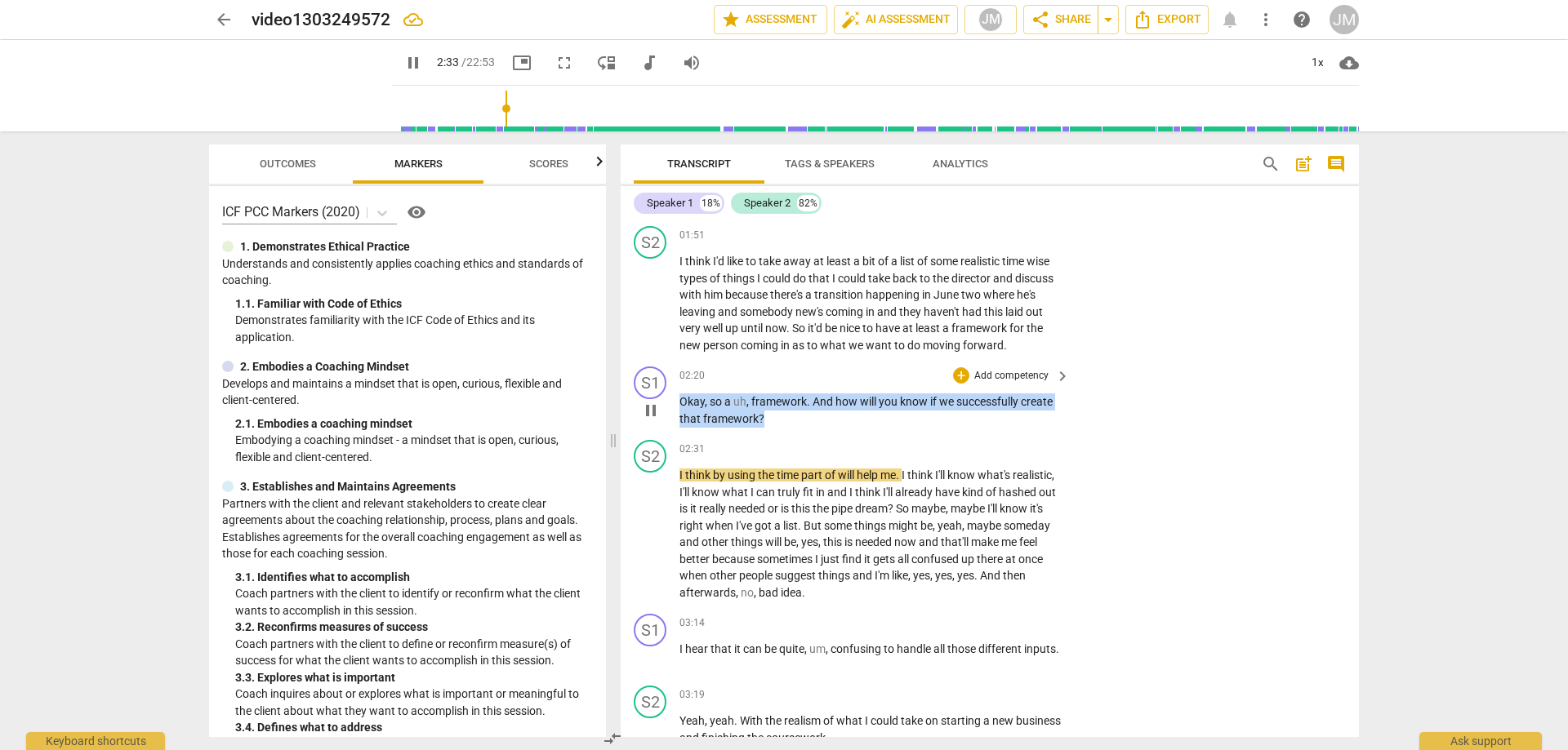
drag, startPoint x: 682, startPoint y: 397, endPoint x: 861, endPoint y: 421, distance: 180.6
click at [859, 421] on p "Okay , so a uh , framework . And how will you know if we successfully create th…" at bounding box center [870, 411] width 382 height 33
click at [953, 368] on div "+" at bounding box center [961, 375] width 17 height 17
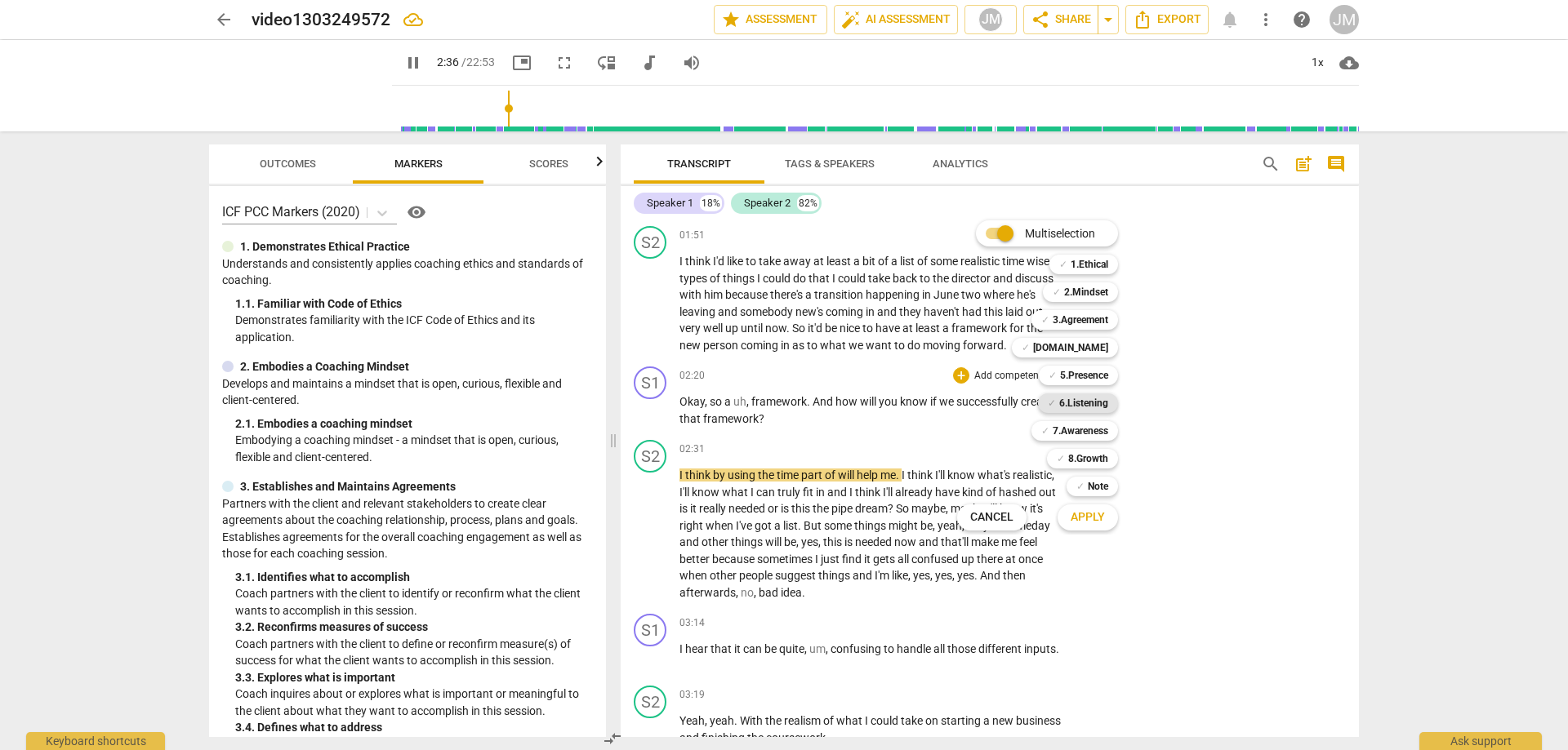
click at [1070, 407] on b "6.Listening" at bounding box center [1083, 403] width 49 height 19
click at [1078, 324] on b "3.Agreement" at bounding box center [1080, 319] width 55 height 19
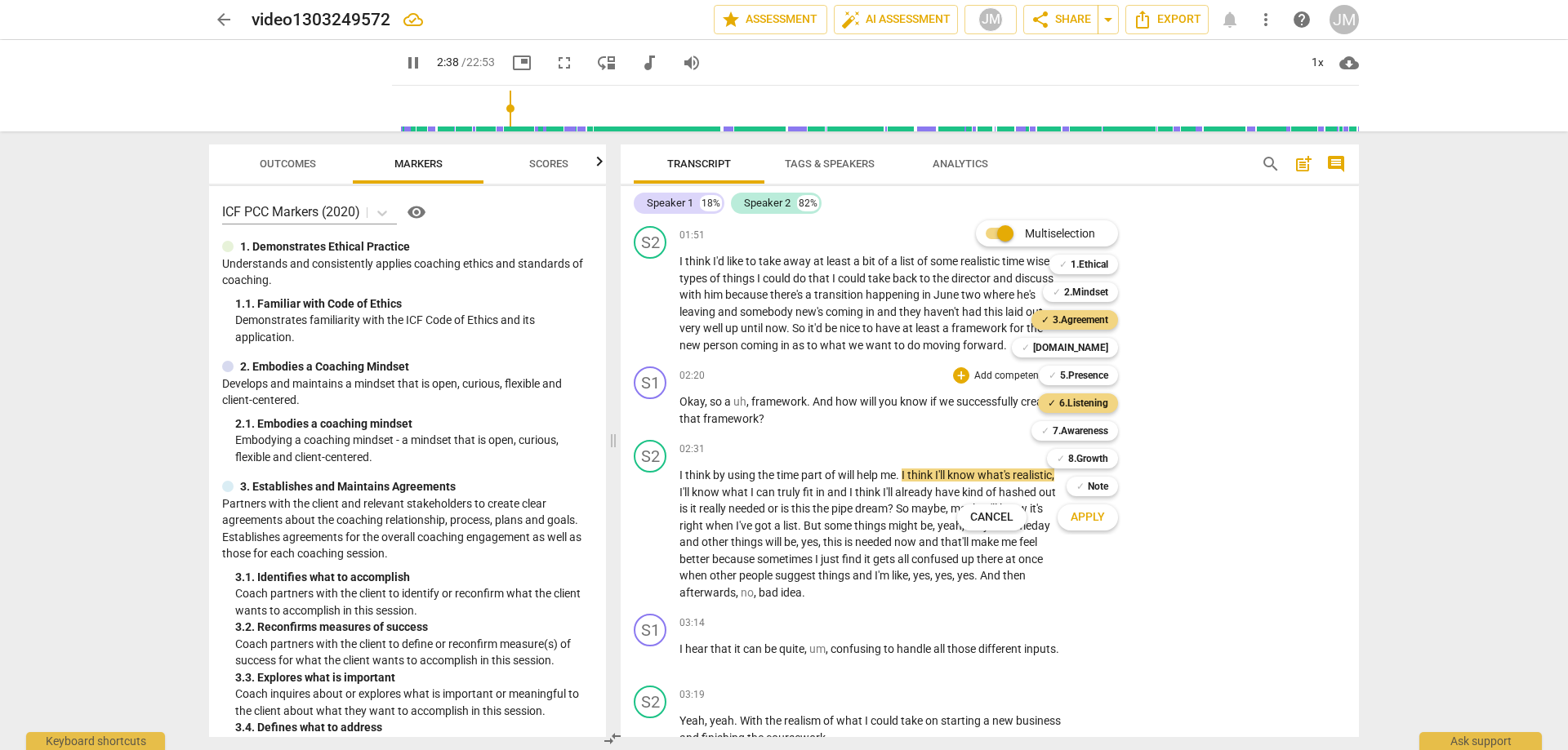
click at [1097, 522] on span "Apply" at bounding box center [1087, 518] width 34 height 17
type input "159"
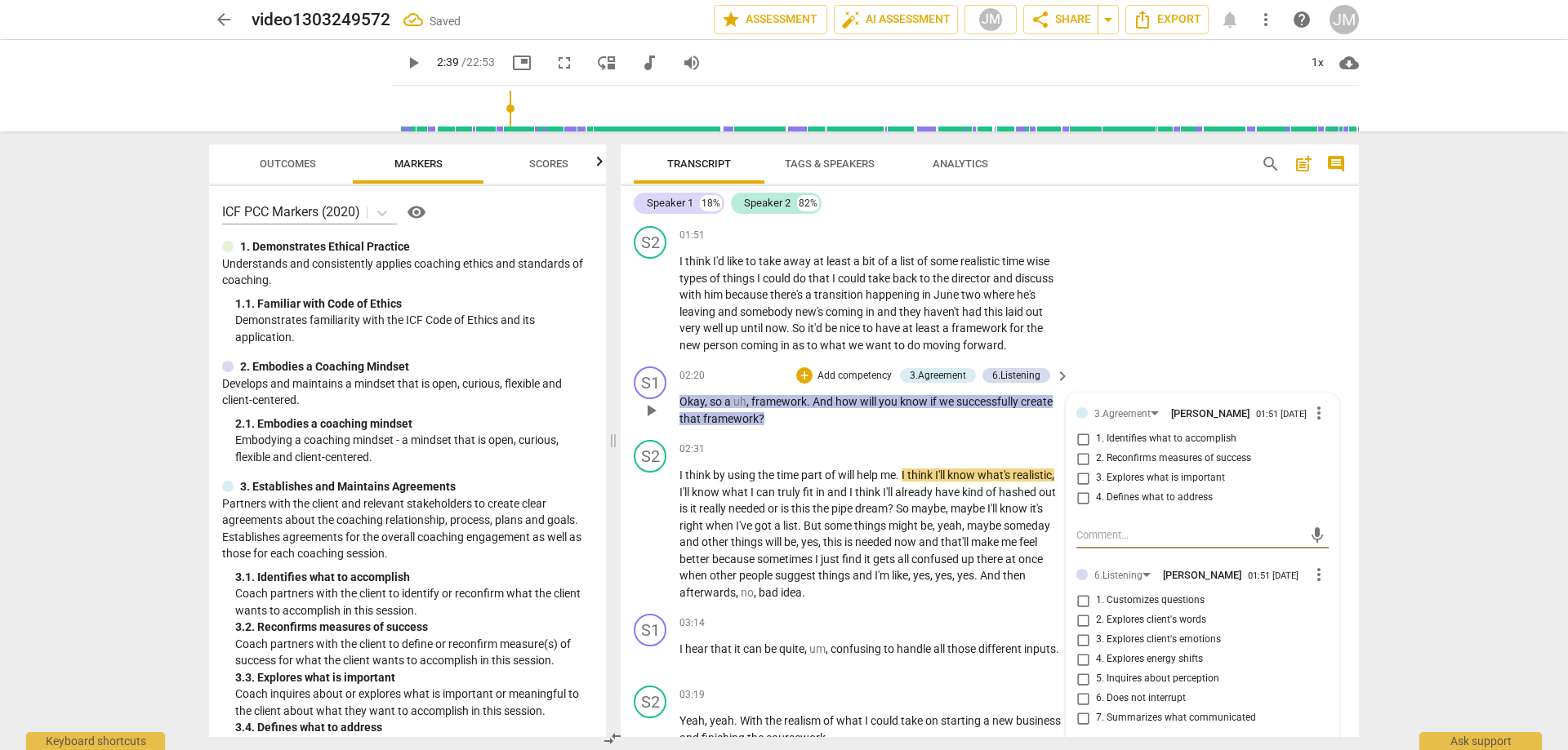
click at [1090, 443] on input "1. Identifies what to accomplish" at bounding box center [1082, 439] width 26 height 19
checkbox input "true"
click at [1112, 461] on span "2. Reconfirms measures of success" at bounding box center [1173, 459] width 156 height 15
click at [1096, 461] on input "2. Reconfirms measures of success" at bounding box center [1082, 458] width 26 height 19
checkbox input "true"
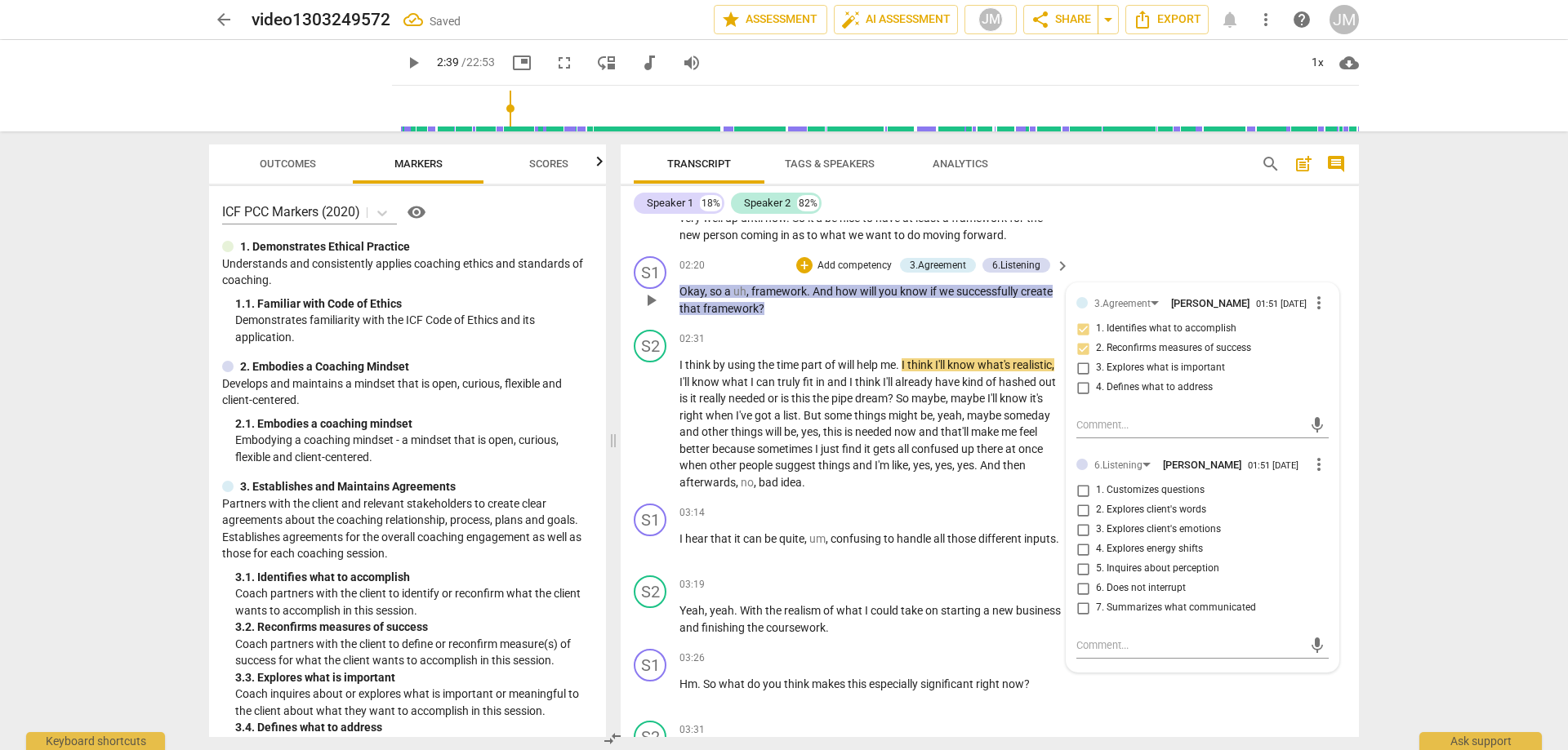
scroll to position [1064, 0]
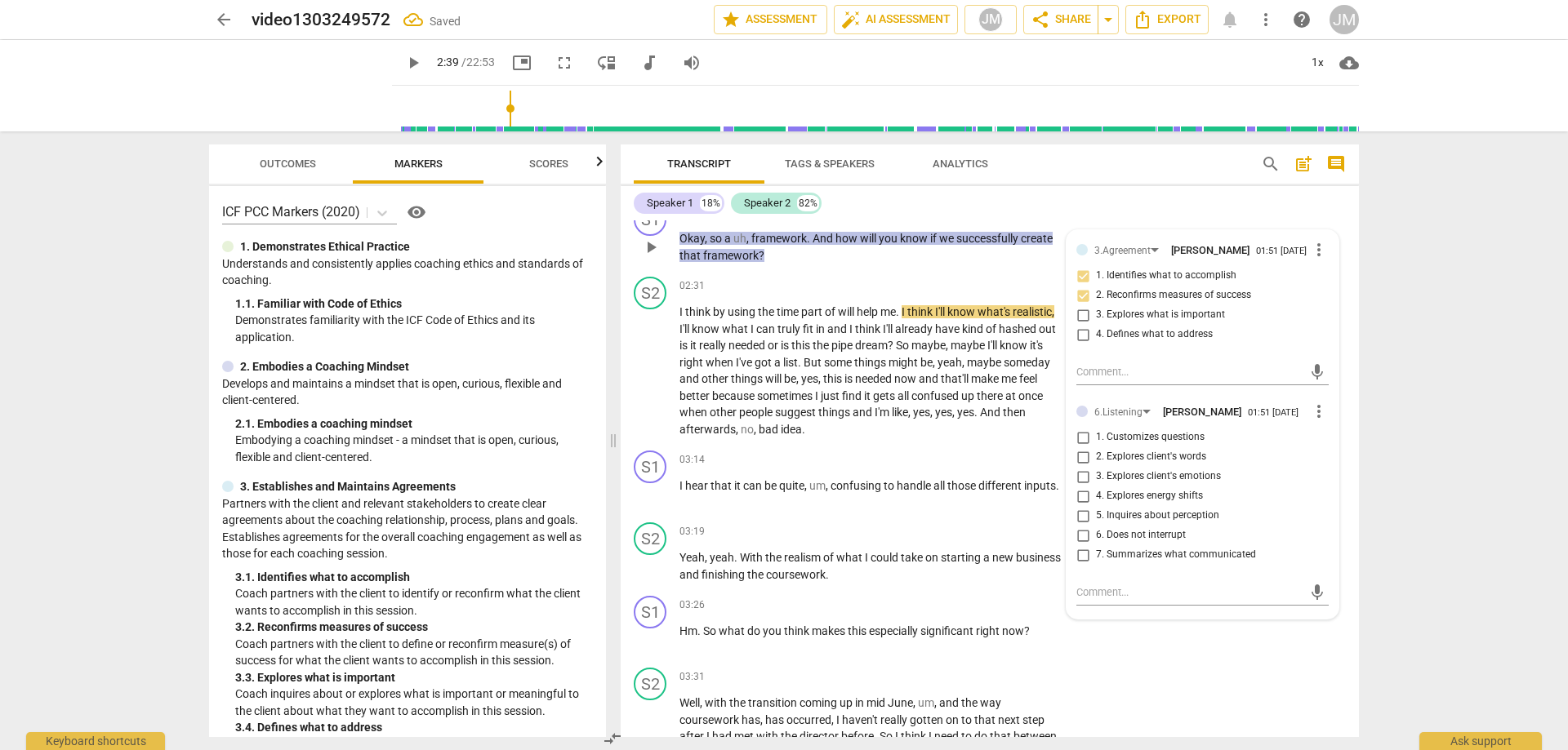
click at [1132, 440] on span "1. Customizes questions" at bounding box center [1150, 438] width 109 height 15
click at [1096, 440] on input "1. Customizes questions" at bounding box center [1082, 437] width 26 height 19
checkbox input "true"
click at [1433, 448] on div "arrow_back video1303249572 edit star Assessment auto_fix_high AI Assessment JM …" at bounding box center [784, 375] width 1568 height 750
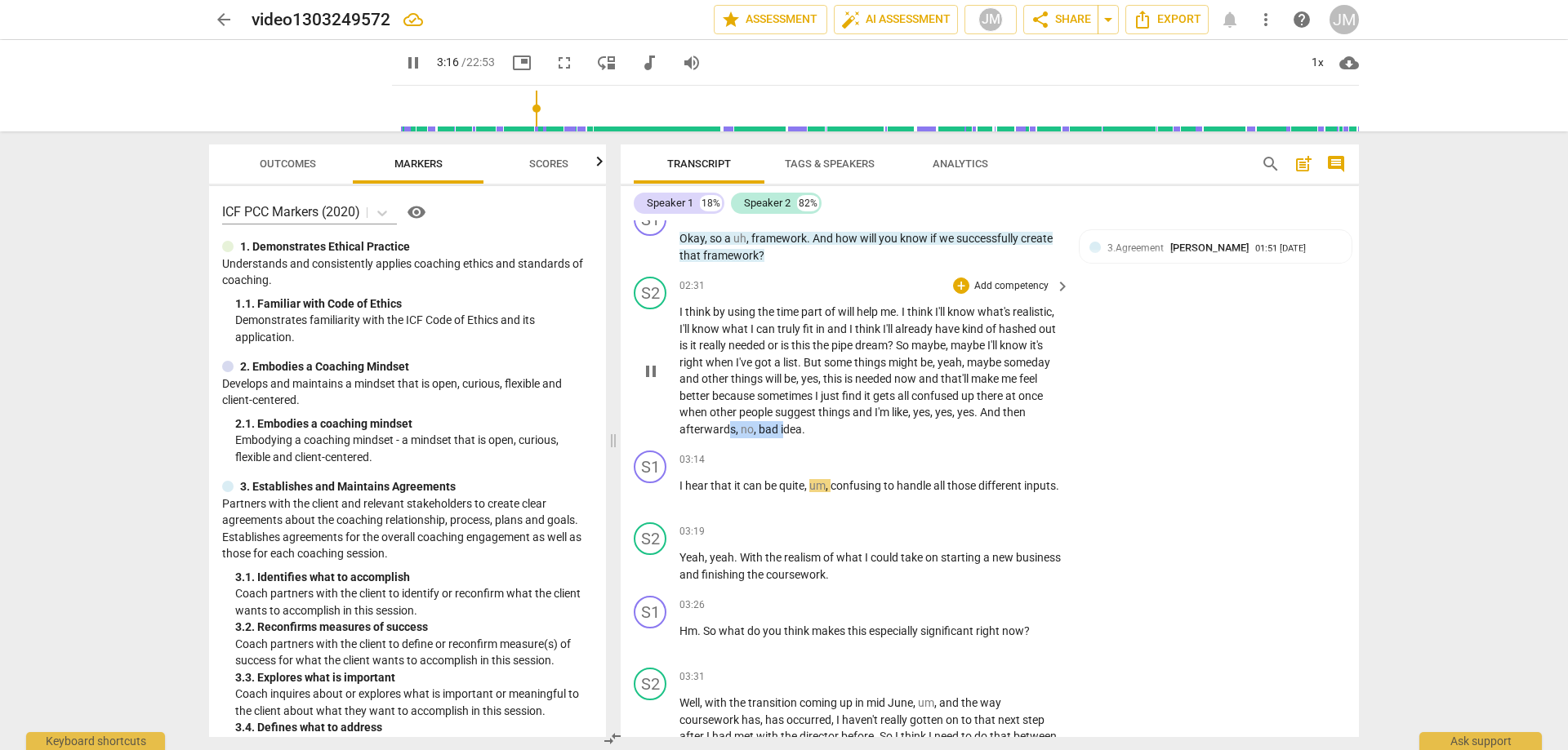
drag, startPoint x: 830, startPoint y: 431, endPoint x: 777, endPoint y: 433, distance: 53.0
click at [777, 433] on p "I think by using the time part of will help me . I think I'll know what's reali…" at bounding box center [870, 370] width 382 height 134
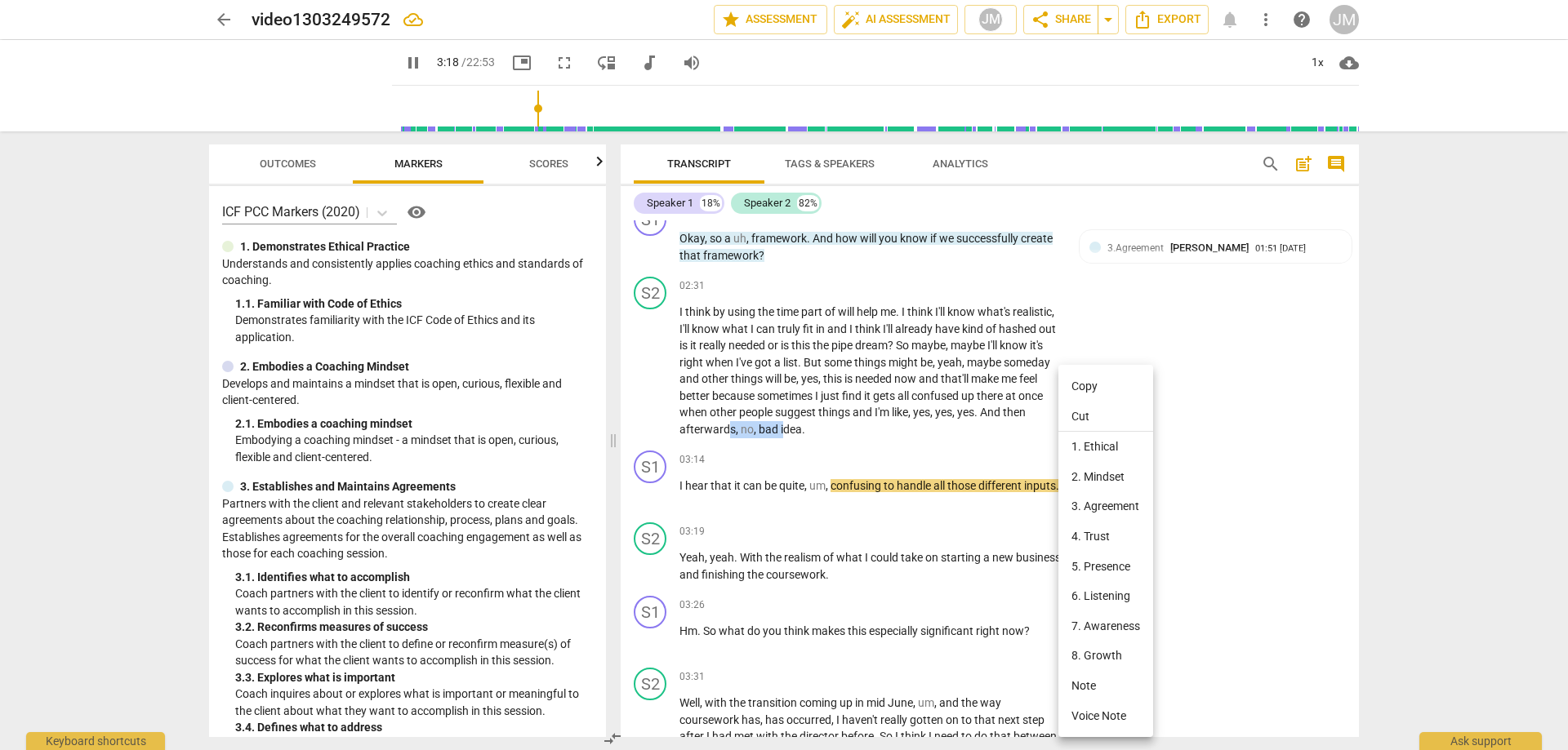
click at [1089, 560] on li "5. Presence" at bounding box center [1105, 567] width 94 height 30
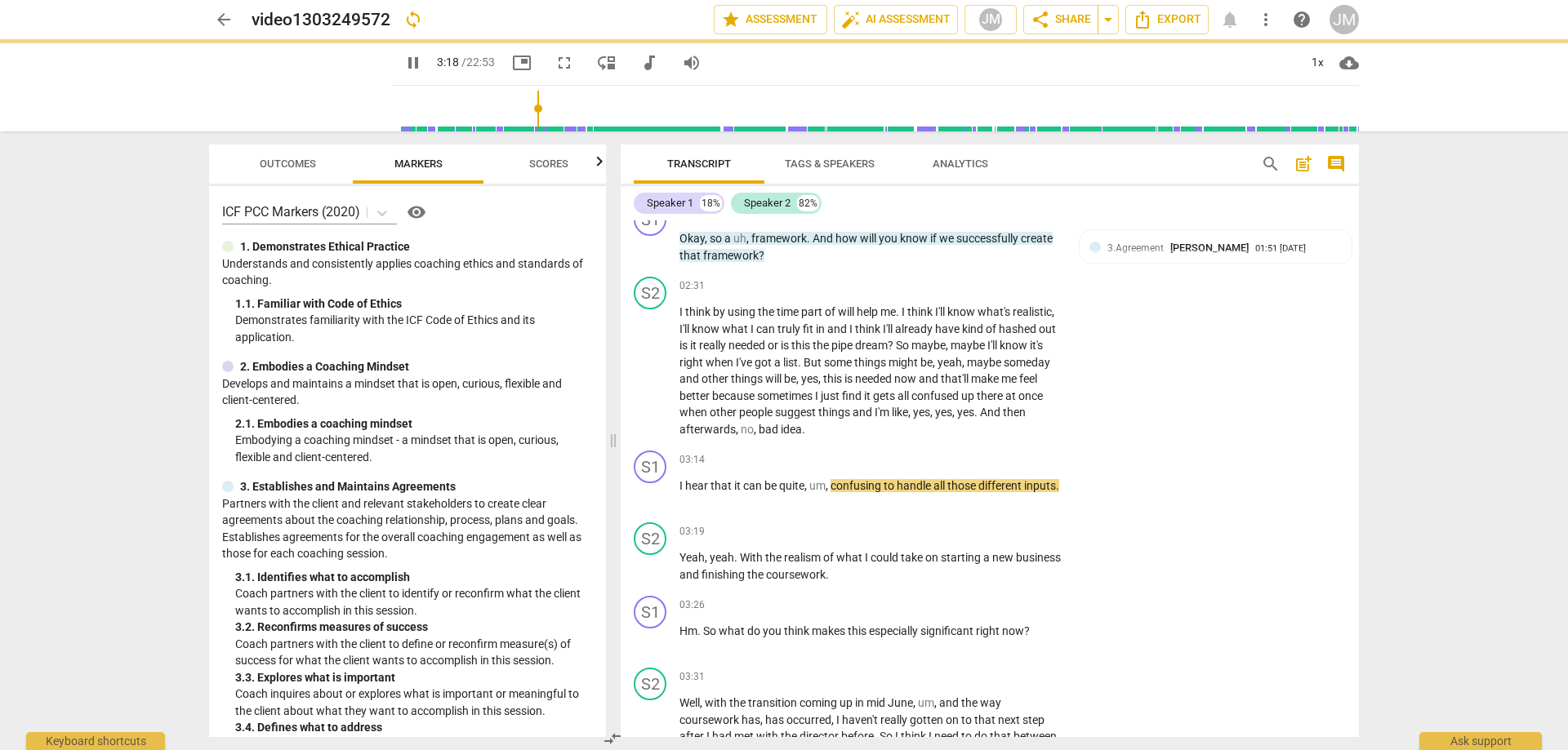
type input "199"
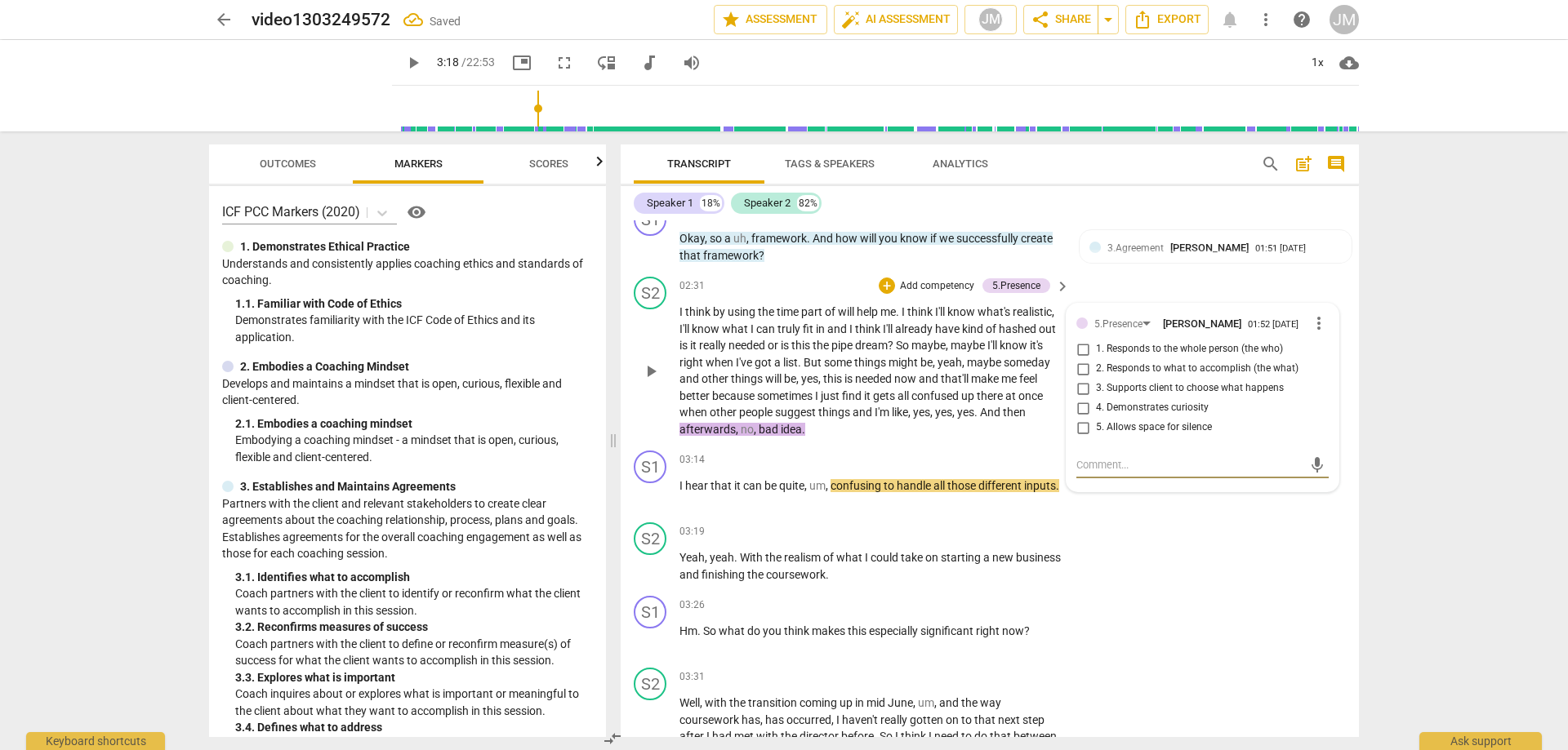
click at [1085, 431] on input "5. Allows space for silence" at bounding box center [1082, 427] width 26 height 19
checkbox input "true"
click at [1180, 566] on div "S2 play_arrow pause 03:19 + Add competency keyboard_arrow_right Yeah , yeah . W…" at bounding box center [989, 553] width 738 height 74
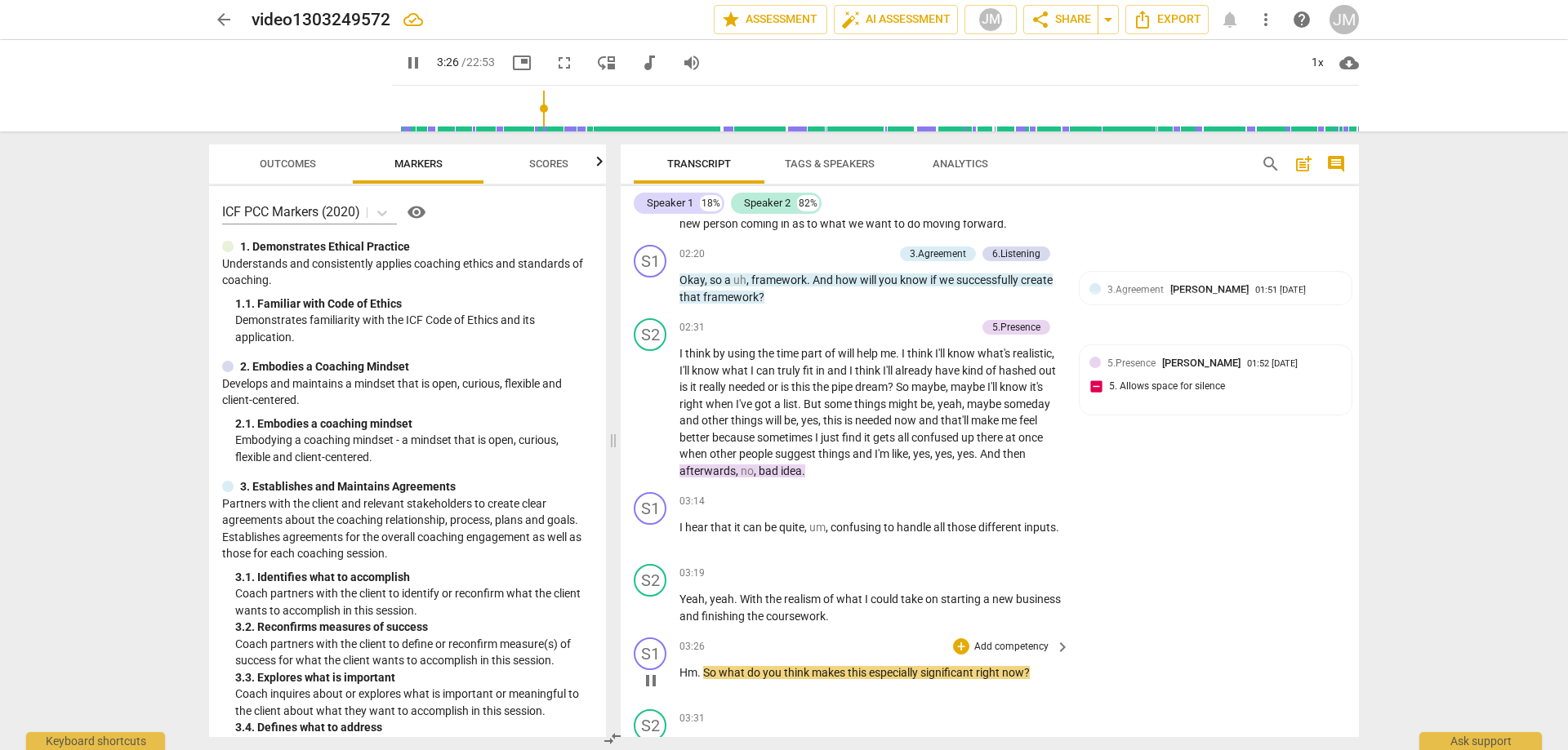
scroll to position [1146, 0]
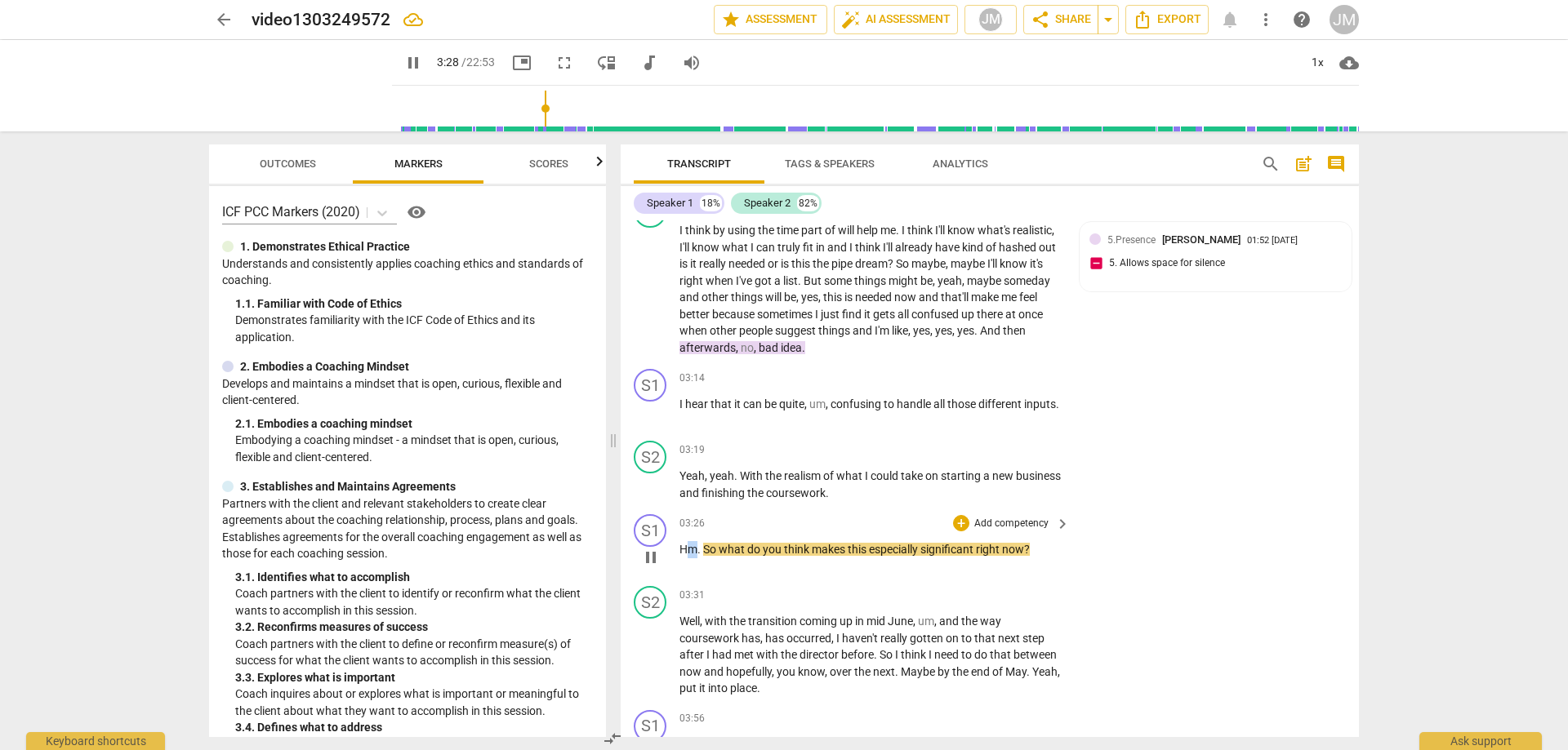
drag, startPoint x: 683, startPoint y: 547, endPoint x: 695, endPoint y: 548, distance: 12.0
click at [695, 548] on span "Hm" at bounding box center [687, 549] width 18 height 13
click at [696, 553] on span "Hm" at bounding box center [687, 549] width 18 height 13
click at [742, 525] on div "03:26 + Add competency keyboard_arrow_right" at bounding box center [875, 523] width 392 height 18
click at [702, 549] on span "." at bounding box center [700, 549] width 6 height 13
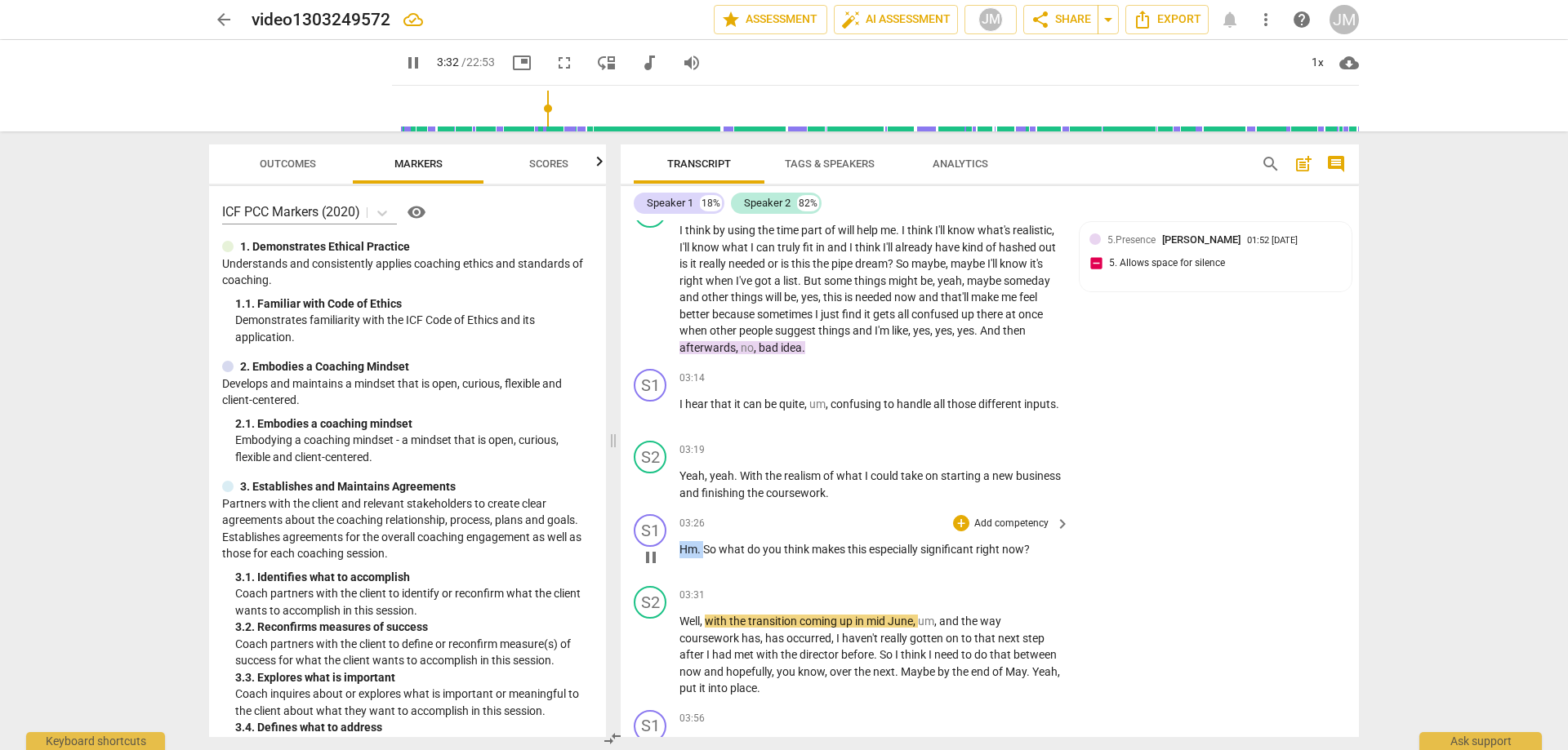
click at [667, 550] on div "S1 play_arrow pause 03:26 + Add competency keyboard_arrow_right Hm . So what do…" at bounding box center [989, 543] width 738 height 72
click at [954, 529] on div "+" at bounding box center [961, 523] width 17 height 17
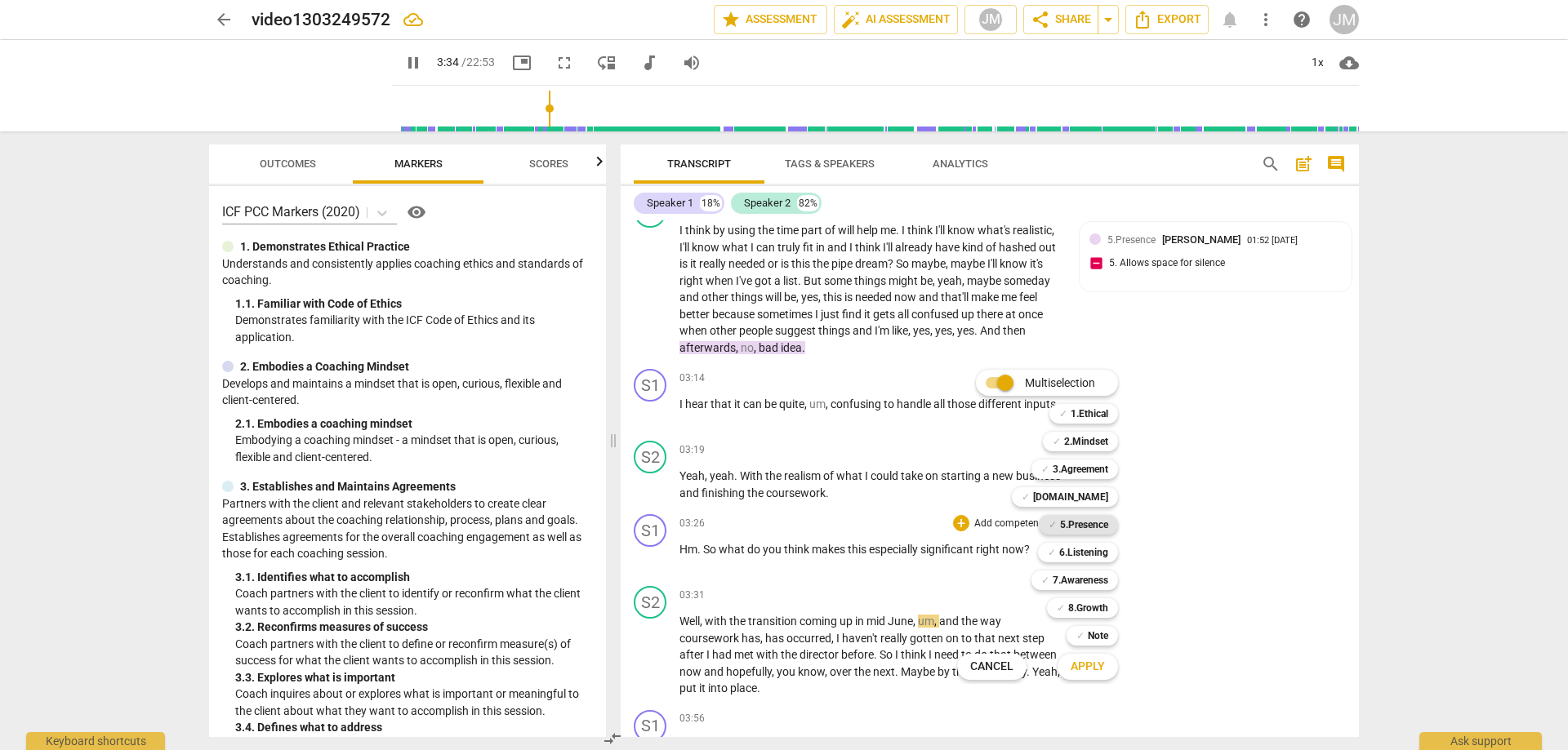
click at [1084, 527] on b "5.Presence" at bounding box center [1084, 524] width 49 height 19
click at [1096, 667] on span "Apply" at bounding box center [1087, 667] width 34 height 17
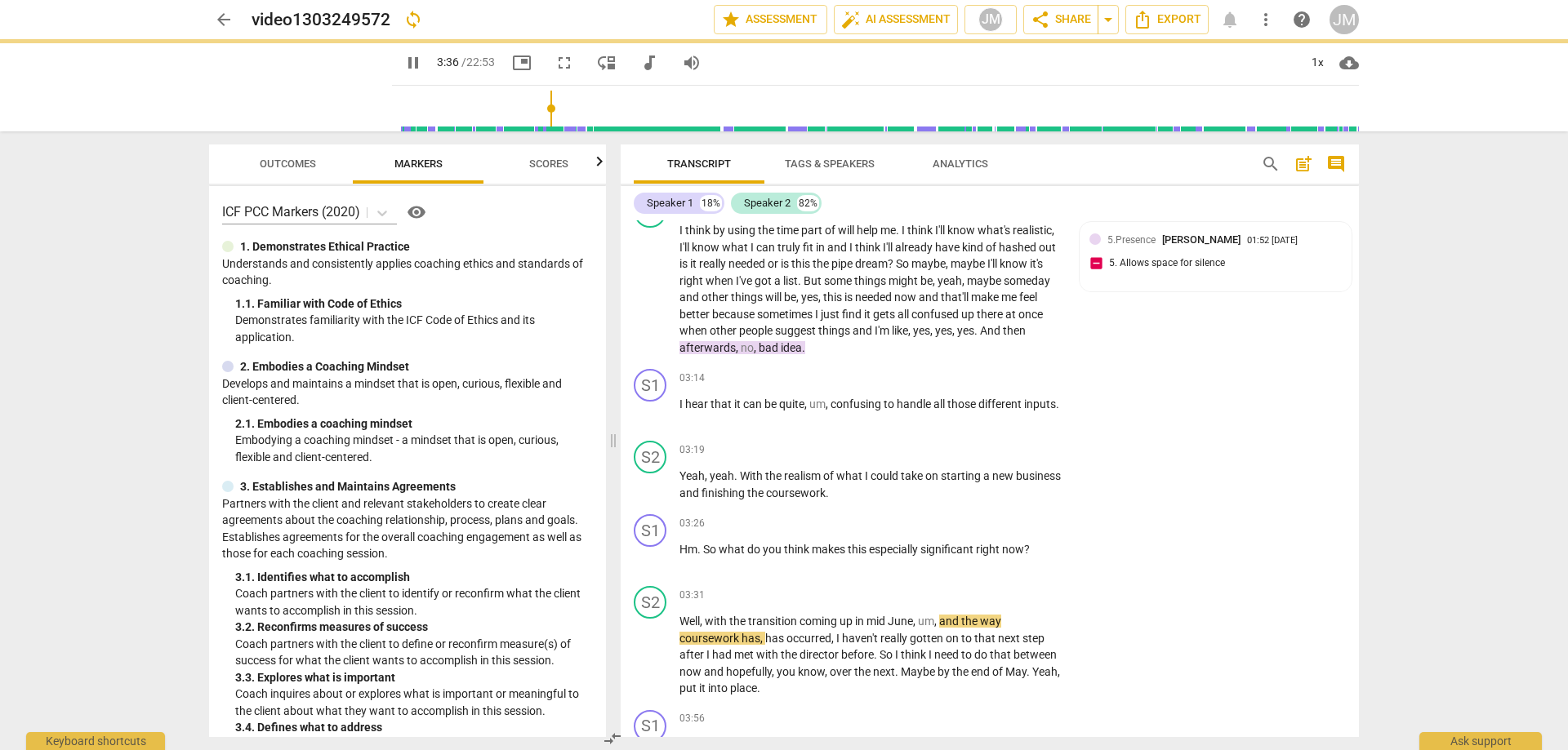
type input "217"
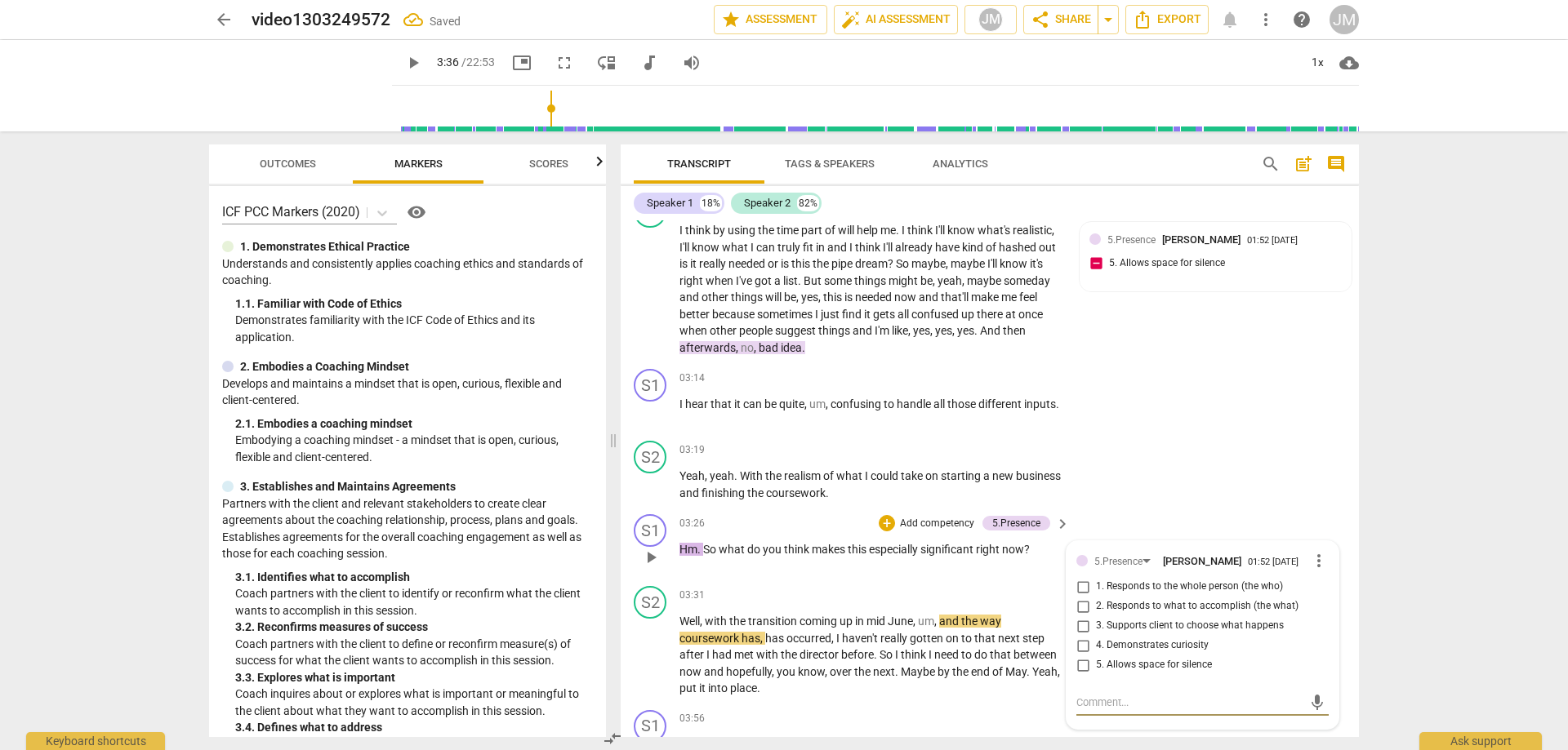
click at [1096, 666] on span "5. Allows space for silence" at bounding box center [1153, 666] width 116 height 15
click at [1093, 666] on input "5. Allows space for silence" at bounding box center [1082, 665] width 26 height 19
click at [1096, 666] on span "5. Allows space for silence" at bounding box center [1153, 666] width 116 height 15
click at [1094, 666] on input "5. Allows space for silence" at bounding box center [1082, 665] width 26 height 19
checkbox input "true"
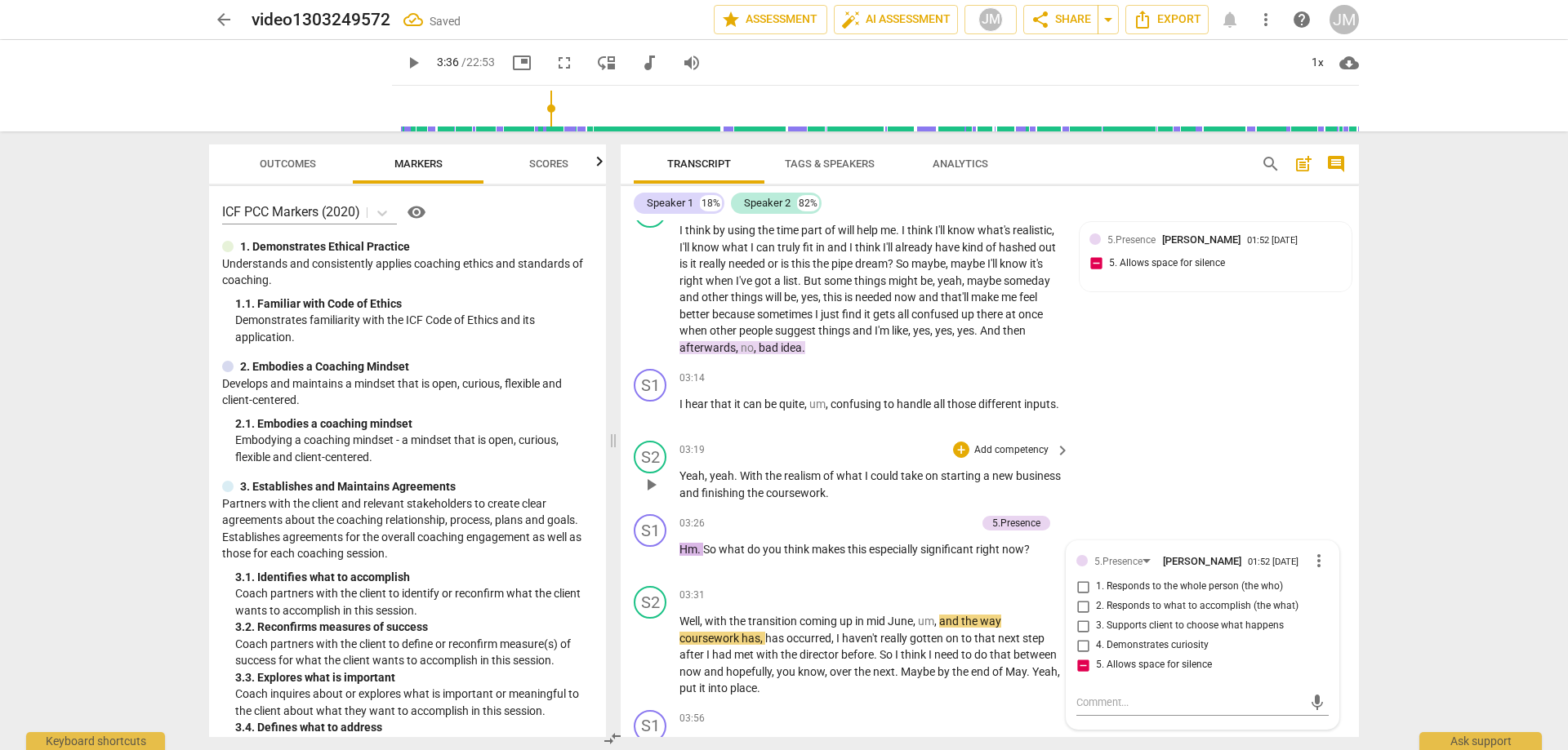
click at [1222, 453] on div "S2 play_arrow pause 03:19 + Add competency keyboard_arrow_right Yeah , yeah . W…" at bounding box center [989, 471] width 738 height 74
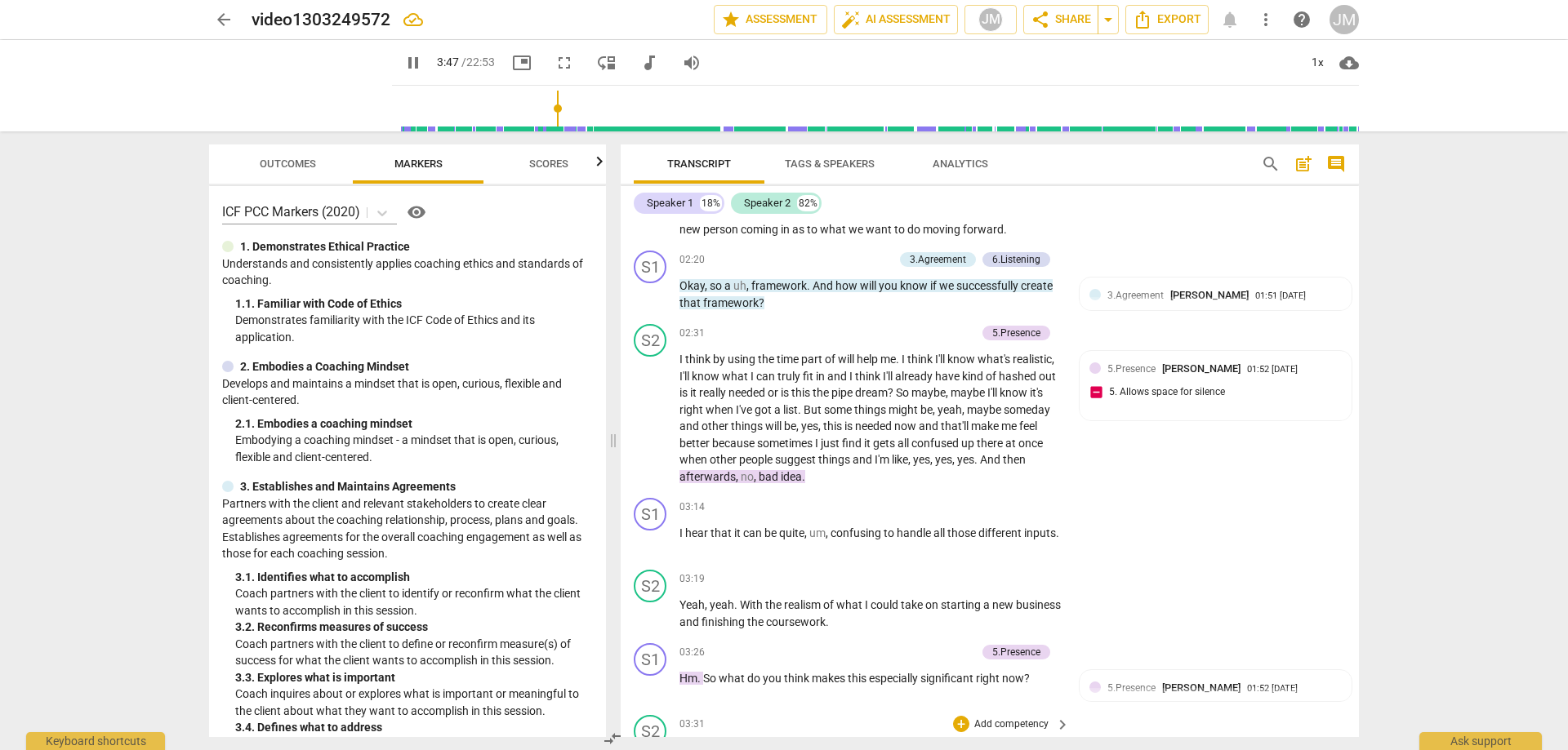
scroll to position [983, 0]
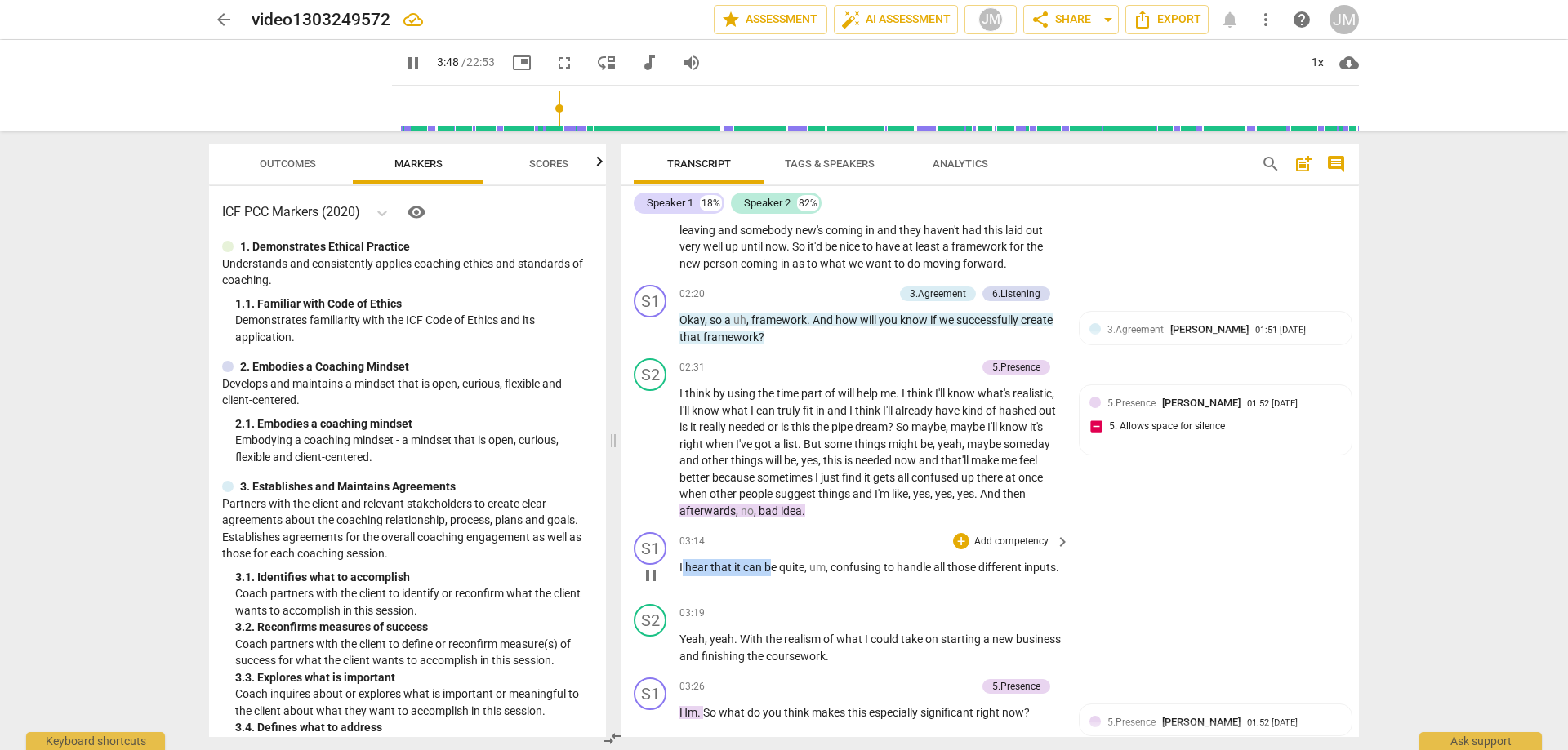
drag, startPoint x: 682, startPoint y: 565, endPoint x: 781, endPoint y: 574, distance: 99.4
click at [779, 574] on p "I hear that it can be quite , um , confusing to handle all those different inpu…" at bounding box center [870, 568] width 382 height 18
click at [797, 594] on div "S1 play_arrow pause 03:14 + Add competency keyboard_arrow_right I hear that it …" at bounding box center [989, 562] width 738 height 72
drag, startPoint x: 745, startPoint y: 592, endPoint x: 667, endPoint y: 559, distance: 84.7
click at [667, 559] on div "S1 play_arrow pause 03:14 + Add competency keyboard_arrow_right I hear that it …" at bounding box center [989, 562] width 738 height 72
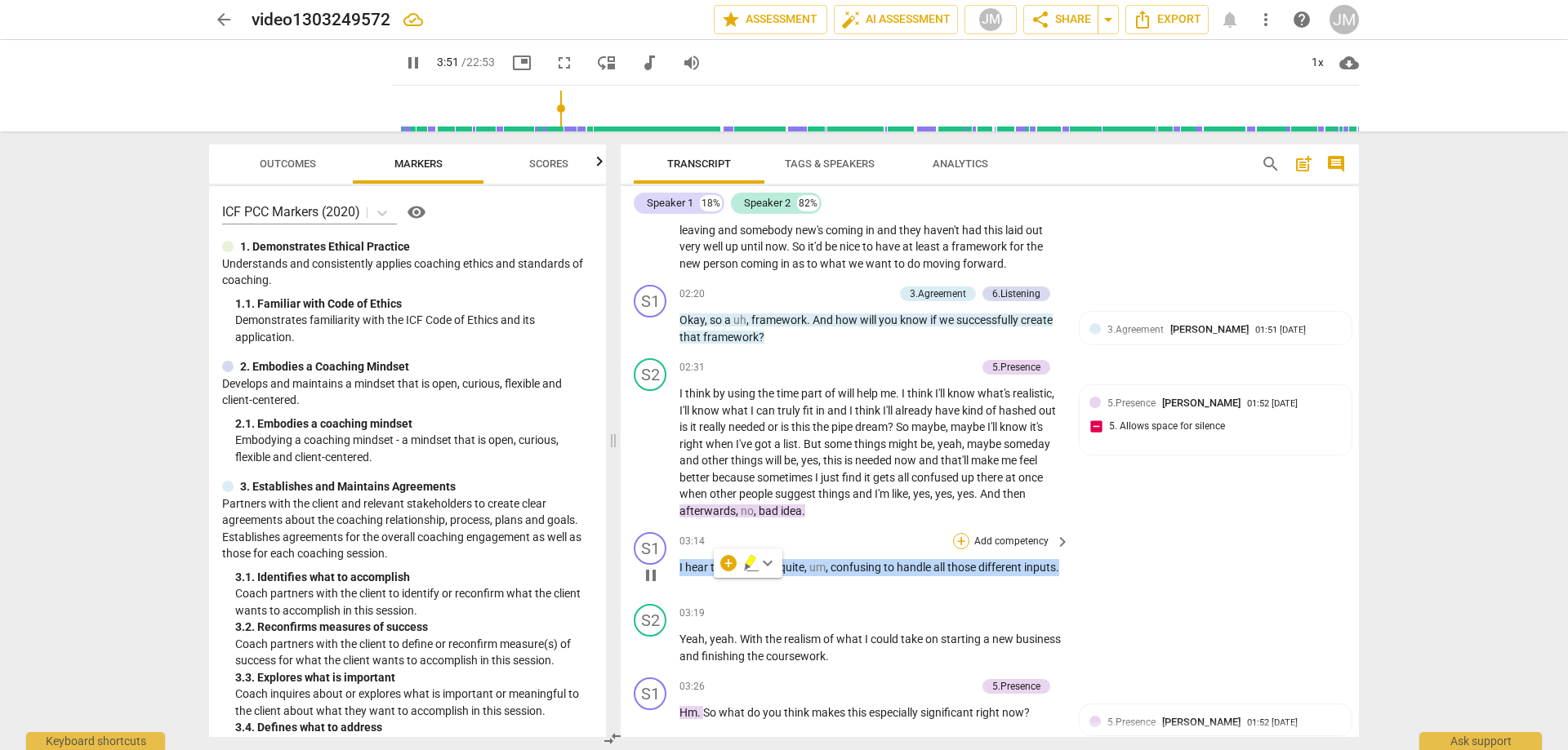
click at [953, 543] on div "+" at bounding box center [961, 542] width 17 height 17
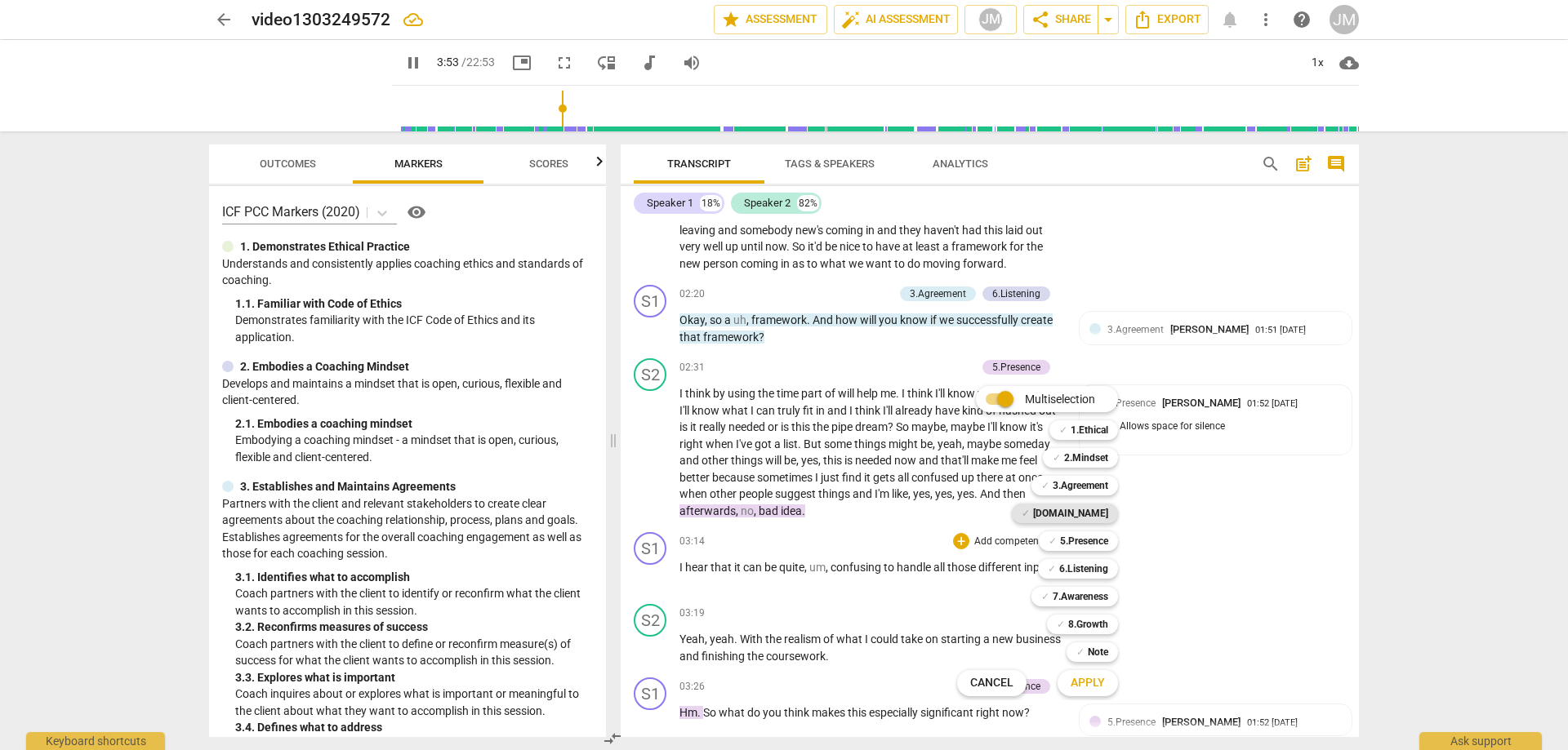
click at [1104, 506] on b "[DOMAIN_NAME]" at bounding box center [1070, 513] width 75 height 19
click at [1096, 690] on span "Apply" at bounding box center [1087, 683] width 34 height 17
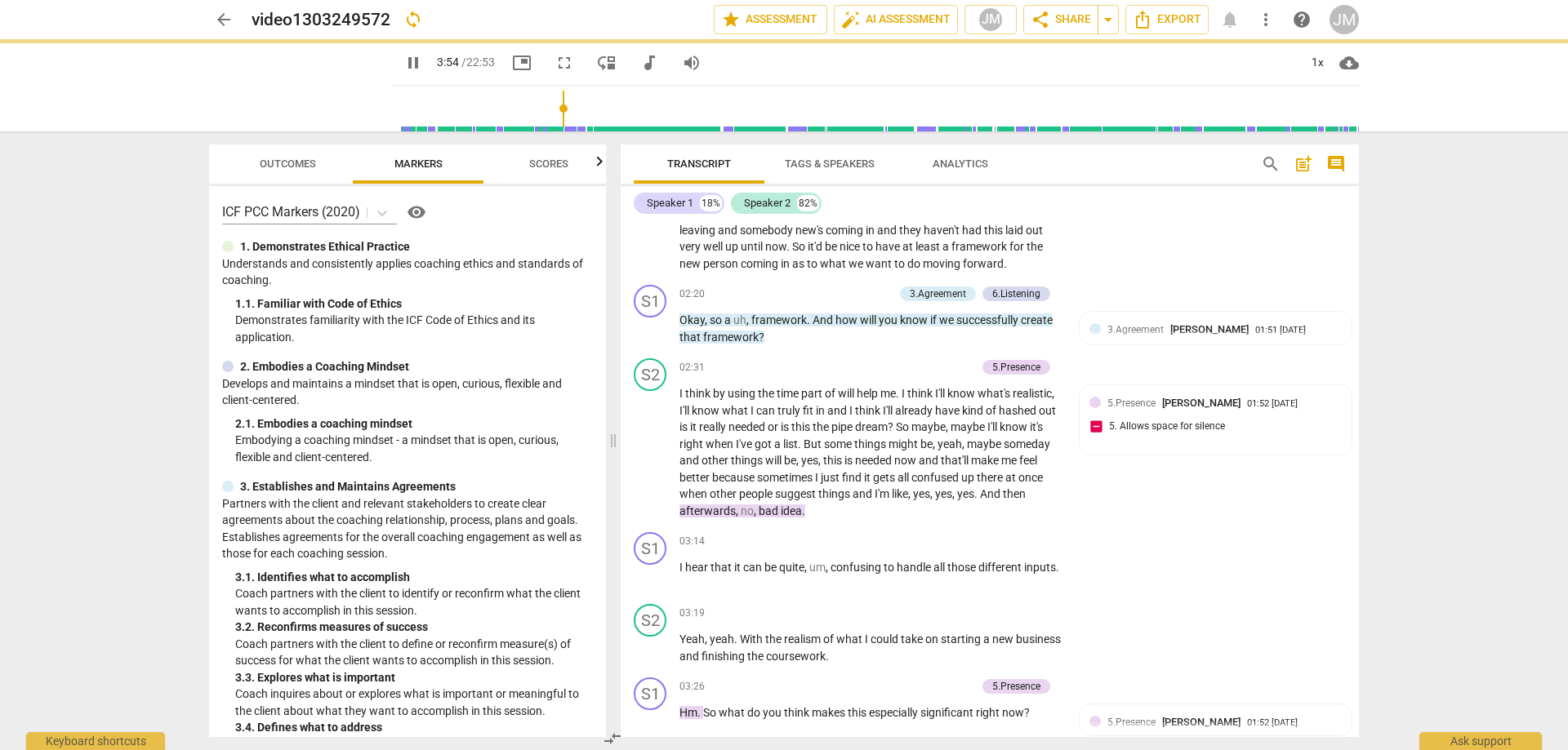
type input "235"
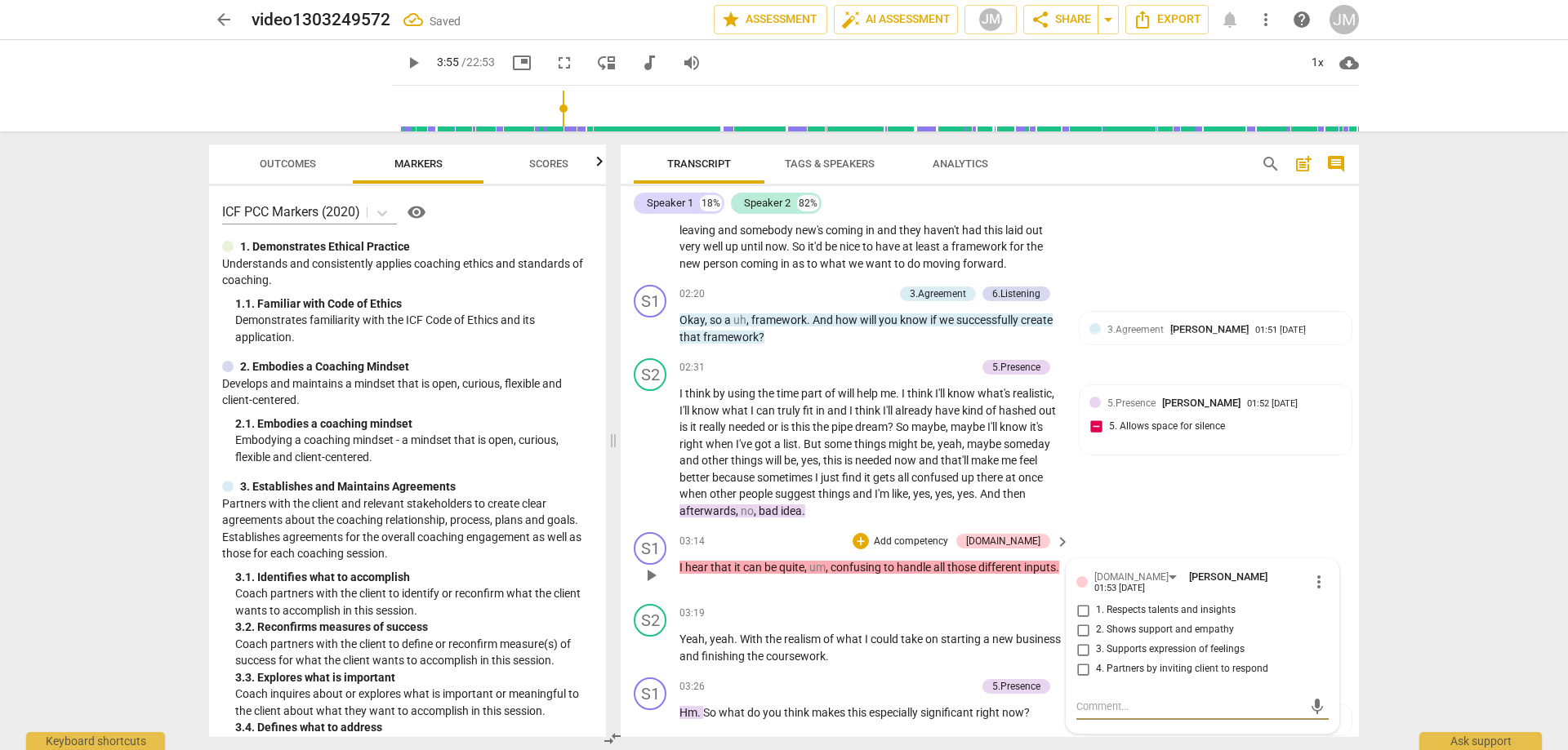
click at [1096, 623] on span "2. Shows support and empathy" at bounding box center [1164, 630] width 138 height 15
click at [1095, 620] on input "2. Shows support and empathy" at bounding box center [1082, 630] width 26 height 19
checkbox input "true"
click at [1212, 512] on div "S2 play_arrow pause 02:31 + Add competency 5.Presence keyboard_arrow_right I th…" at bounding box center [989, 439] width 738 height 174
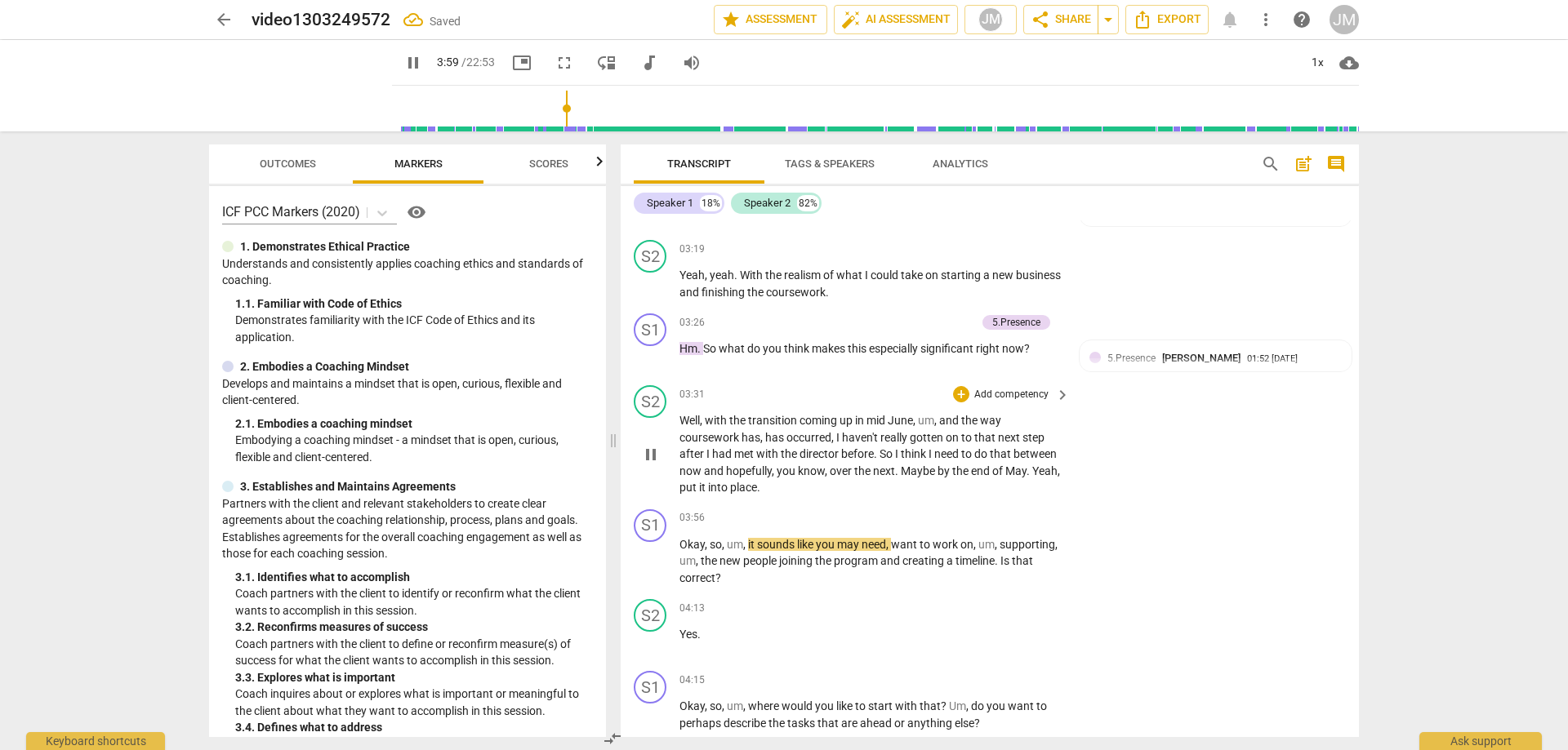
scroll to position [1364, 0]
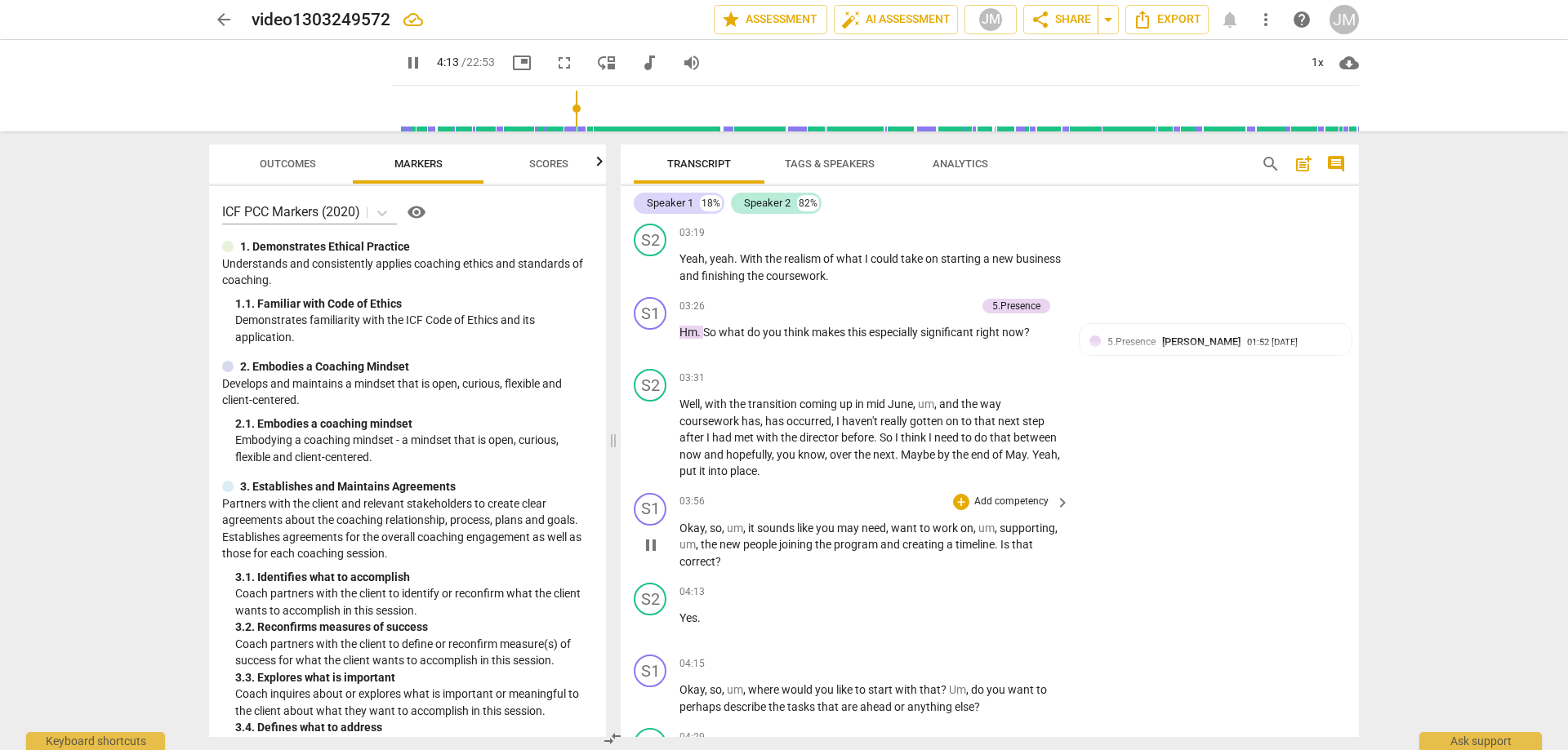
drag, startPoint x: 677, startPoint y: 524, endPoint x: 852, endPoint y: 554, distance: 177.6
click at [852, 554] on div "S1 play_arrow pause 03:56 + Add competency keyboard_arrow_right Okay , so , um …" at bounding box center [989, 532] width 738 height 90
drag, startPoint x: 804, startPoint y: 559, endPoint x: 653, endPoint y: 541, distance: 152.1
click at [653, 541] on div "S1 play_arrow pause 03:56 + Add competency keyboard_arrow_right Okay , so , um …" at bounding box center [989, 532] width 738 height 90
click at [697, 533] on span "Okay" at bounding box center [692, 528] width 25 height 13
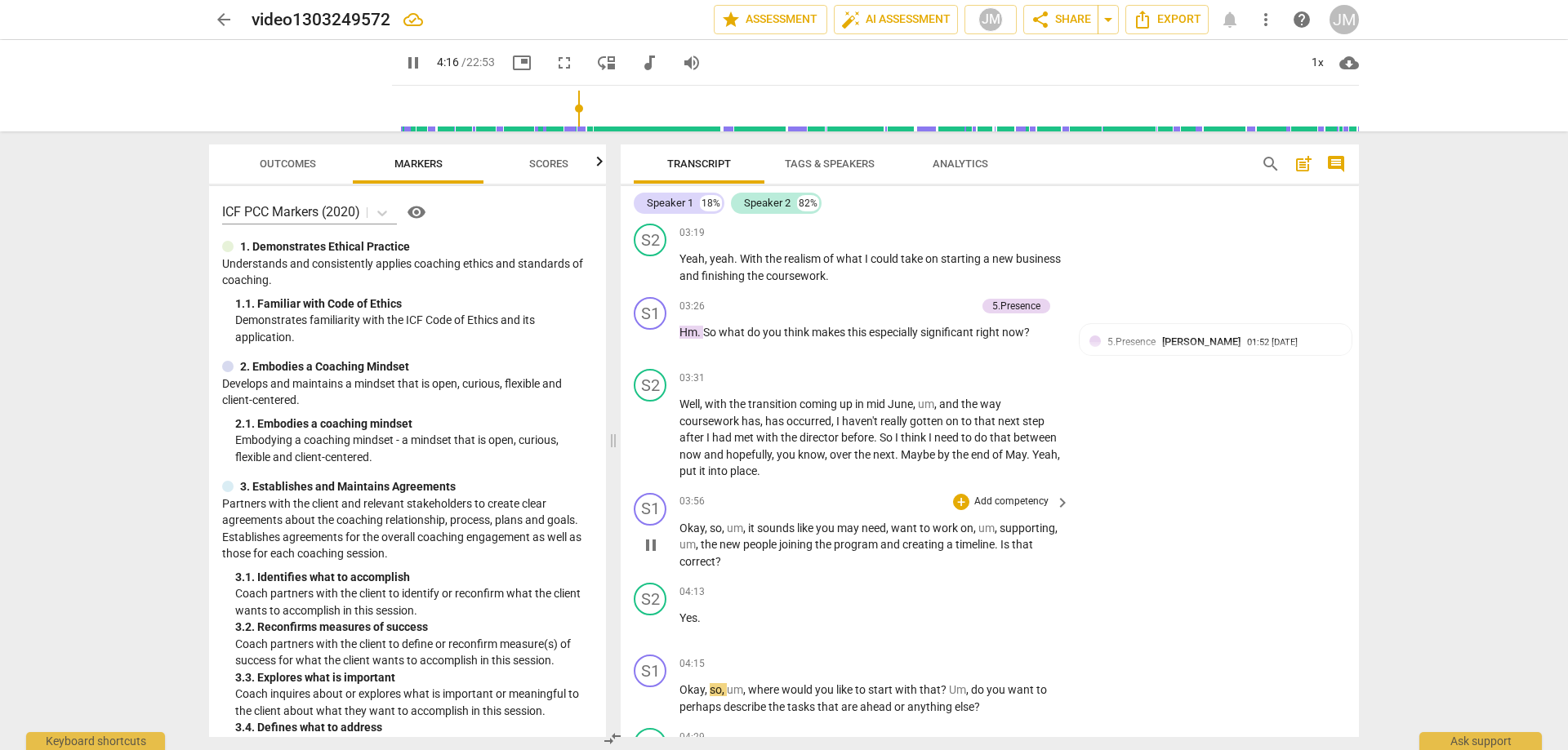
drag, startPoint x: 677, startPoint y: 528, endPoint x: 830, endPoint y: 572, distance: 159.2
click at [840, 572] on div "S1 play_arrow pause 03:56 + Add competency keyboard_arrow_right Okay , so , um …" at bounding box center [989, 532] width 738 height 90
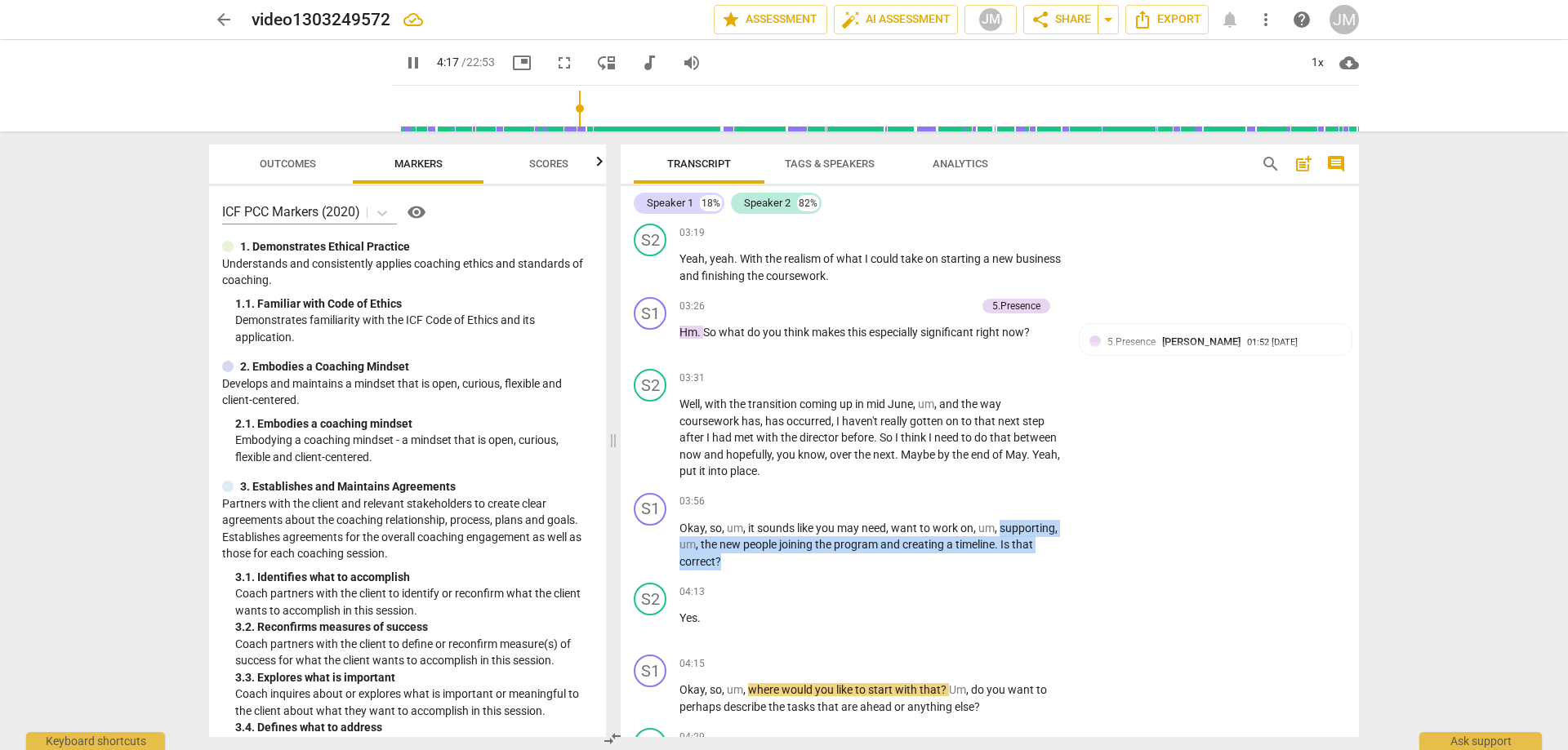
drag, startPoint x: 809, startPoint y: 567, endPoint x: 656, endPoint y: 538, distance: 155.7
click at [656, 538] on div "S1 play_arrow pause 03:56 + Add competency keyboard_arrow_right Okay , so , um …" at bounding box center [989, 532] width 738 height 90
click at [743, 528] on span "," at bounding box center [746, 528] width 5 height 13
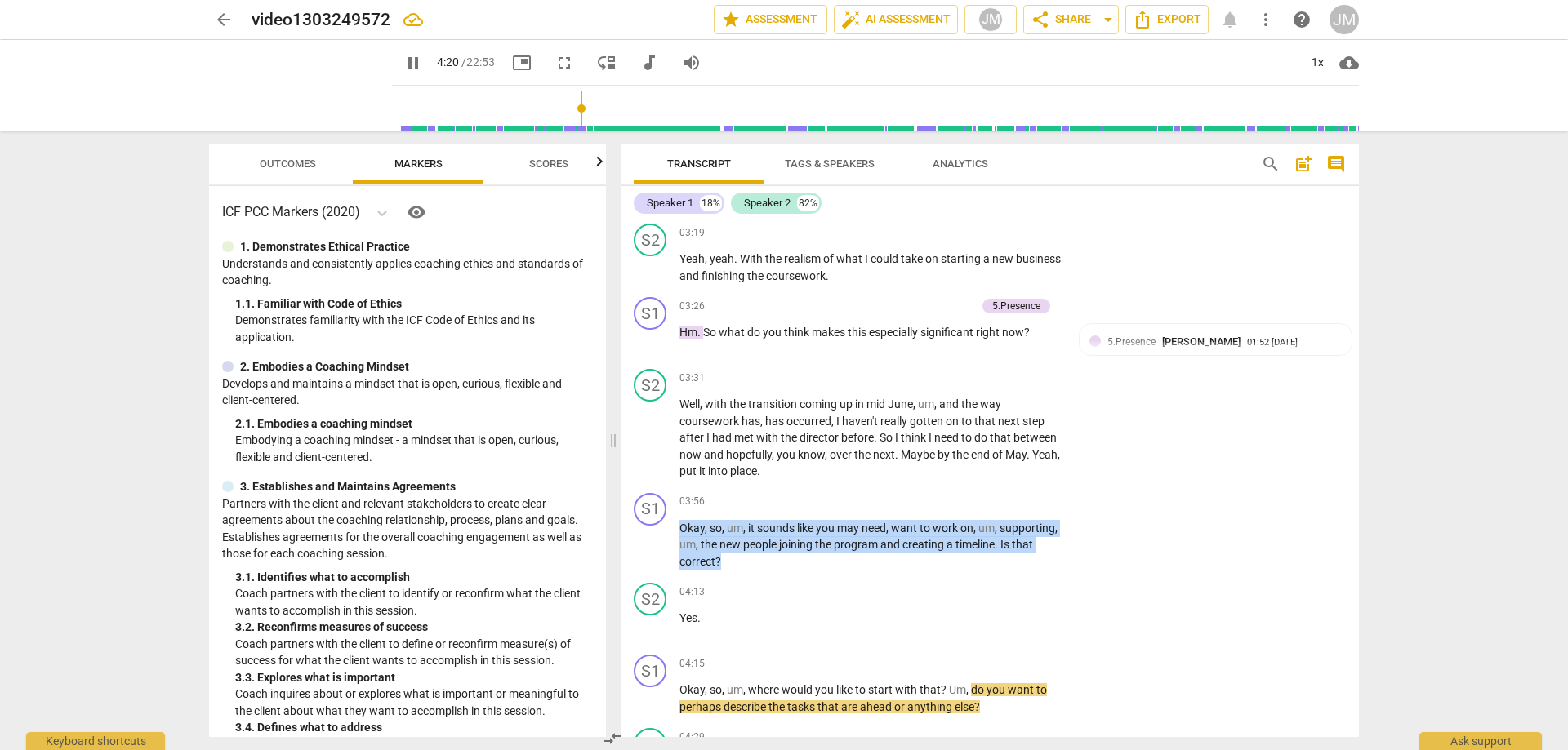
drag, startPoint x: 682, startPoint y: 530, endPoint x: 824, endPoint y: 562, distance: 145.6
click at [824, 562] on p "Okay , so , um , it sounds like you may need , want to work on , um , supportin…" at bounding box center [870, 545] width 382 height 51
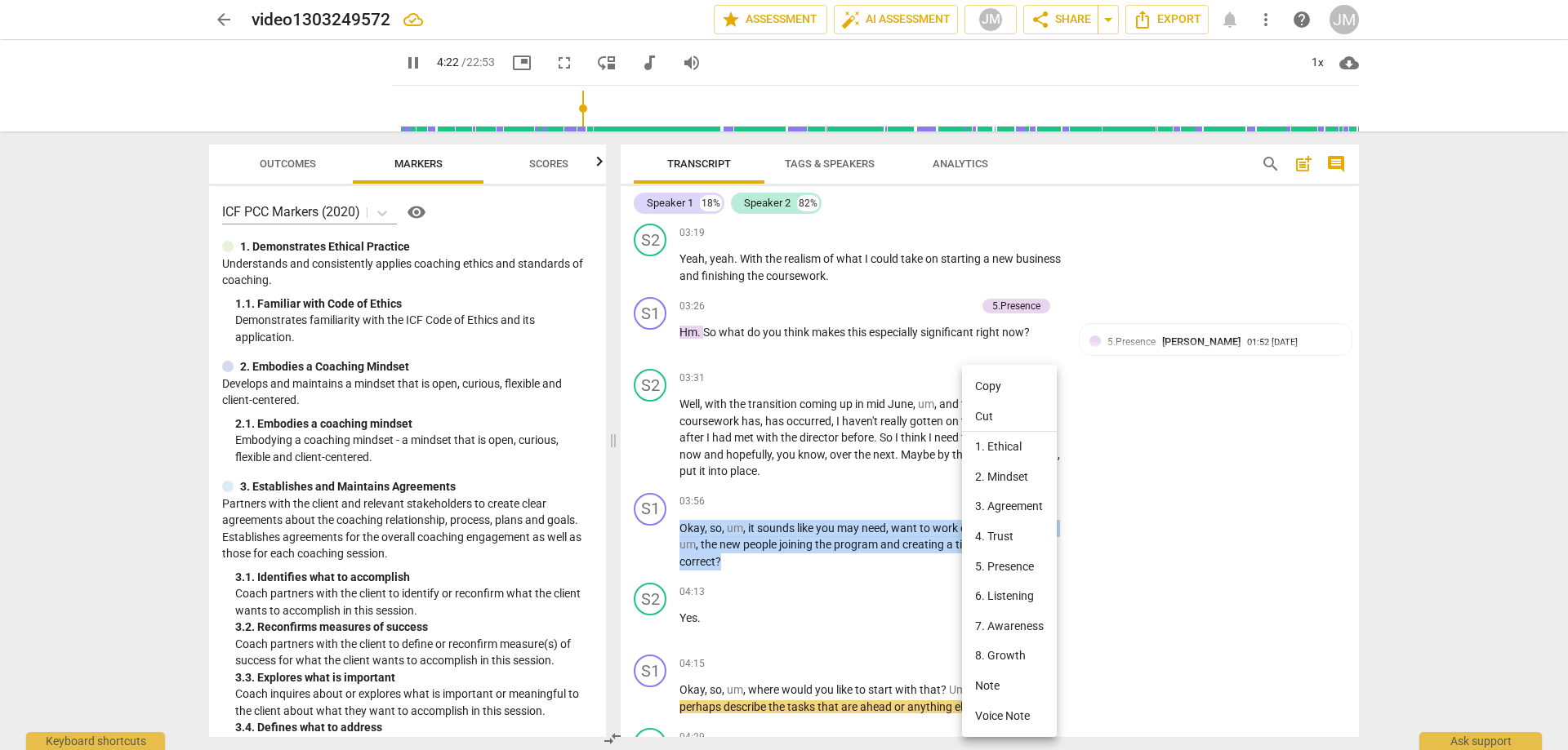
click at [1014, 687] on li "Note" at bounding box center [1009, 686] width 94 height 30
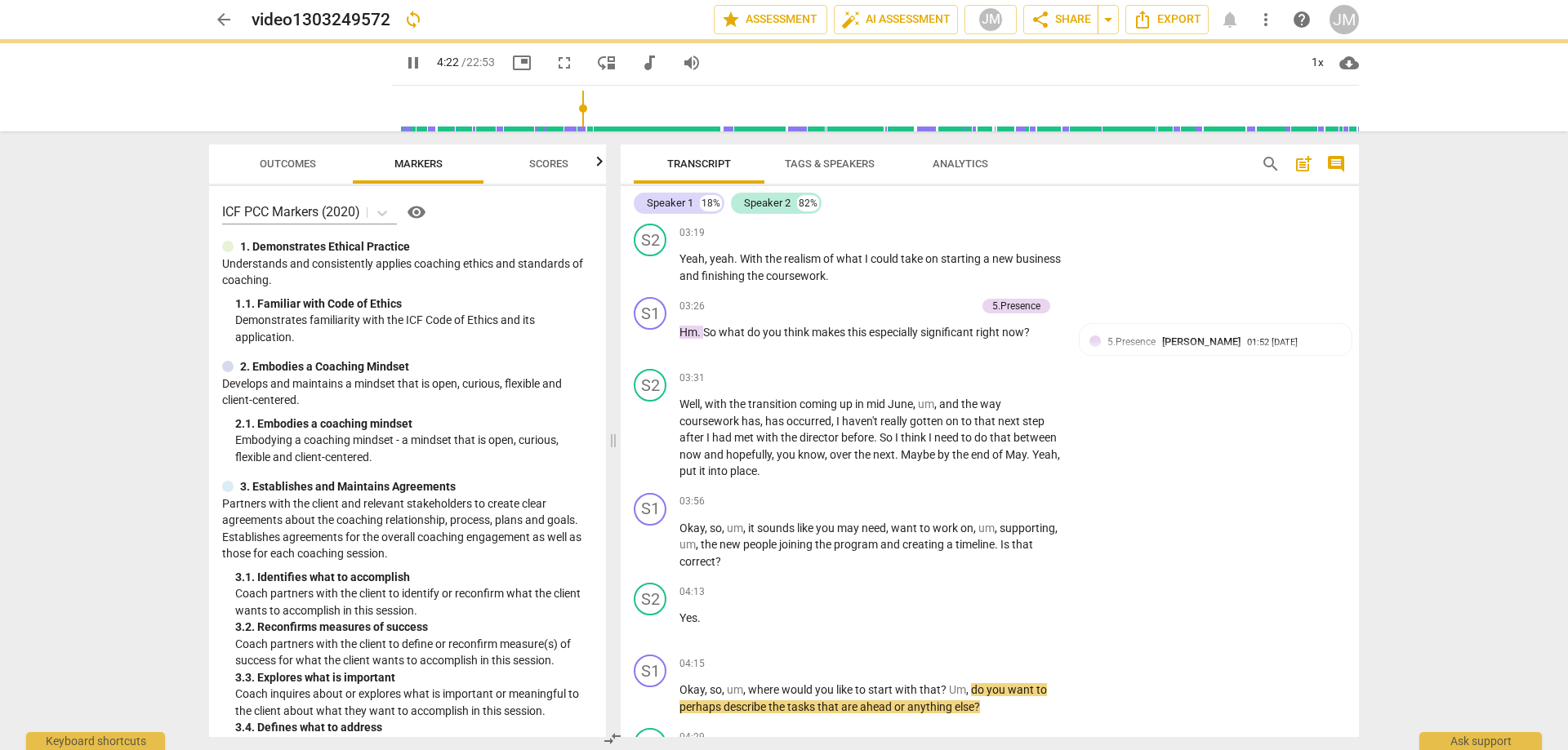
type input "263"
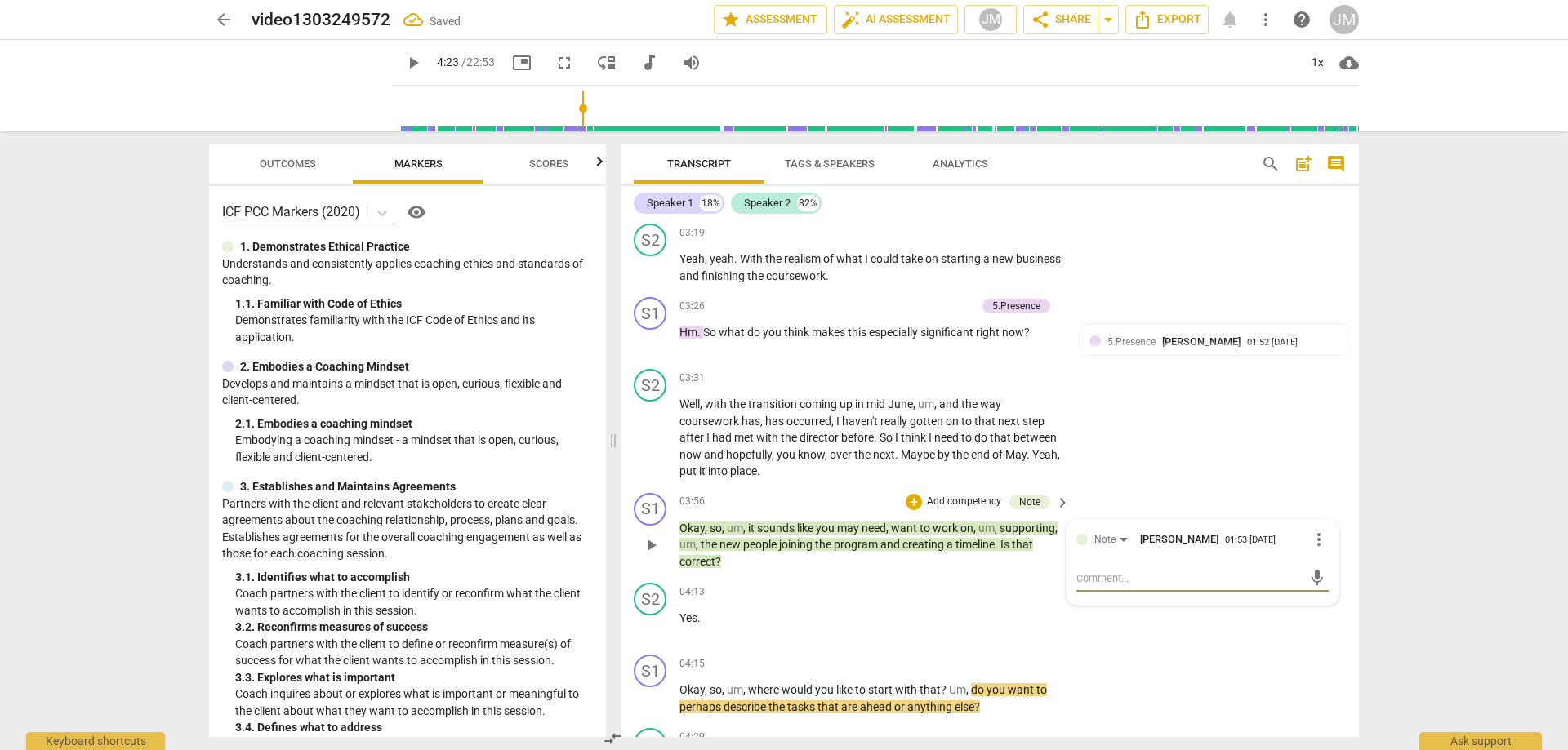
click at [1105, 586] on textarea at bounding box center [1189, 579] width 226 height 16
type textarea "g"
type textarea "go"
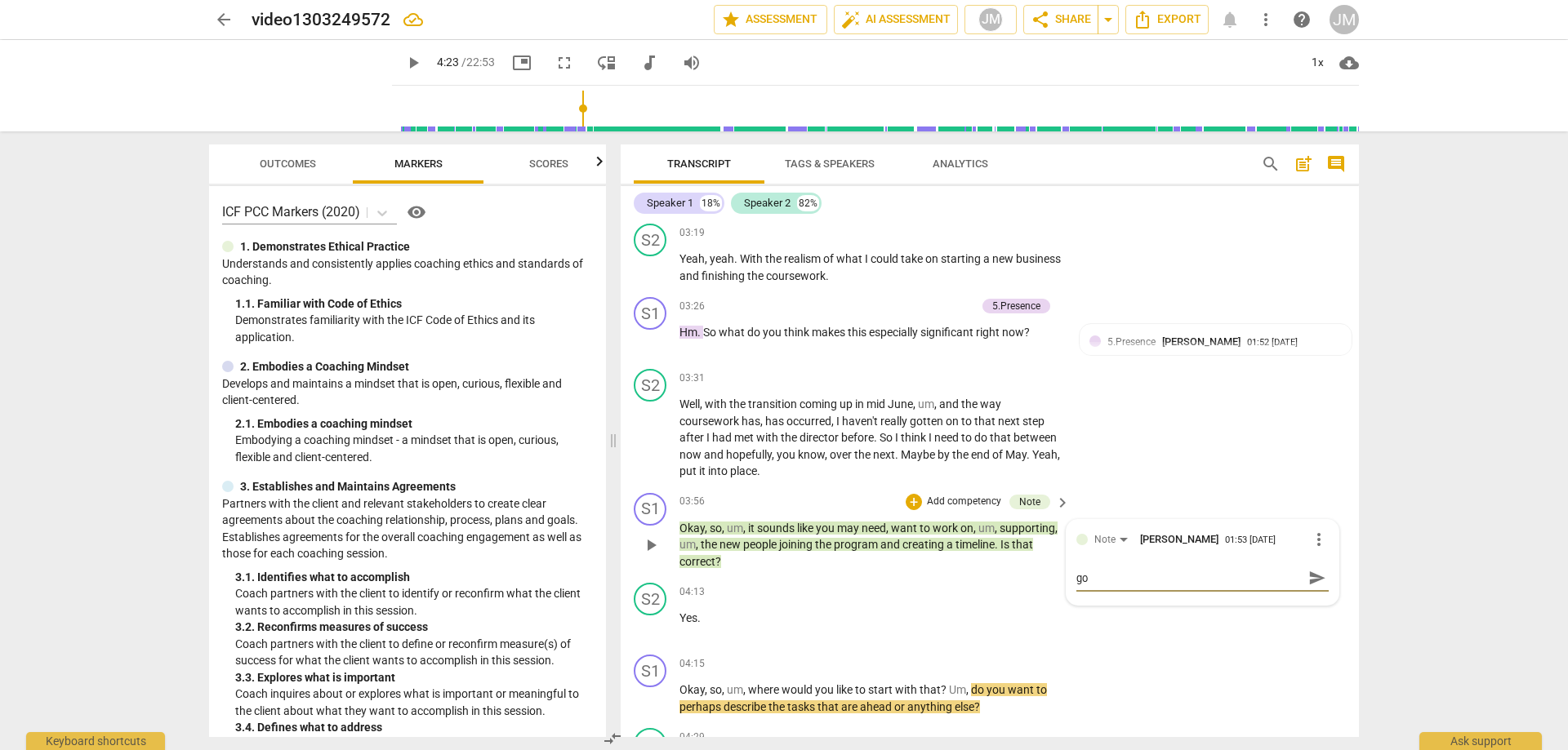
type textarea "goo"
type textarea "good"
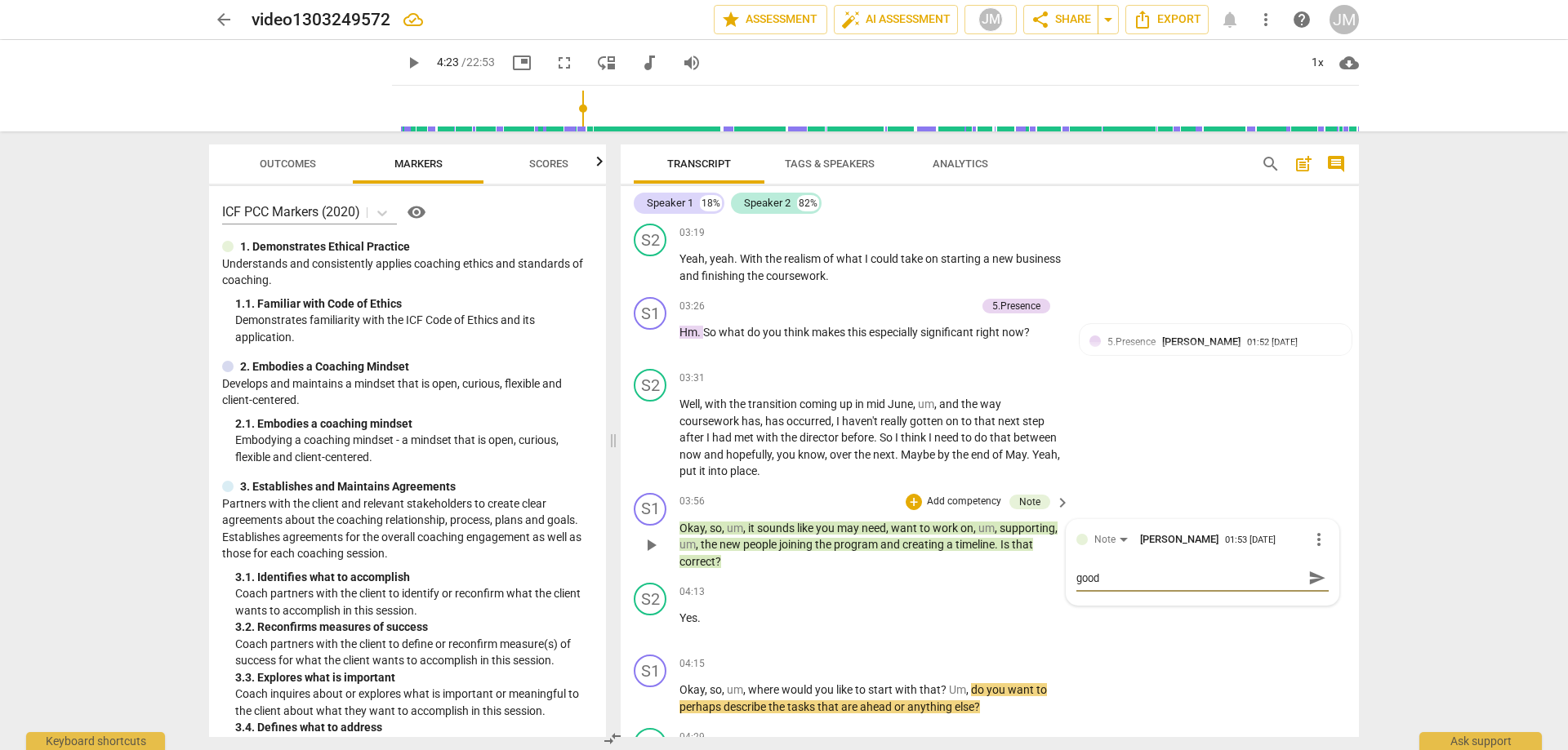
type textarea "good"
type textarea "good r"
type textarea "good re"
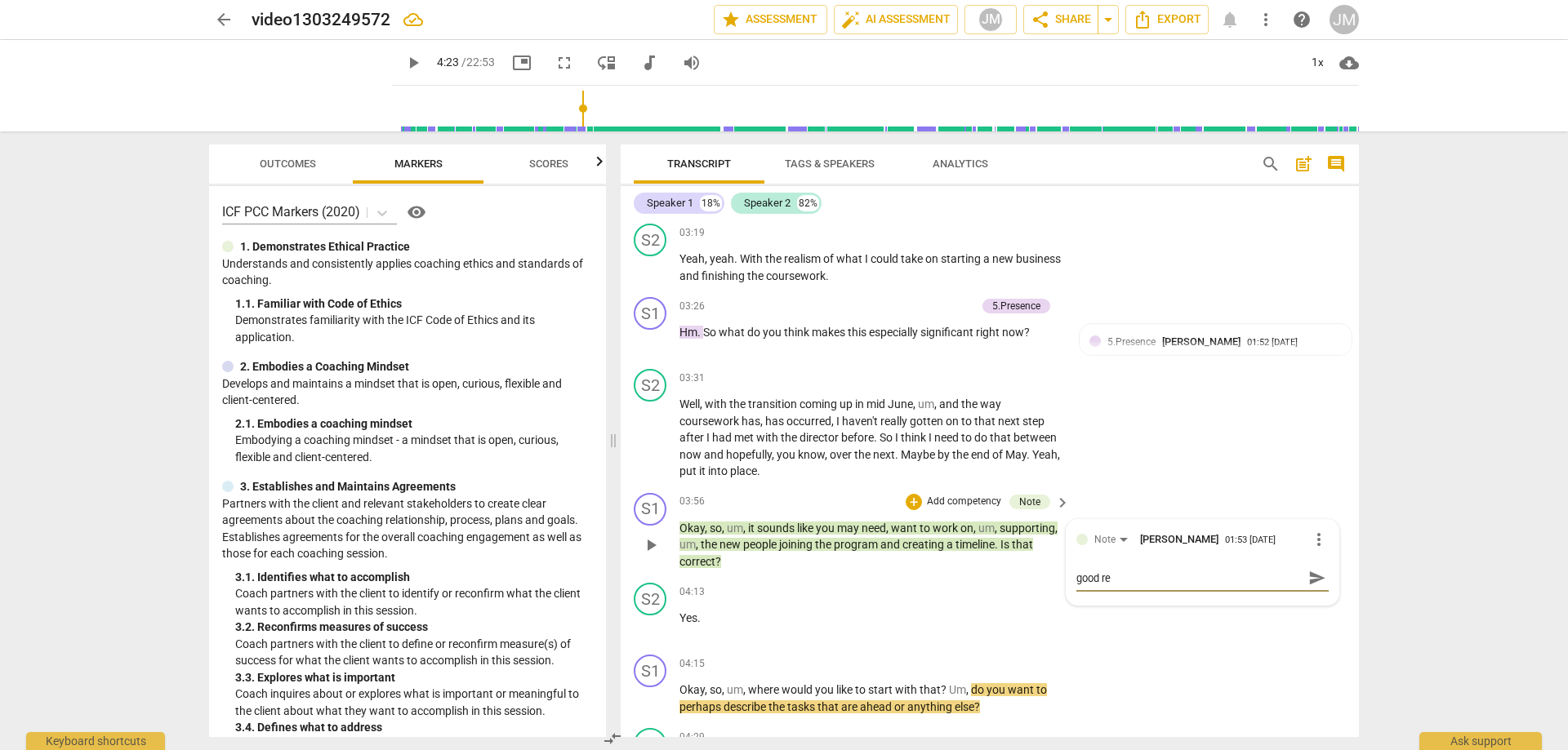
type textarea "good rec"
type textarea "good re"
type textarea "good r"
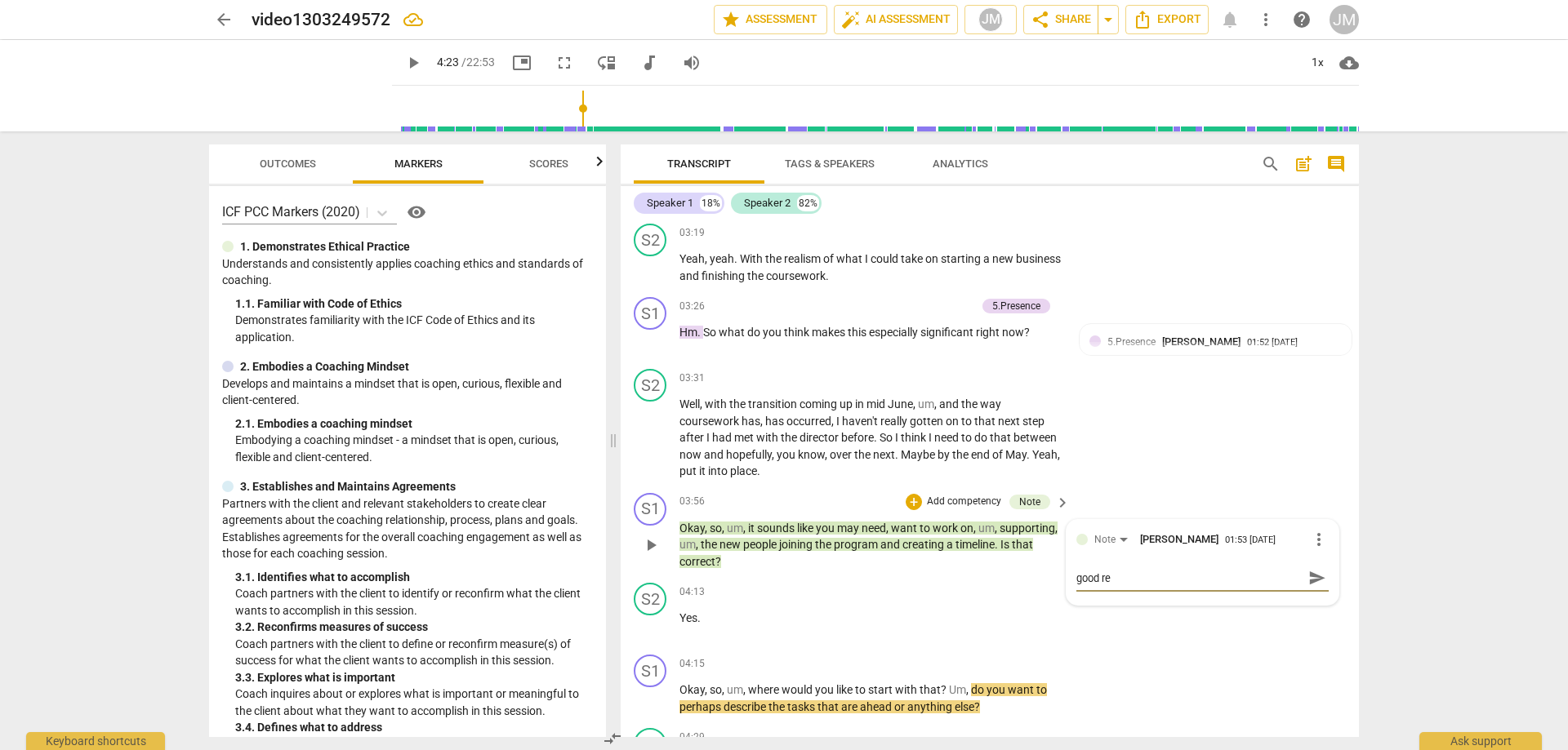
type textarea "good r"
type textarea "good"
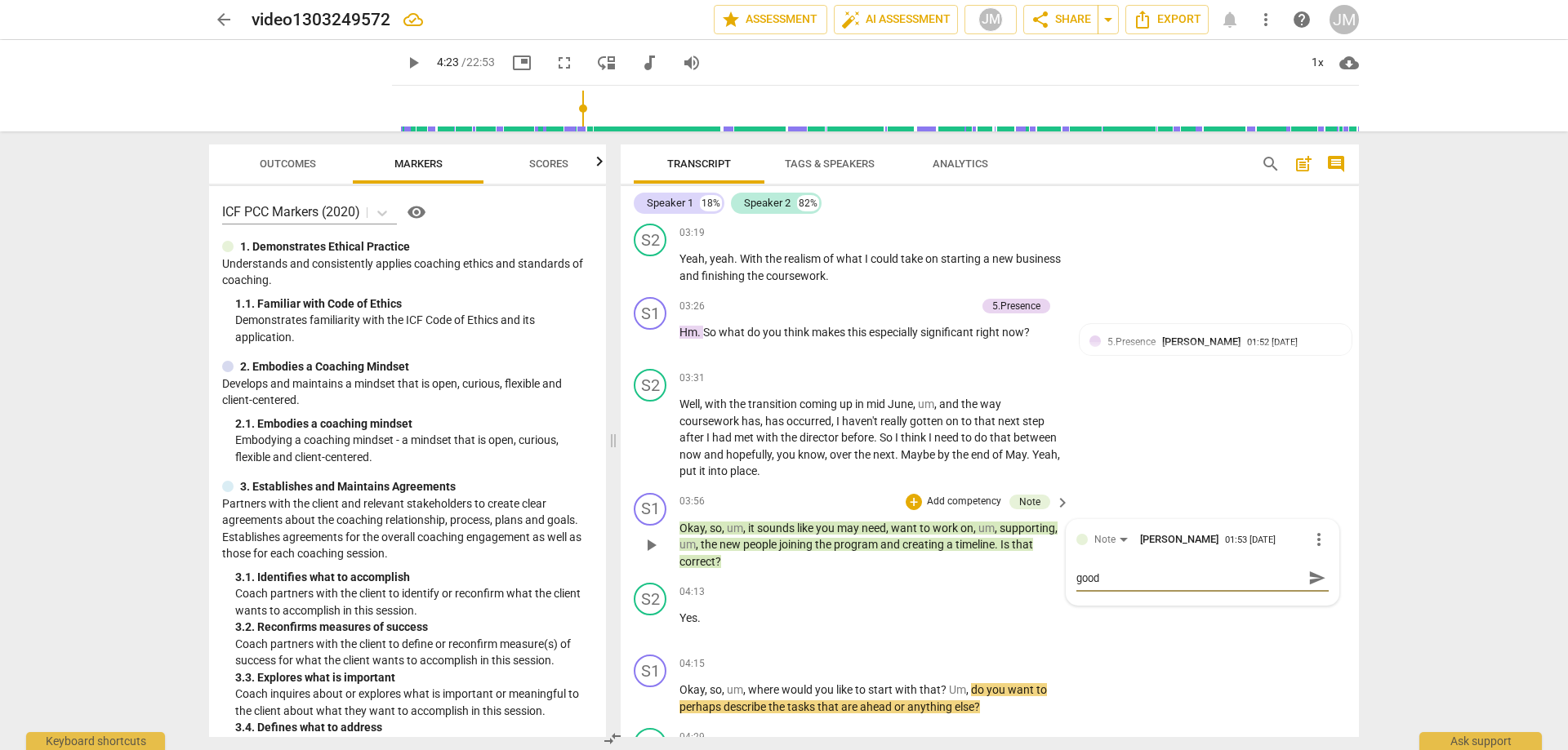
type textarea "goo"
type textarea "go"
type textarea "g"
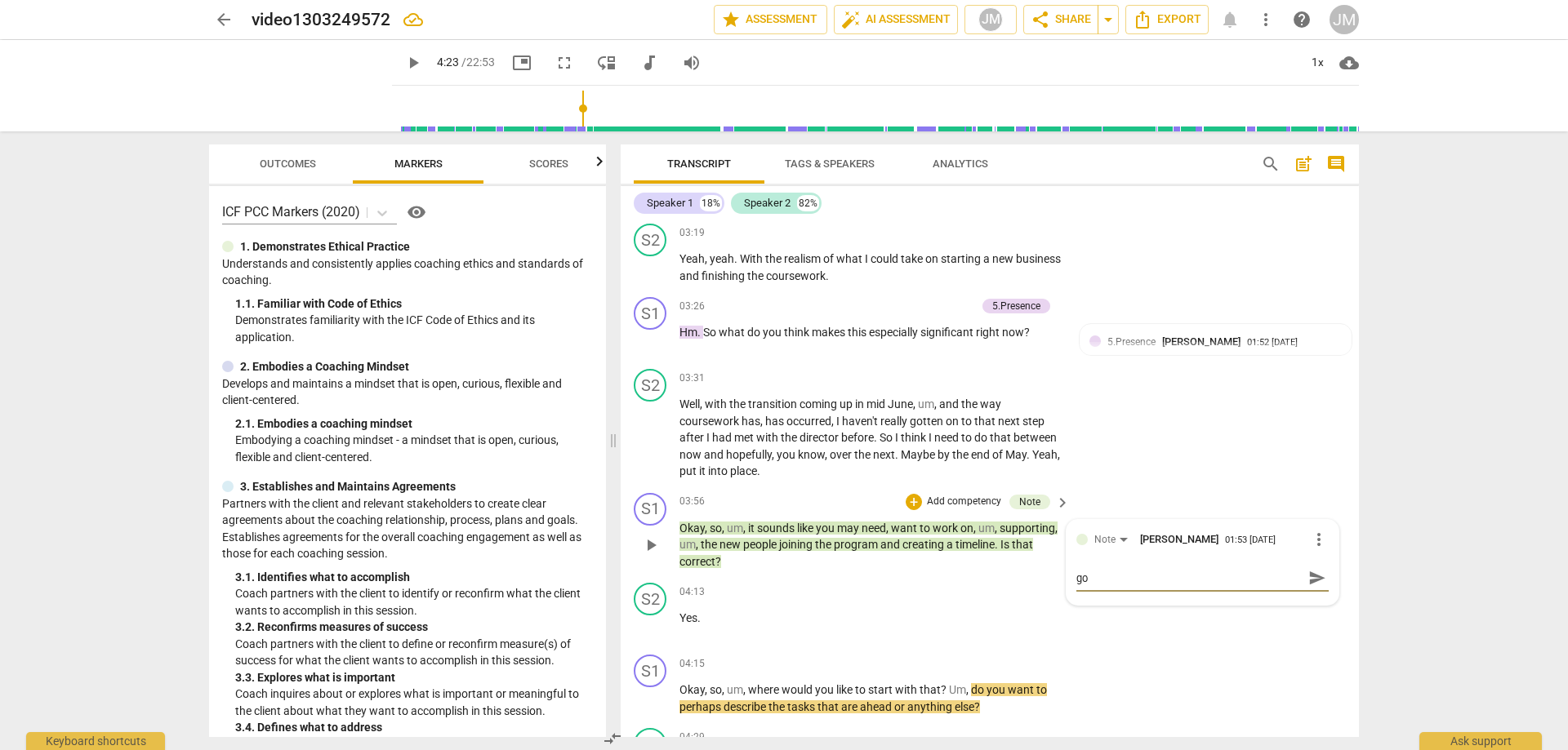
type textarea "g"
type textarea "A"
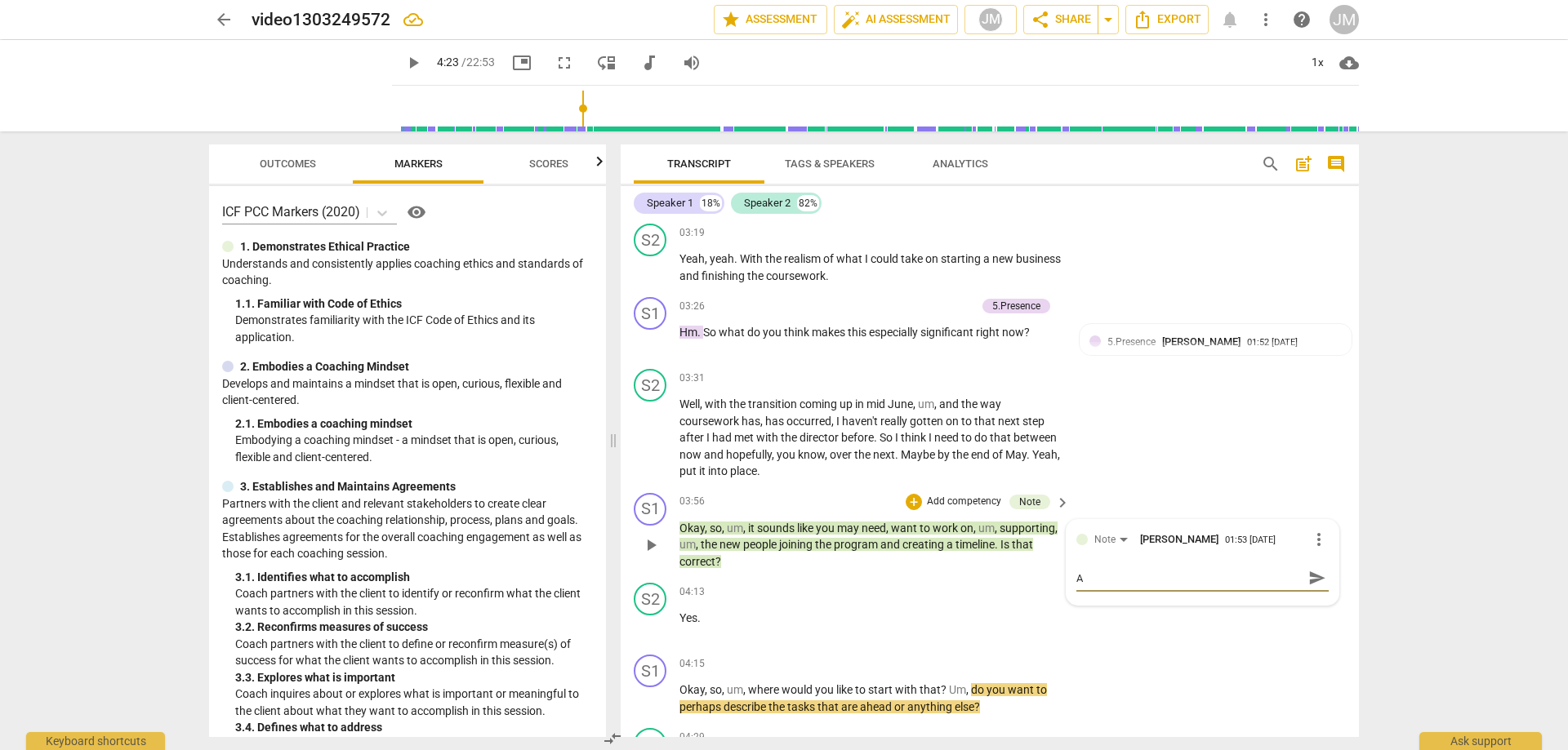
type textarea "A r"
type textarea "A re"
type textarea "A rec"
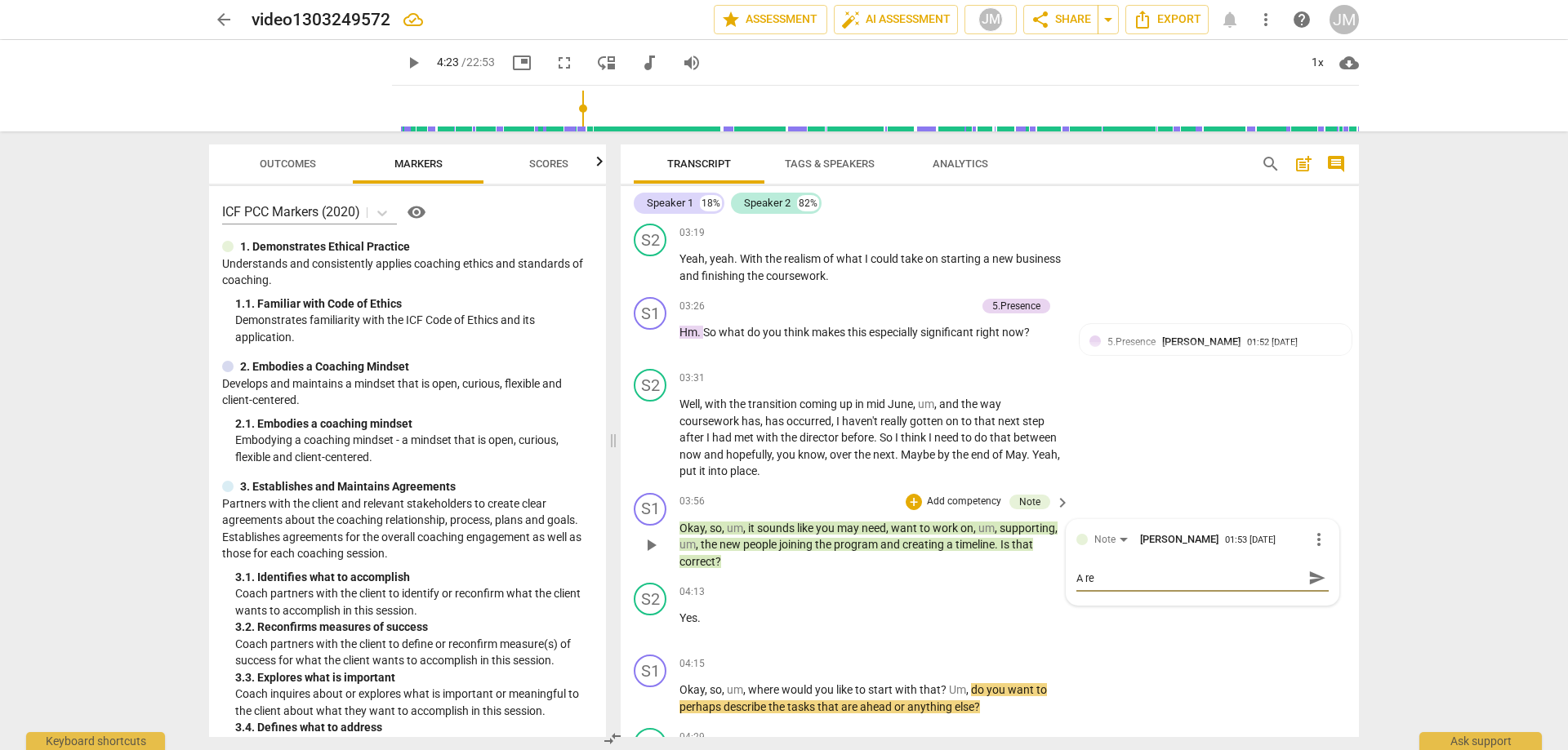
type textarea "A rec"
type textarea "A reco"
type textarea "A recon"
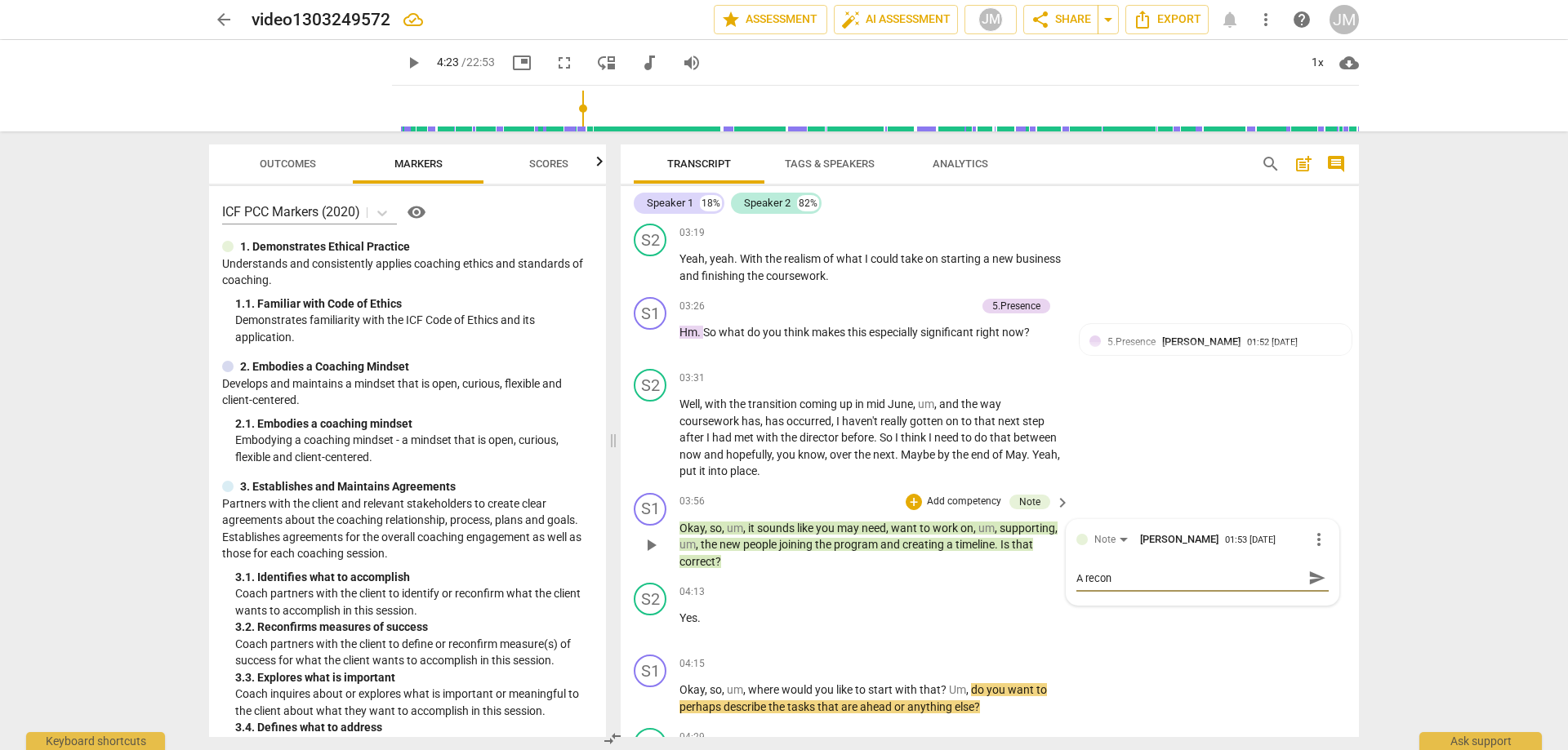
type textarea "A reconf"
type textarea "A reconfi"
type textarea "A reconfir"
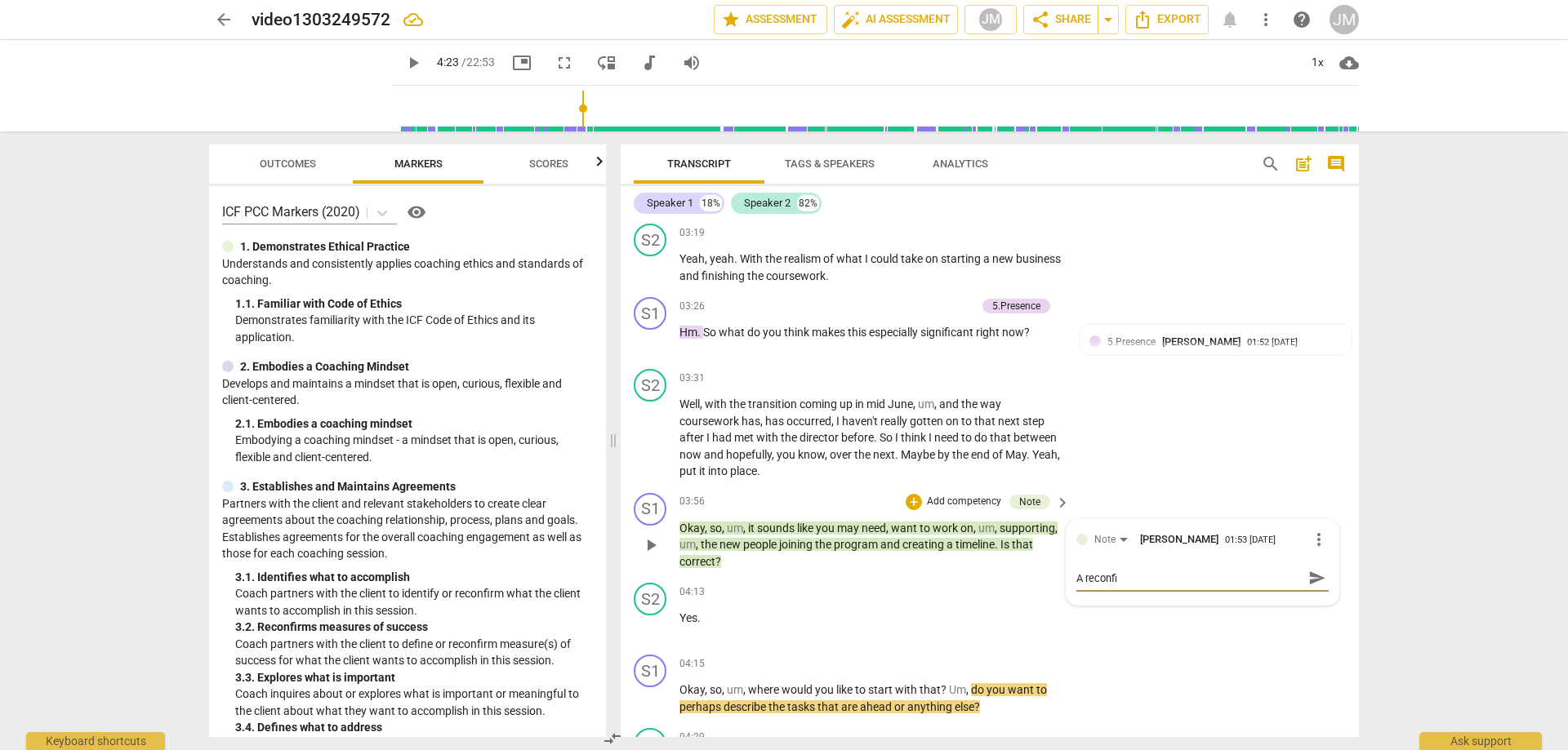
type textarea "A reconfir"
type textarea "A reconfirm"
type textarea "A reconfirma"
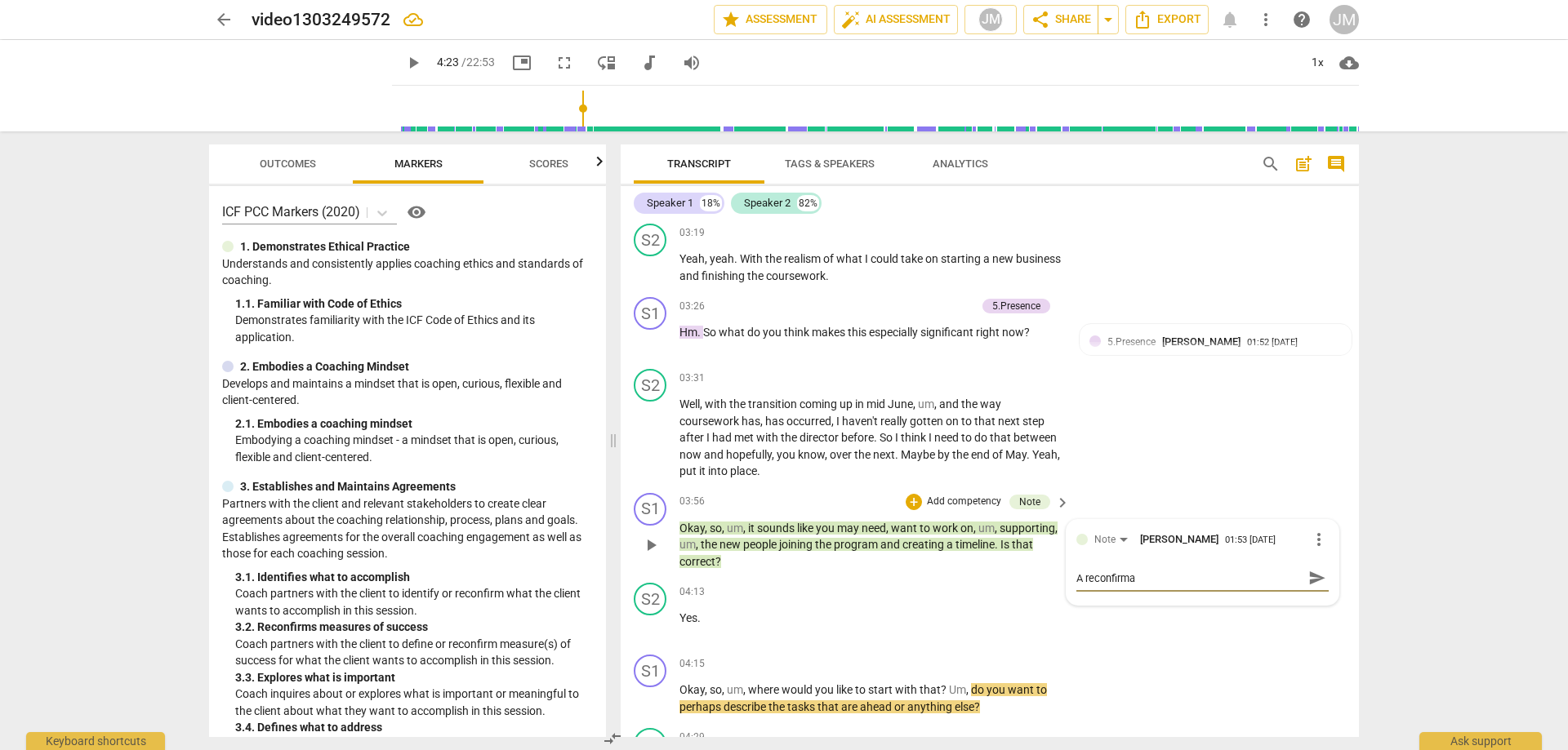
type textarea "A reconfirmat"
type textarea "A reconfirmati"
type textarea "A reconfirmatio"
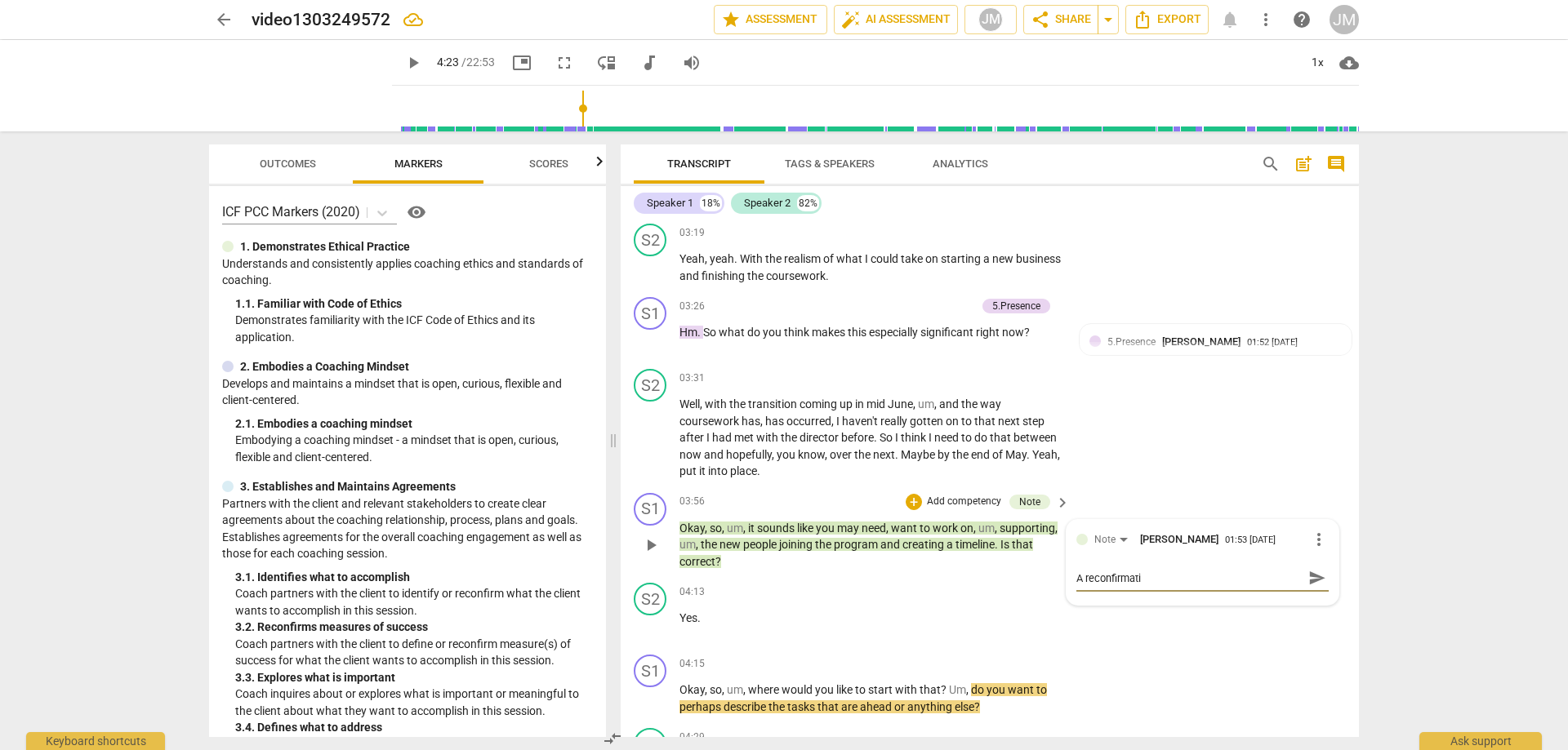
type textarea "A reconfirmatio"
type textarea "A reconfirmation"
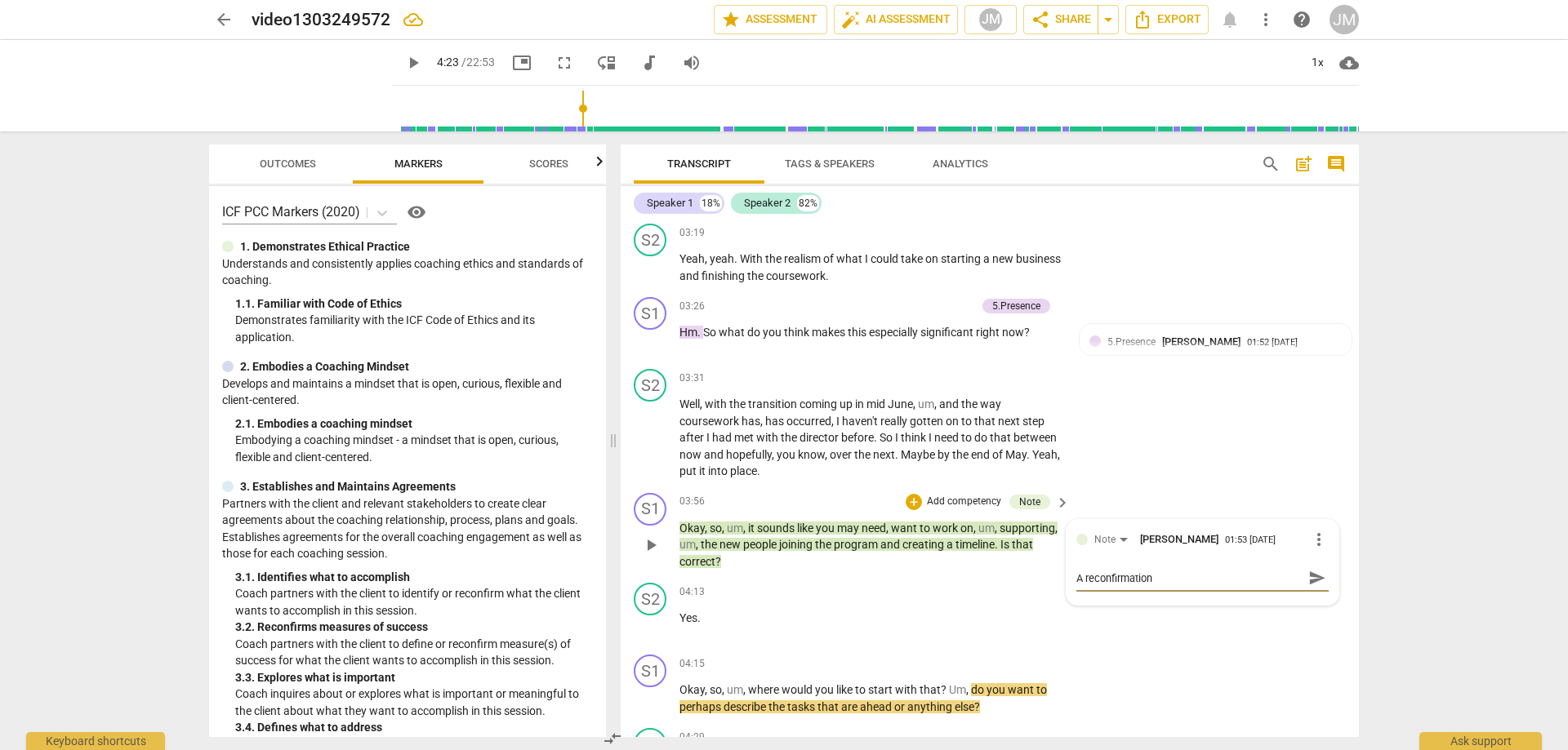
type textarea "A reconfirmation a"
type textarea "A reconfirmation an"
type textarea "A reconfirmation and"
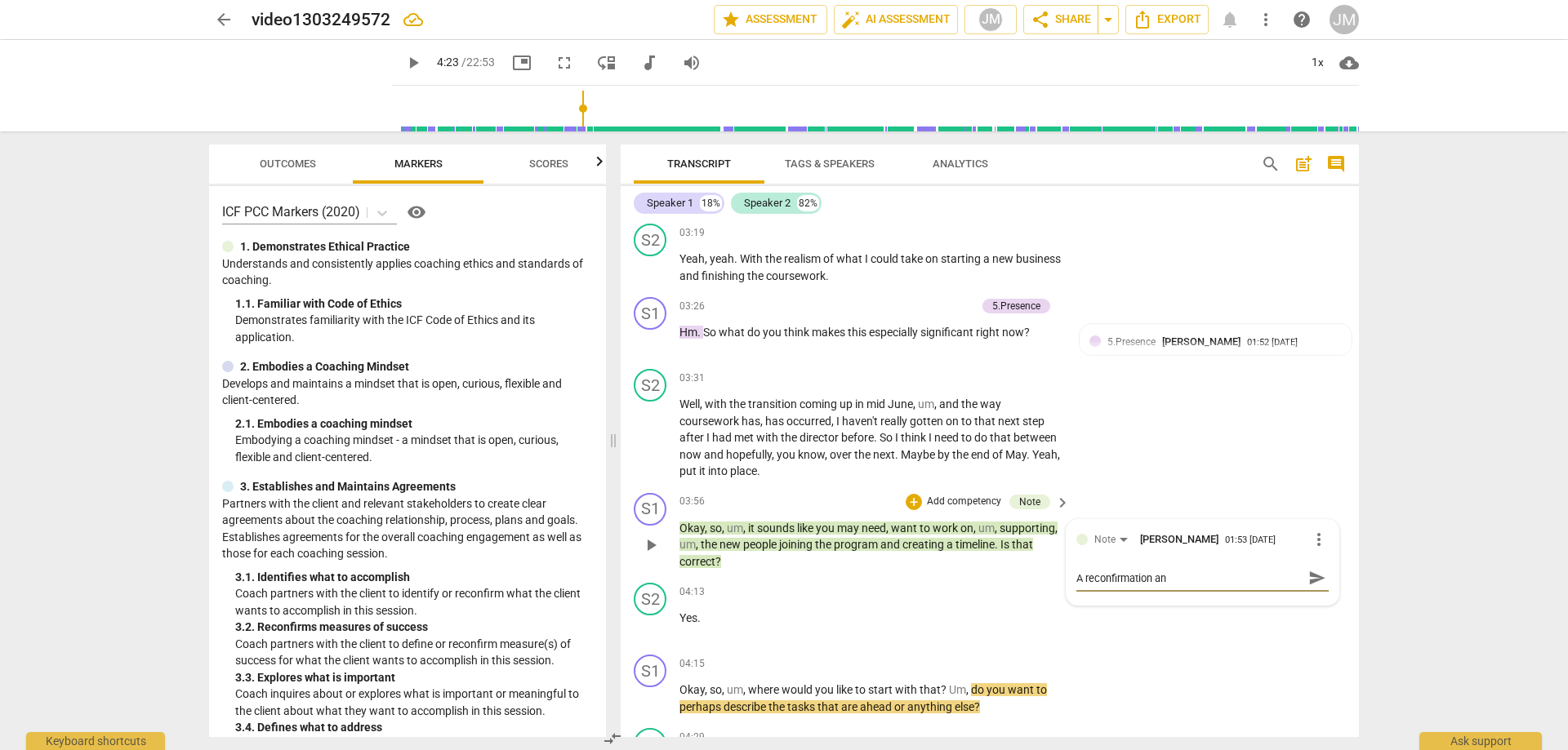
type textarea "A reconfirmation and"
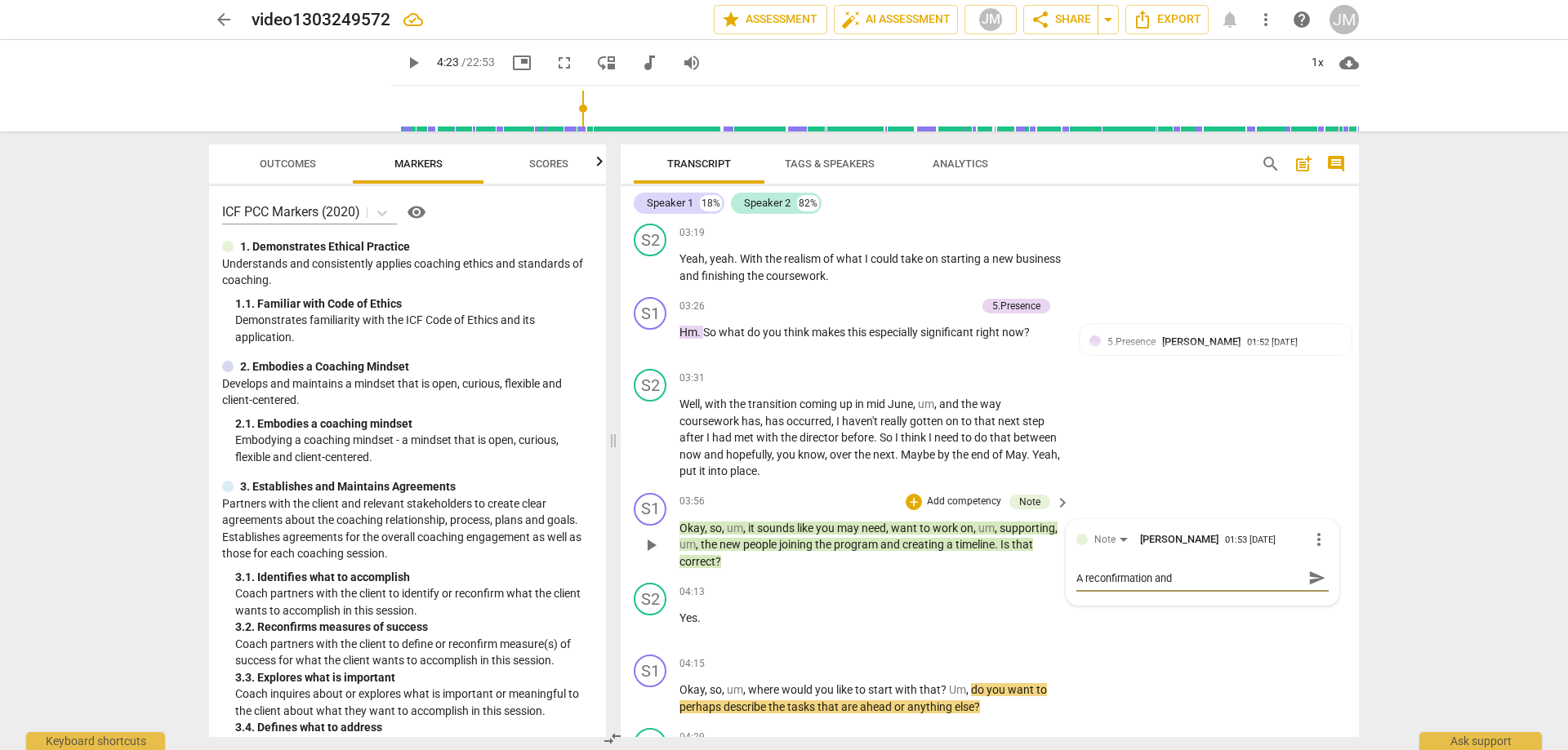
type textarea "A reconfirmation an"
type textarea "A reconfirmation a"
type textarea "A reconfirmation af"
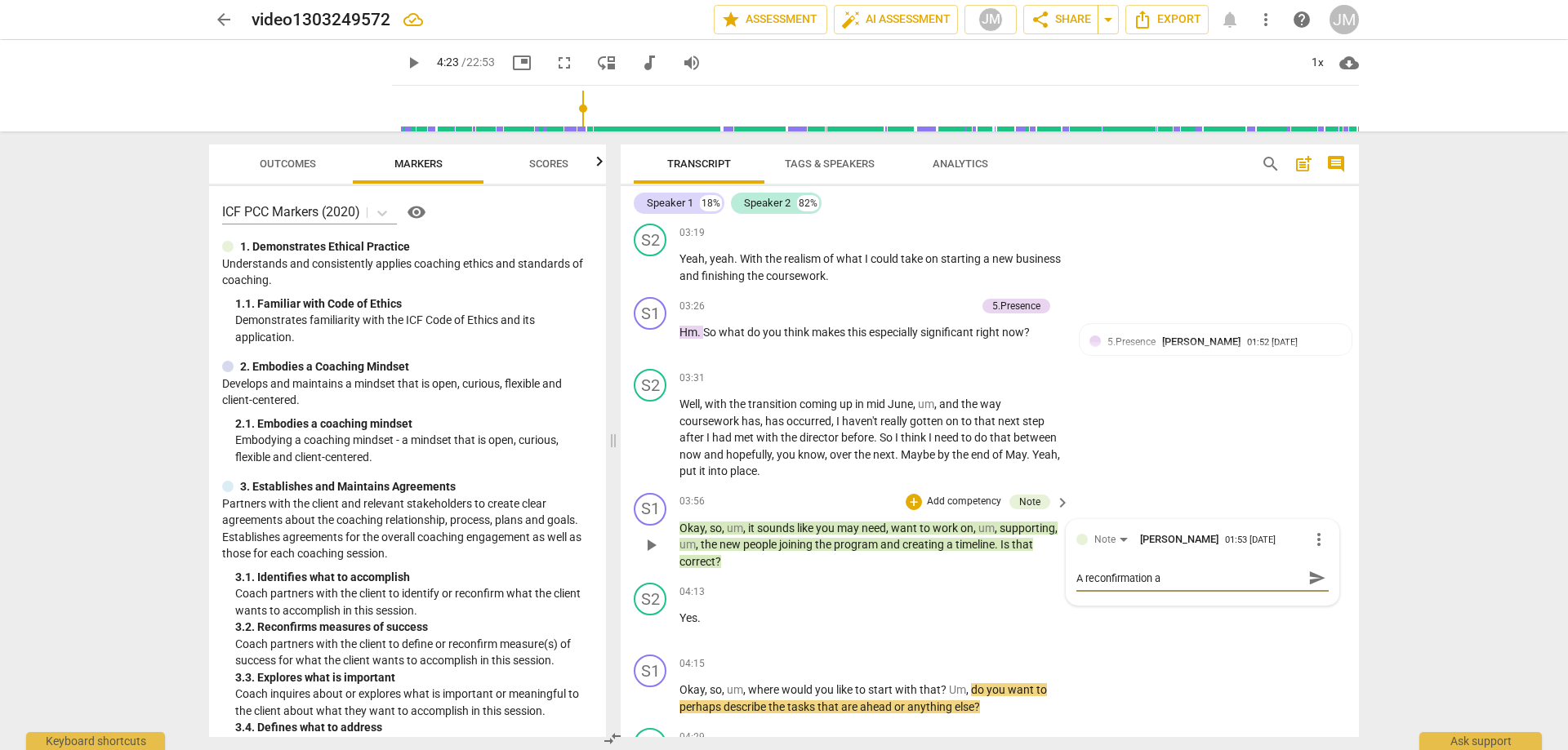
type textarea "A reconfirmation af"
type textarea "A reconfirmation afr"
type textarea "A reconfirmation af"
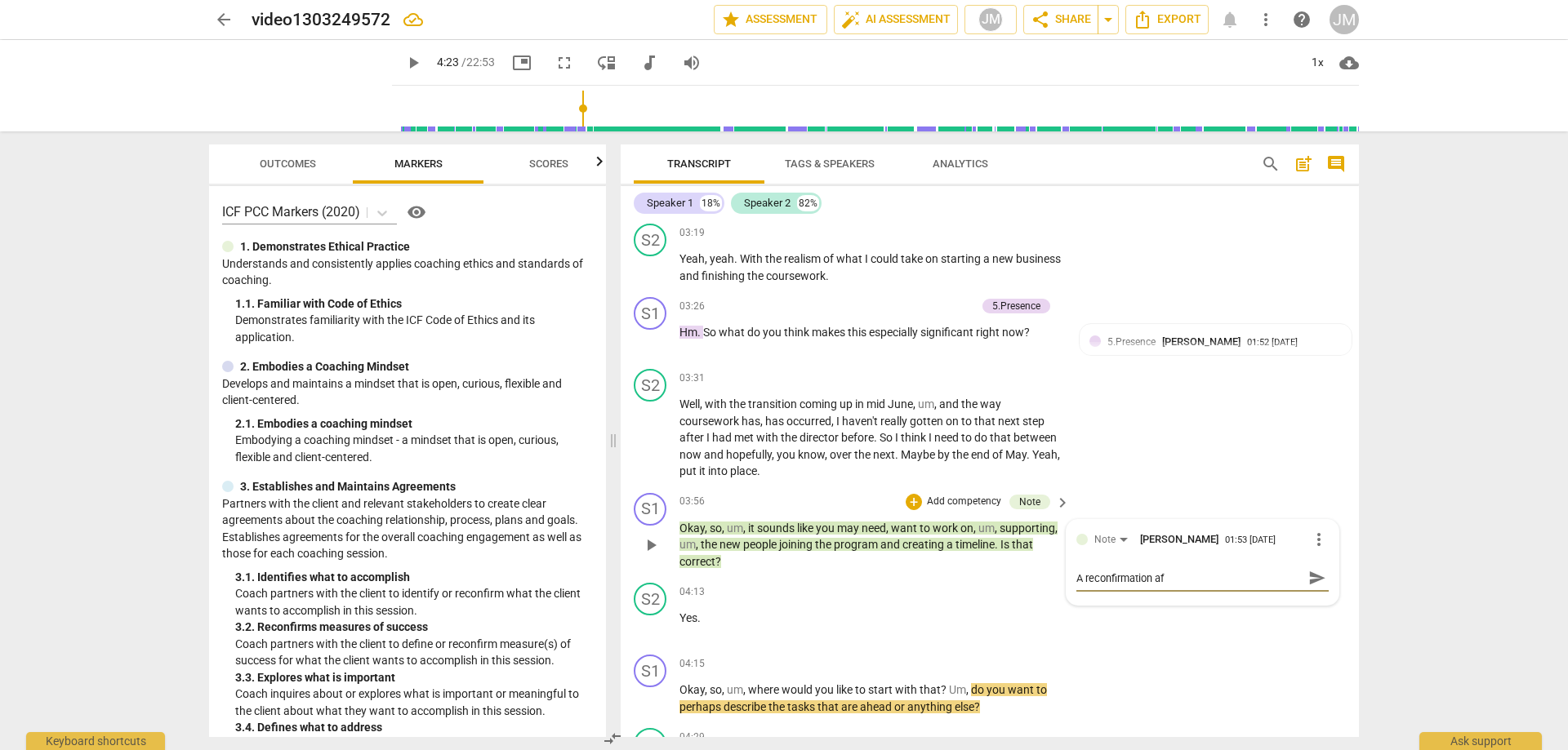
type textarea "A reconfirmation a"
type textarea "A reconfirmation"
click at [1308, 587] on span "send" at bounding box center [1316, 585] width 18 height 18
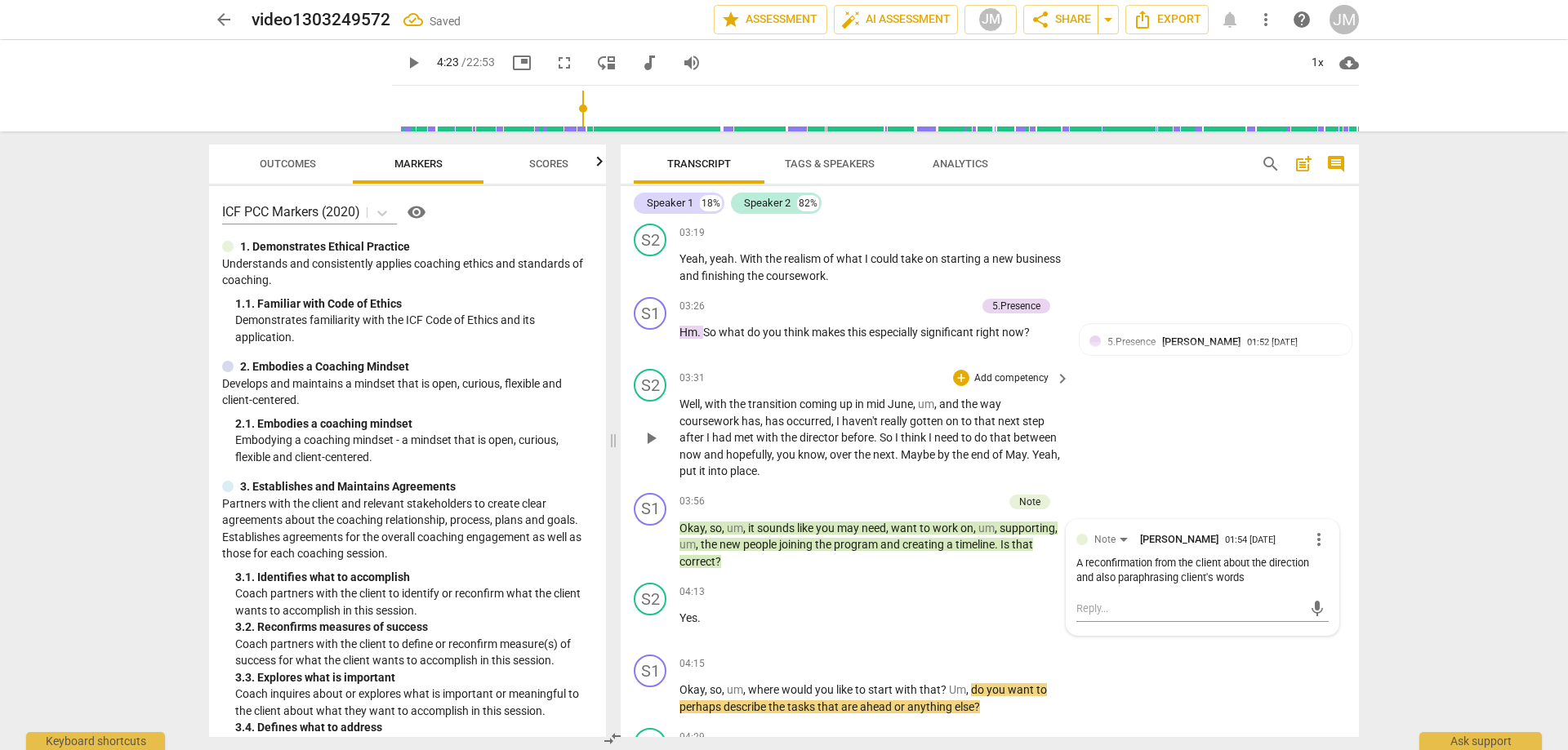
click at [1229, 431] on div "S2 play_arrow pause 03:31 + Add competency keyboard_arrow_right Well , with the…" at bounding box center [989, 425] width 738 height 124
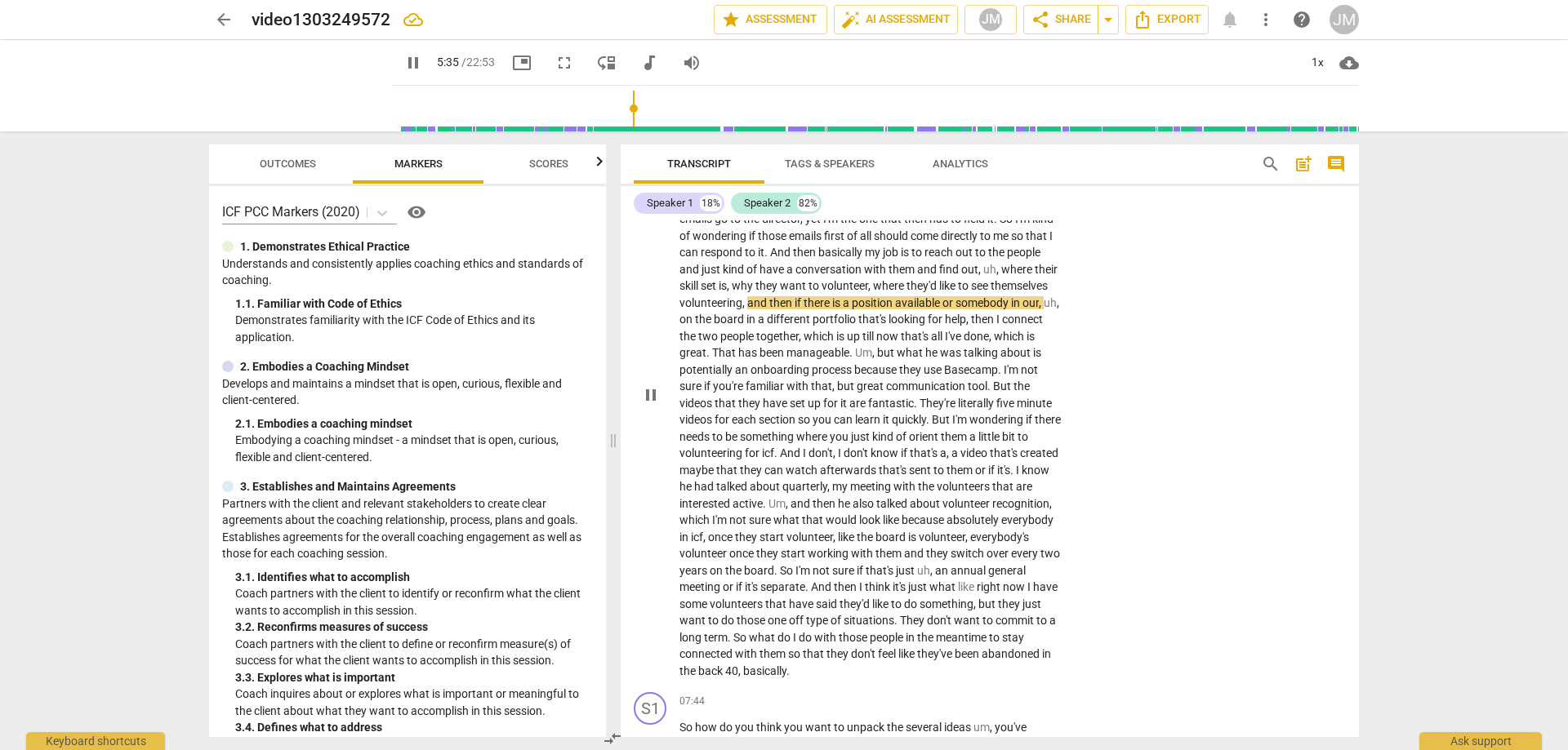
scroll to position [2180, 0]
